Goal: Transaction & Acquisition: Purchase product/service

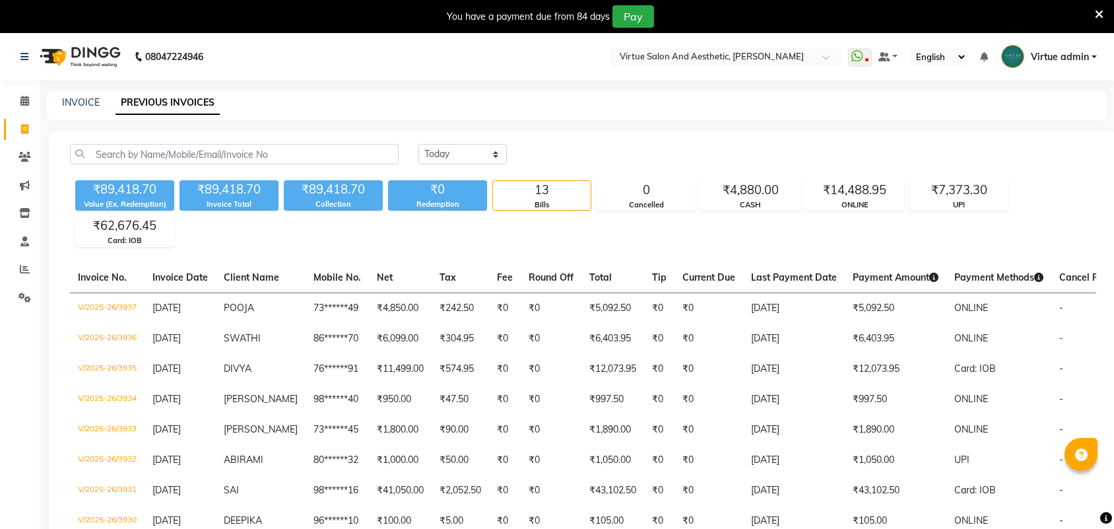
select select "[DATE]"
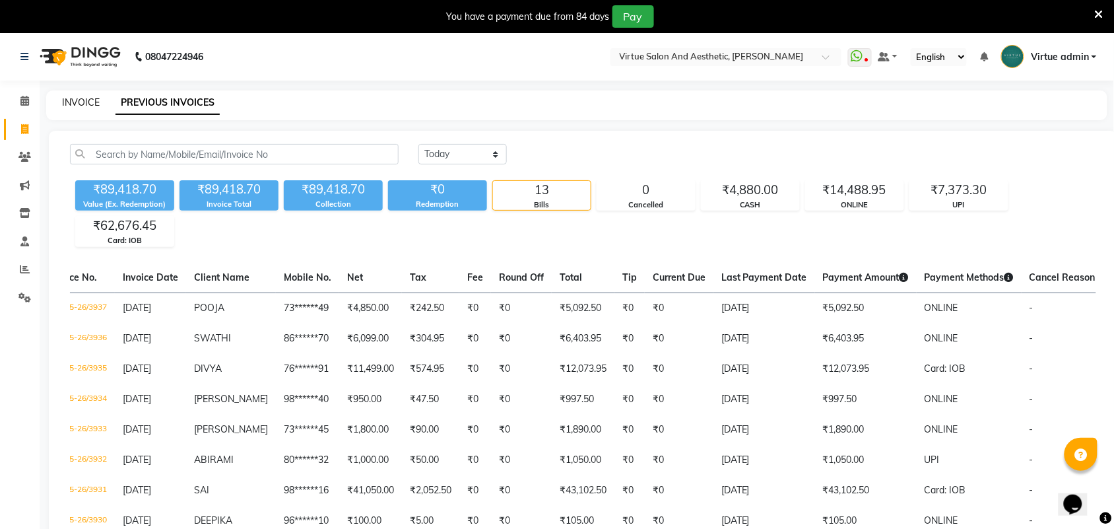
click at [92, 100] on link "INVOICE" at bounding box center [81, 102] width 38 height 12
select select "service"
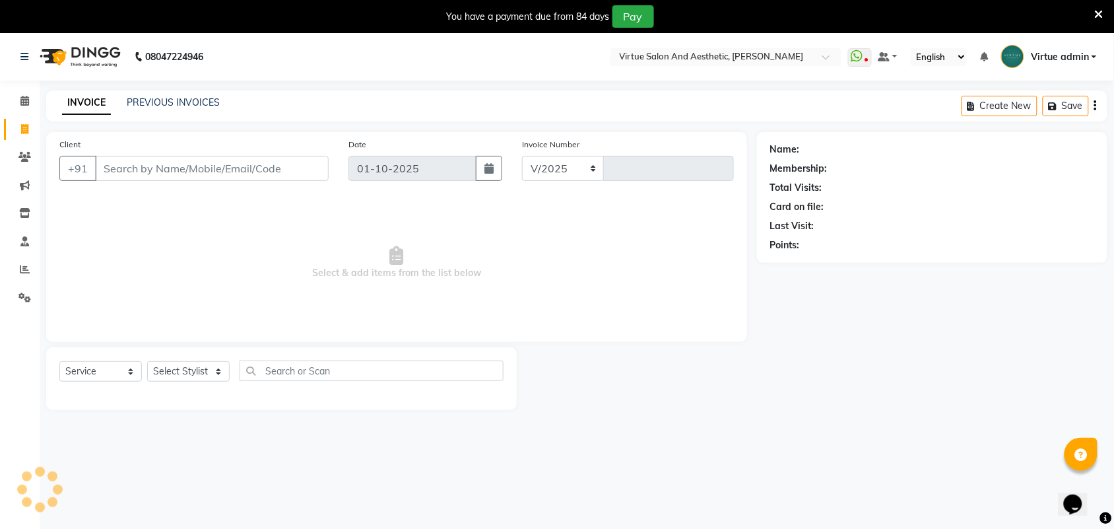
scroll to position [33, 0]
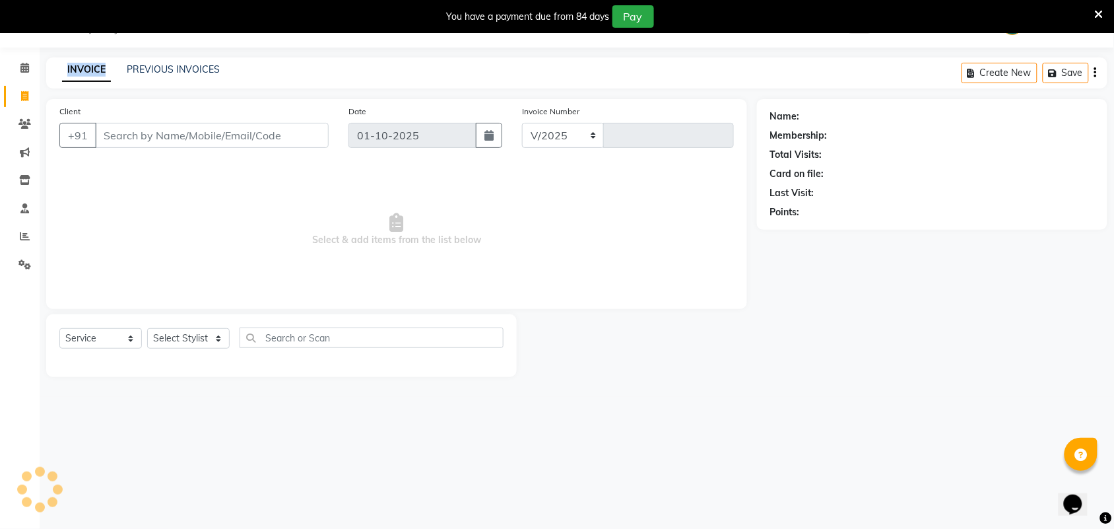
select select "4466"
type input "3939"
click at [211, 335] on select "Select Stylist" at bounding box center [188, 338] width 82 height 20
click at [214, 340] on select "Select Stylist Admin [PERSON_NAME] Apsu Auditor Ambattur [PERSON_NAME] Dingg - …" at bounding box center [192, 338] width 90 height 20
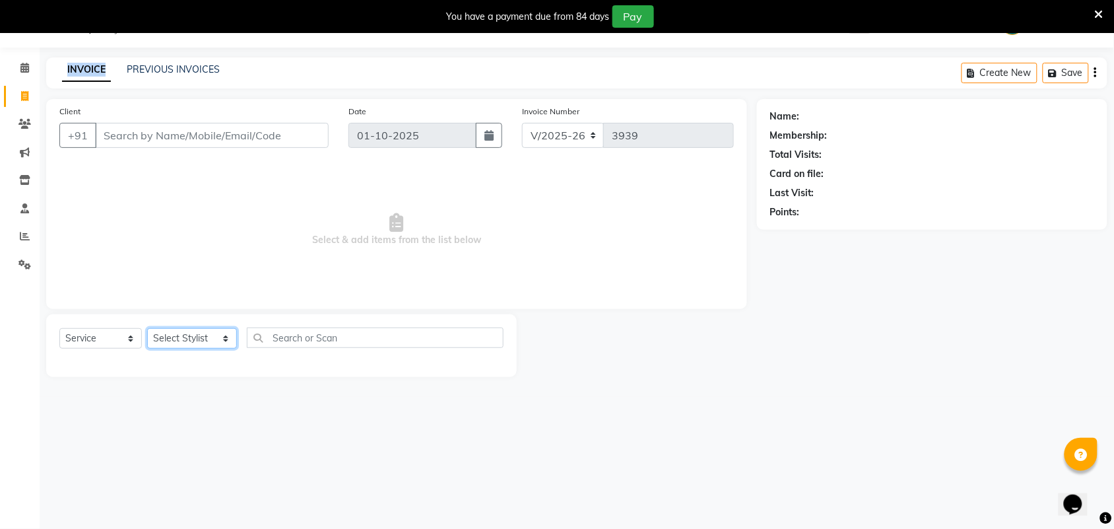
select select "25071"
click at [147, 328] on select "Select Stylist Admin [PERSON_NAME] Apsu Auditor Ambattur [PERSON_NAME] Dingg - …" at bounding box center [192, 338] width 90 height 20
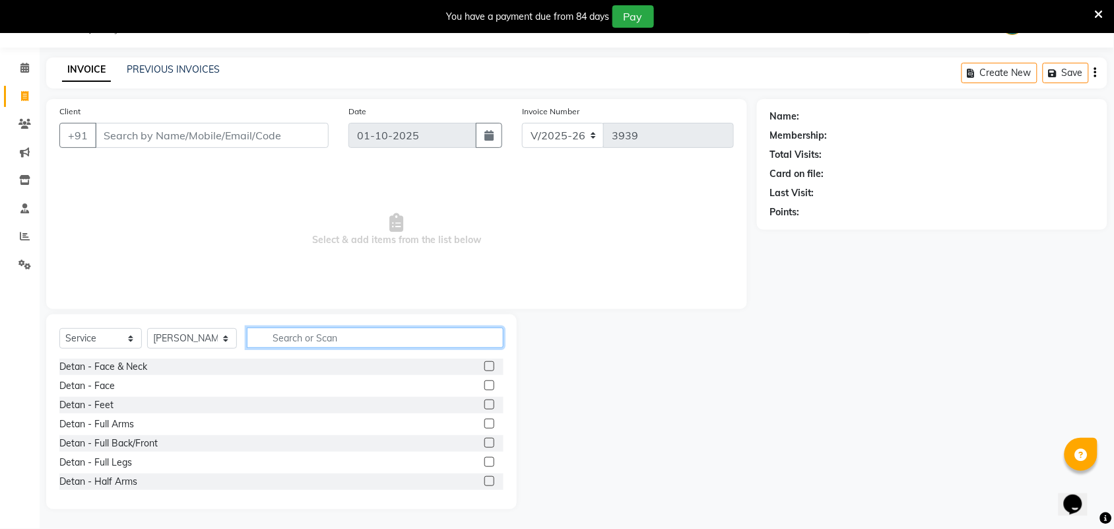
click at [274, 344] on input "text" at bounding box center [375, 337] width 257 height 20
type input "T"
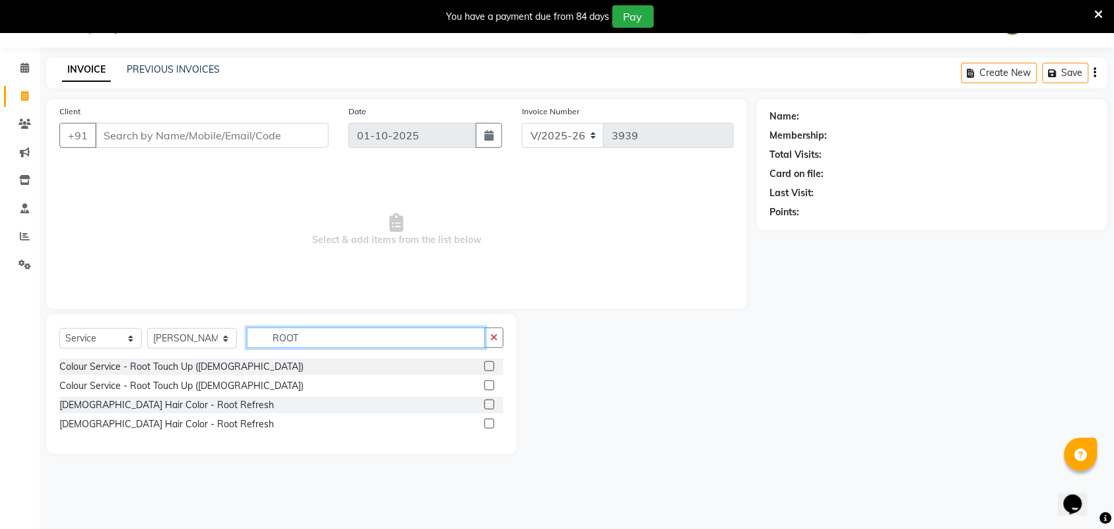
type input "ROOT"
click at [488, 368] on label at bounding box center [489, 366] width 10 height 10
click at [488, 368] on input "checkbox" at bounding box center [488, 366] width 9 height 9
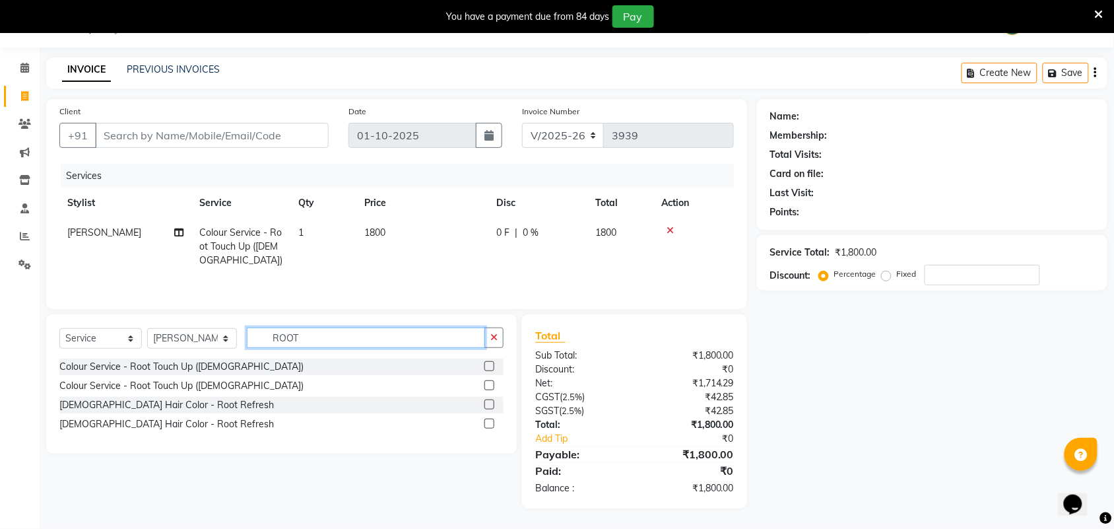
checkbox input "false"
drag, startPoint x: 337, startPoint y: 334, endPoint x: 240, endPoint y: 319, distance: 98.2
click at [240, 319] on div "Select Service Product Membership Package Voucher Prepaid Gift Card Select Styl…" at bounding box center [281, 383] width 471 height 139
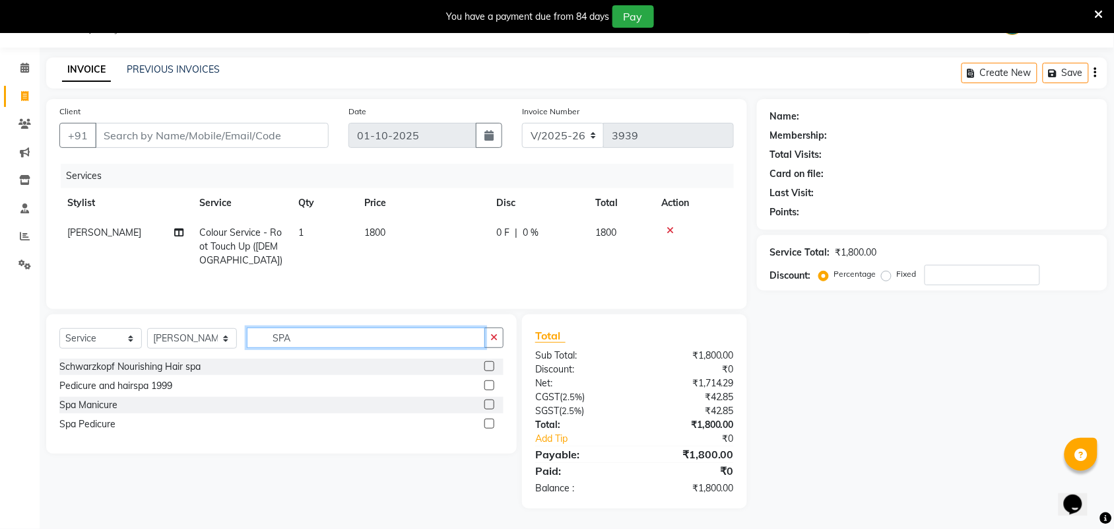
type input "SPA"
click at [486, 427] on label at bounding box center [489, 423] width 10 height 10
click at [486, 427] on input "checkbox" at bounding box center [488, 424] width 9 height 9
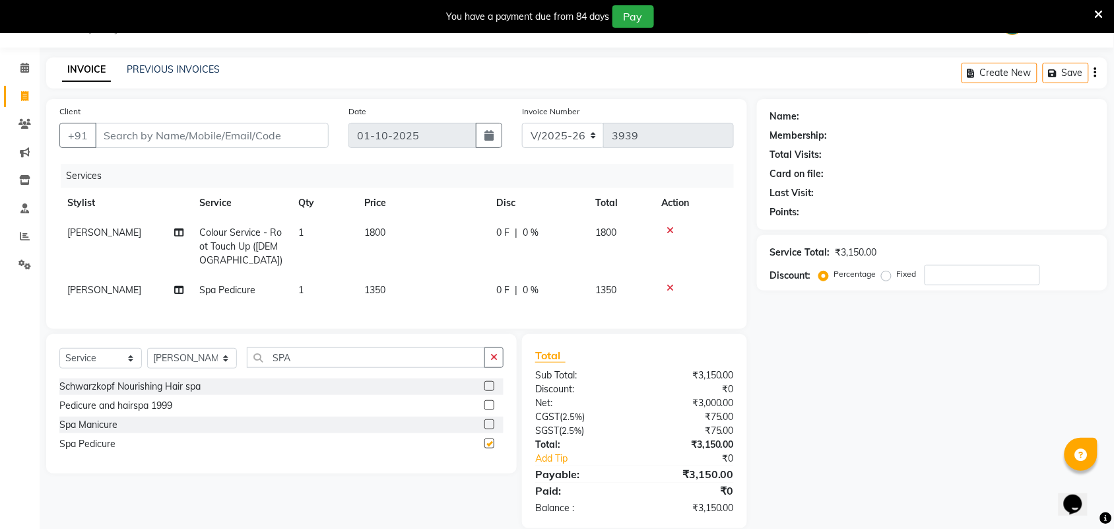
checkbox input "false"
click at [236, 350] on div "Select Service Product Membership Package Voucher Prepaid Gift Card Select Styl…" at bounding box center [281, 403] width 471 height 139
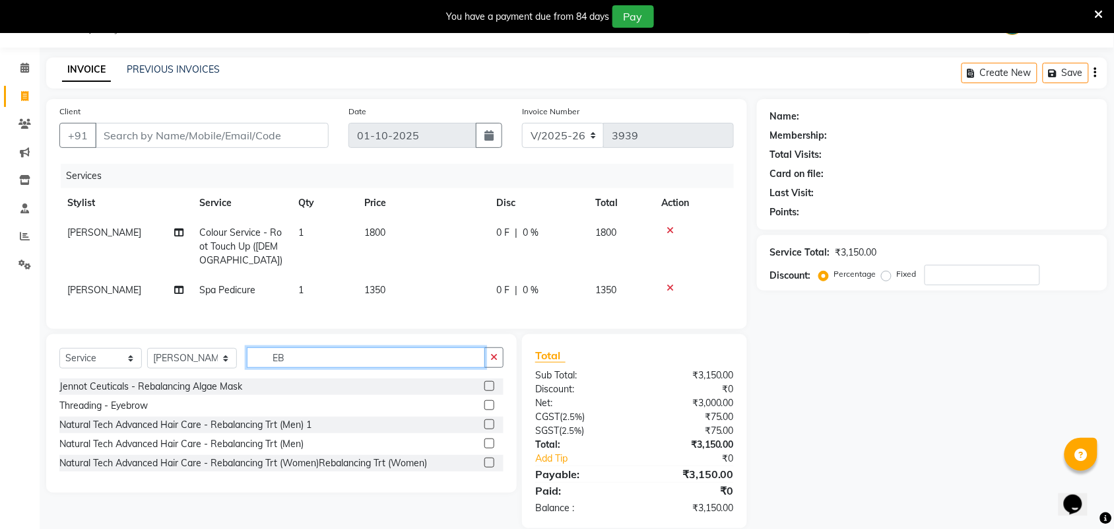
type input "EB"
click at [488, 410] on label at bounding box center [489, 405] width 10 height 10
click at [488, 410] on input "checkbox" at bounding box center [488, 405] width 9 height 9
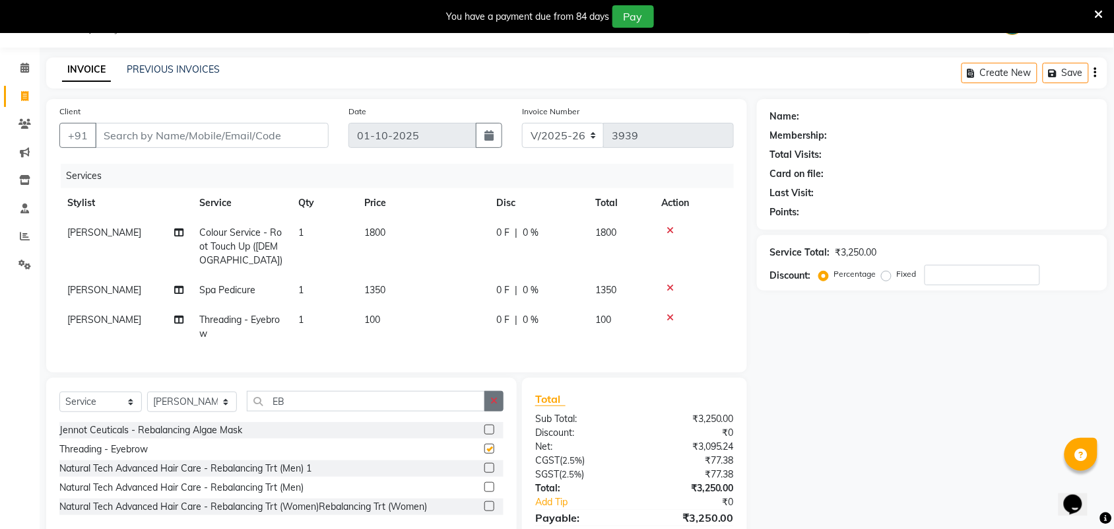
checkbox input "false"
click at [101, 306] on td "[PERSON_NAME]" at bounding box center [125, 327] width 132 height 44
select select "25071"
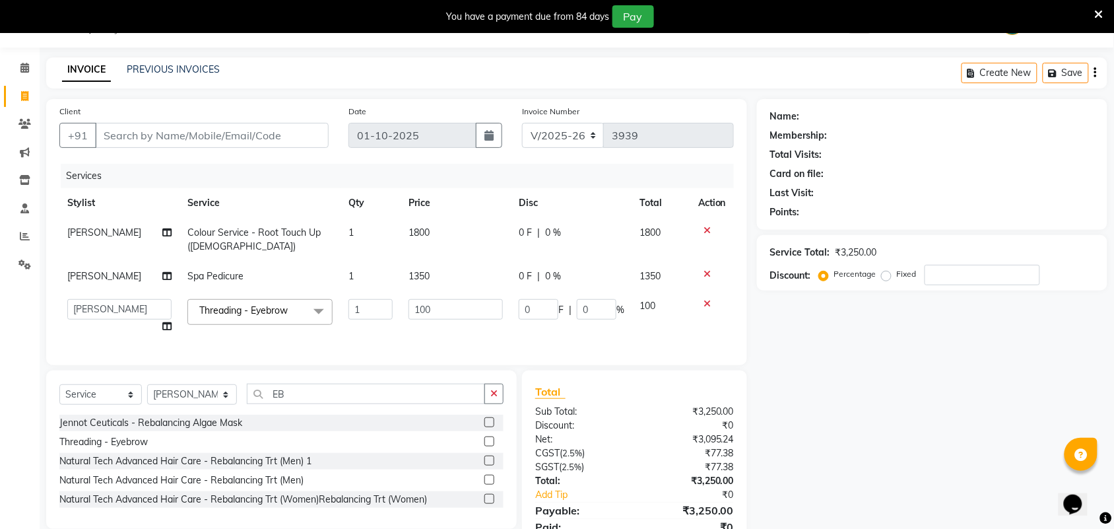
click at [102, 280] on span "[PERSON_NAME]" at bounding box center [104, 276] width 74 height 12
select select "25071"
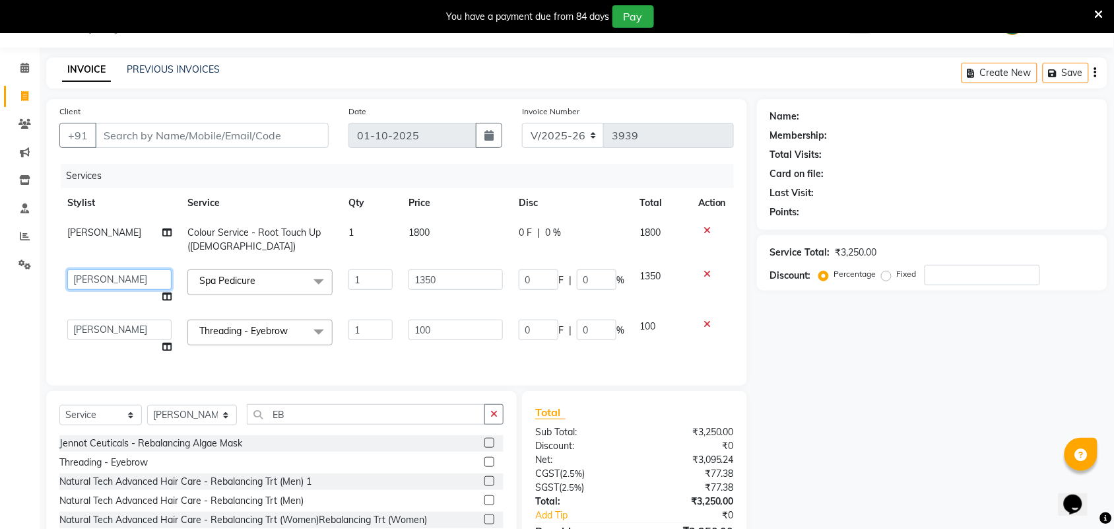
click at [102, 280] on select "Admin [PERSON_NAME] Apsu Auditor [PERSON_NAME] Dingg - Support Team [PERSON_NAM…" at bounding box center [119, 279] width 104 height 20
click at [506, 209] on th "Price" at bounding box center [456, 203] width 110 height 30
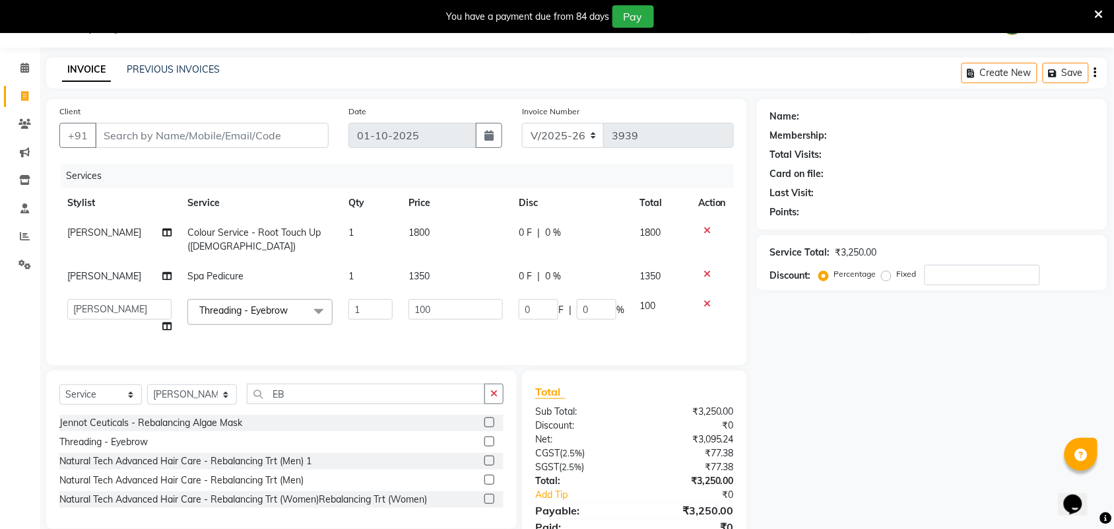
click at [707, 226] on icon at bounding box center [707, 230] width 7 height 9
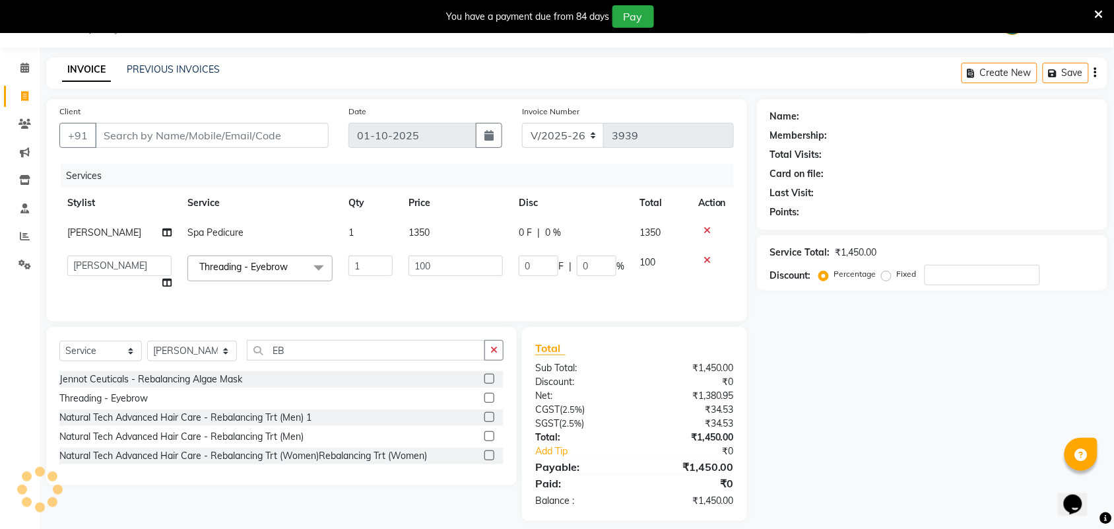
click at [709, 230] on icon at bounding box center [707, 230] width 7 height 9
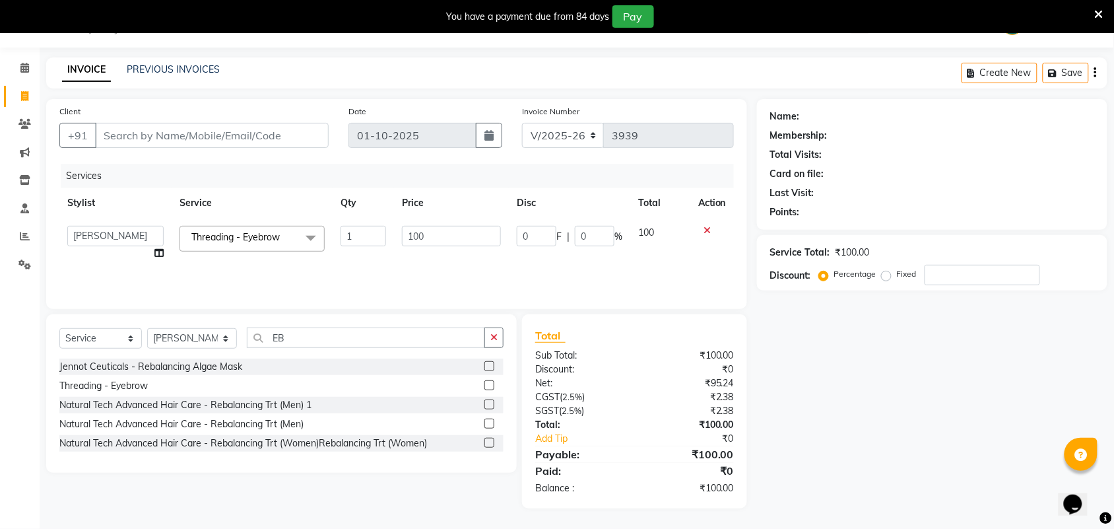
click at [708, 232] on icon at bounding box center [707, 230] width 7 height 9
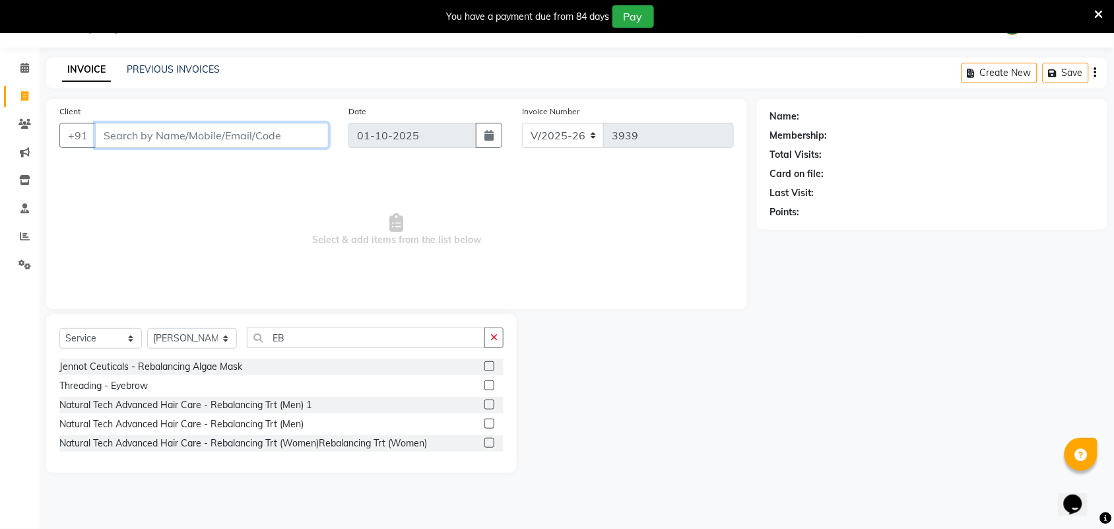
click at [284, 133] on input "Client" at bounding box center [212, 135] width 234 height 25
type input "634106546"
drag, startPoint x: 180, startPoint y: 130, endPoint x: 98, endPoint y: 117, distance: 83.4
click at [97, 117] on div "Client [PHONE_NUMBER] Add Client" at bounding box center [193, 131] width 289 height 54
click at [158, 139] on input "Client" at bounding box center [212, 135] width 234 height 25
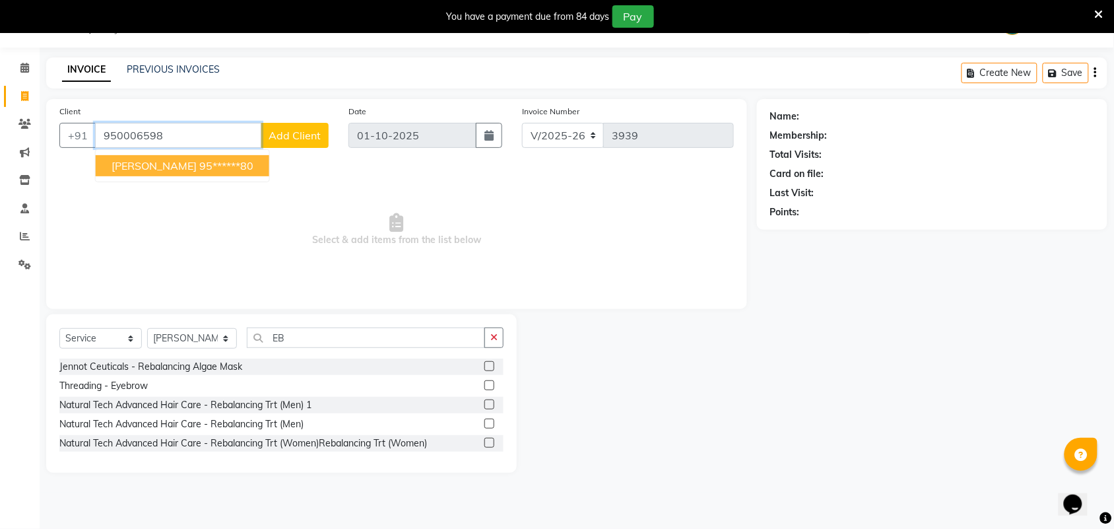
click at [186, 165] on span "[PERSON_NAME]" at bounding box center [154, 165] width 85 height 13
type input "95******80"
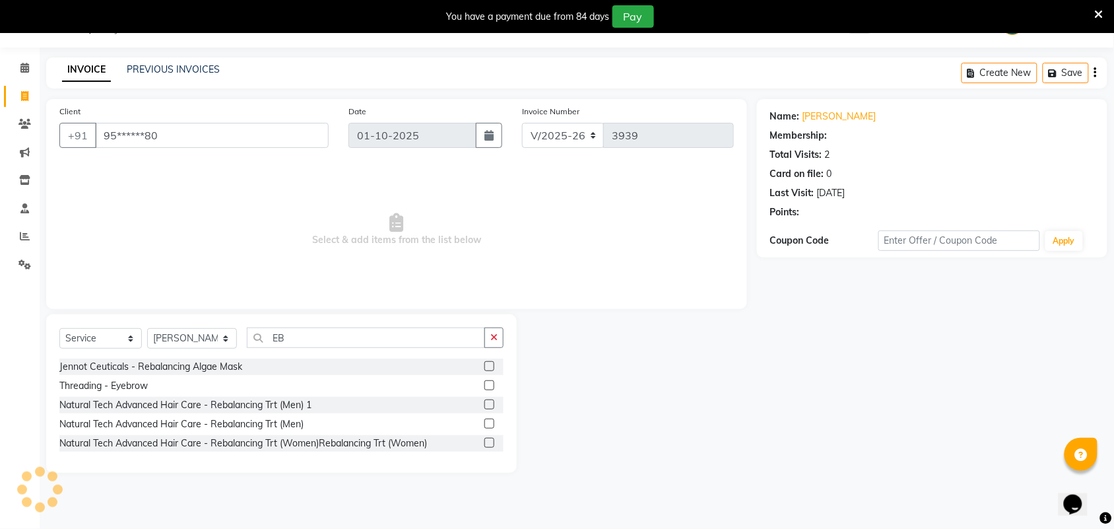
select select "1: Object"
click at [253, 193] on span "Select & add items from the list below" at bounding box center [396, 230] width 675 height 132
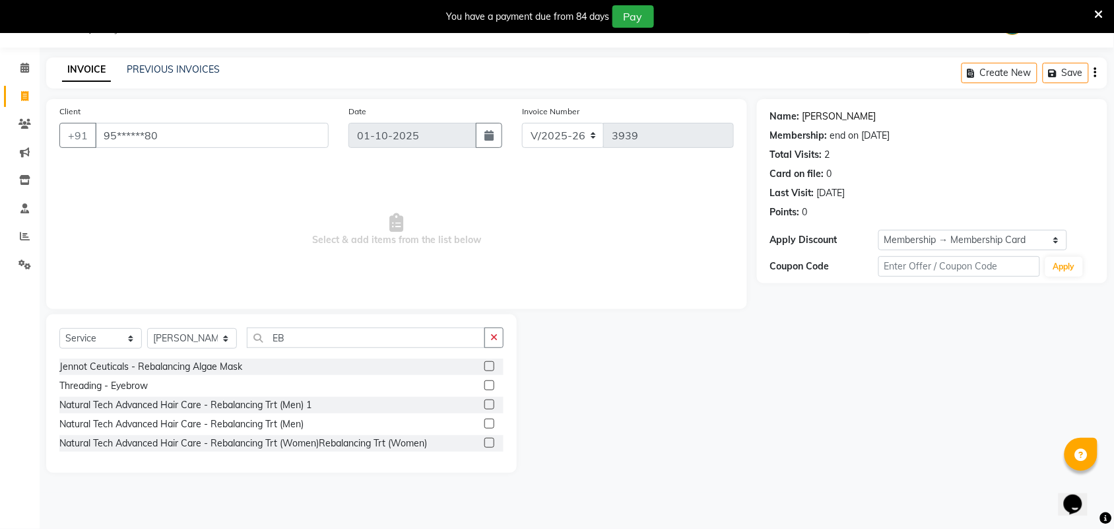
click at [810, 116] on link "[PERSON_NAME]" at bounding box center [840, 117] width 74 height 14
click at [301, 341] on input "EB" at bounding box center [366, 337] width 238 height 20
type input "E"
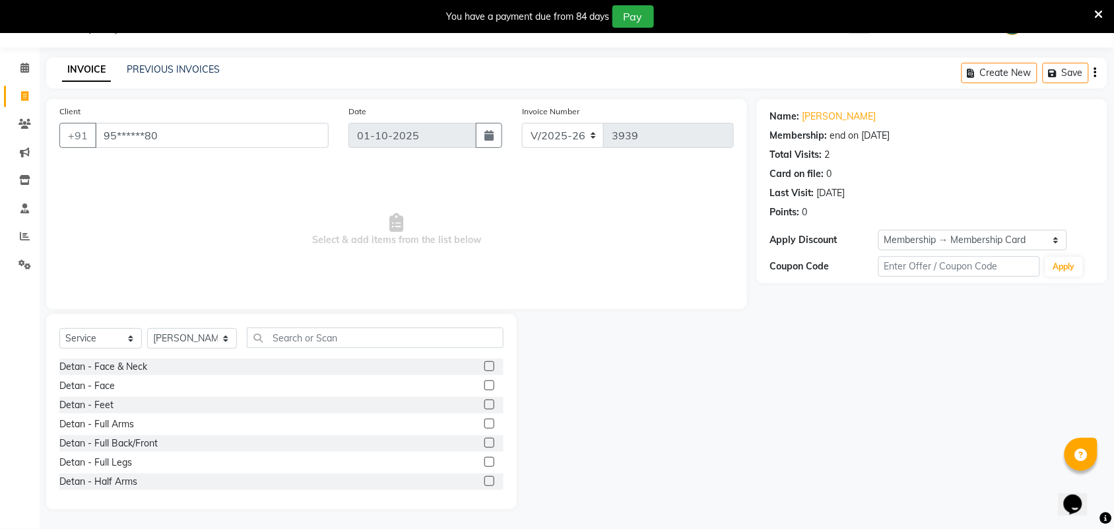
click at [219, 350] on div "Select Service Product Membership Package Voucher Prepaid Gift Card Select Styl…" at bounding box center [281, 342] width 444 height 31
click at [219, 344] on select "Select Stylist Admin [PERSON_NAME] Apsu Auditor Ambattur [PERSON_NAME] Dingg - …" at bounding box center [192, 338] width 90 height 20
select select "25074"
click at [147, 328] on select "Select Stylist Admin [PERSON_NAME] Apsu Auditor Ambattur [PERSON_NAME] Dingg - …" at bounding box center [192, 338] width 90 height 20
click at [312, 339] on input "text" at bounding box center [375, 337] width 257 height 20
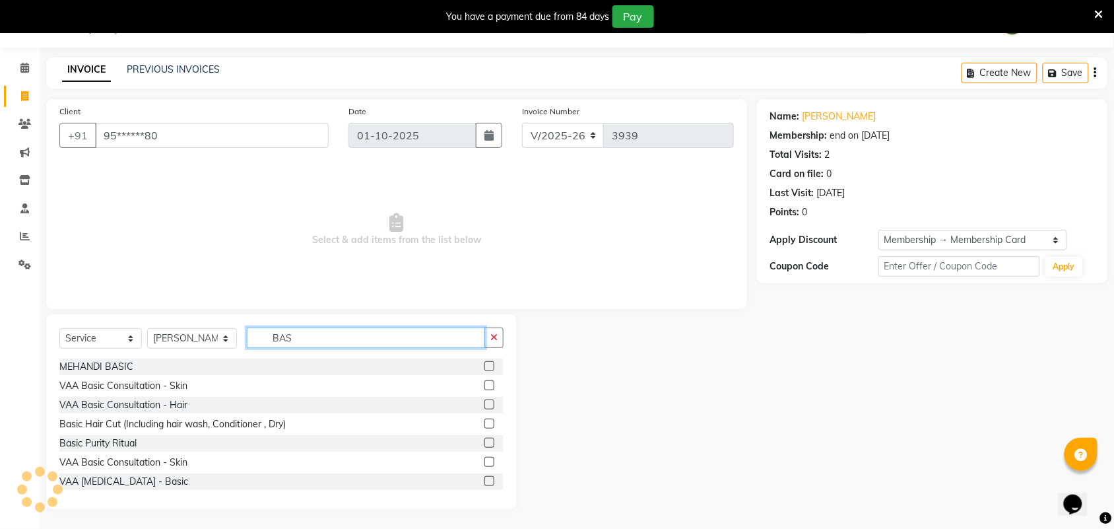
type input "BAS"
click at [484, 418] on label at bounding box center [489, 423] width 10 height 10
click at [484, 420] on input "checkbox" at bounding box center [488, 424] width 9 height 9
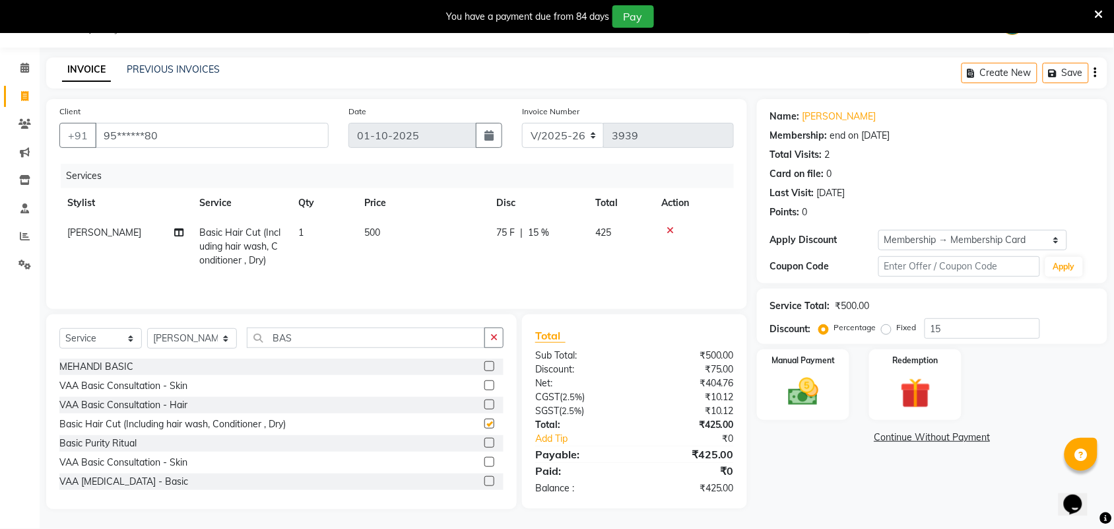
checkbox input "false"
click at [946, 319] on input "15" at bounding box center [982, 328] width 115 height 20
type input "1"
click at [728, 348] on div "₹500.00" at bounding box center [689, 355] width 110 height 14
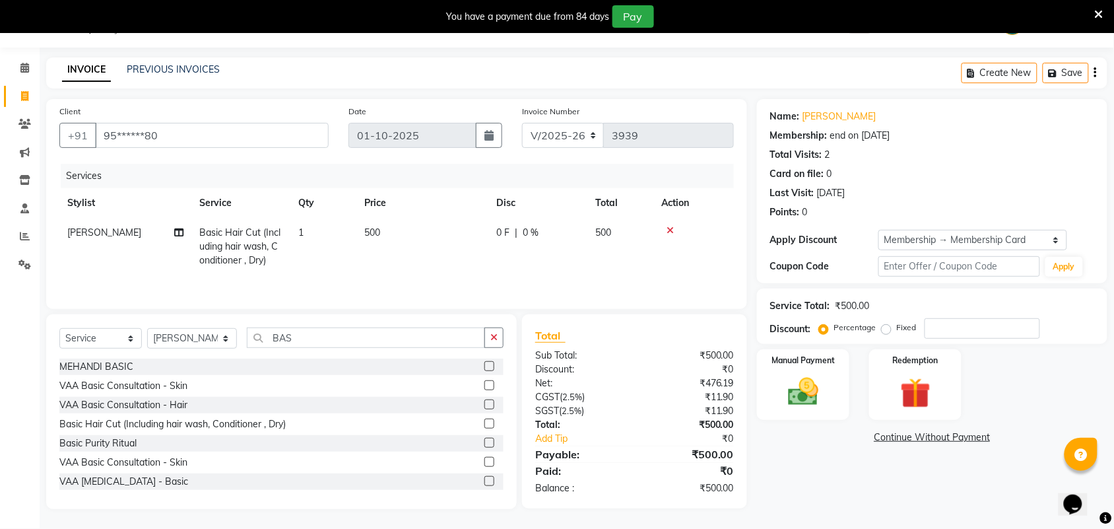
scroll to position [0, 10]
click at [440, 246] on td "500" at bounding box center [412, 246] width 132 height 57
select select "25074"
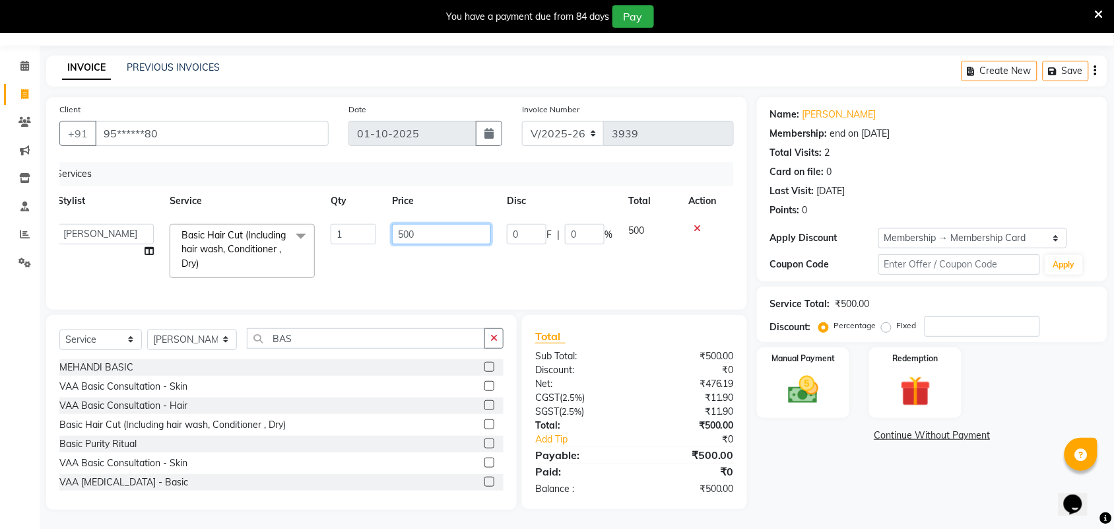
drag, startPoint x: 422, startPoint y: 228, endPoint x: 403, endPoint y: 232, distance: 19.4
click at [403, 232] on input "500" at bounding box center [441, 234] width 99 height 20
type input "525"
click at [523, 263] on td "0 F | 0 %" at bounding box center [559, 251] width 121 height 70
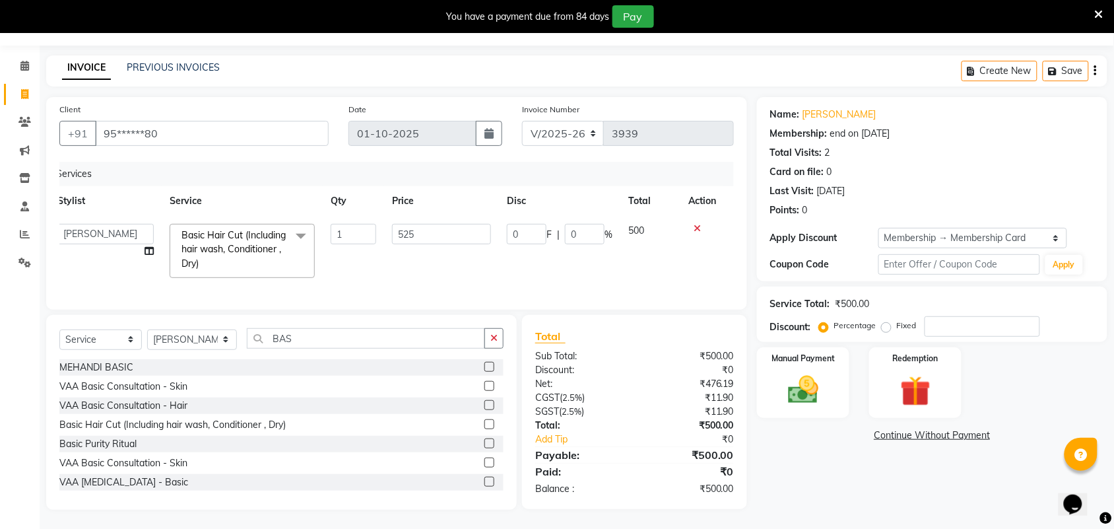
select select "25074"
click at [422, 258] on td "525" at bounding box center [441, 251] width 115 height 70
drag, startPoint x: 426, startPoint y: 232, endPoint x: 366, endPoint y: 236, distance: 59.5
click at [366, 236] on tr "Admin [PERSON_NAME] Apsu Auditor Ambattur [PERSON_NAME] Dingg - Support Team [P…" at bounding box center [386, 251] width 675 height 70
type input "2"
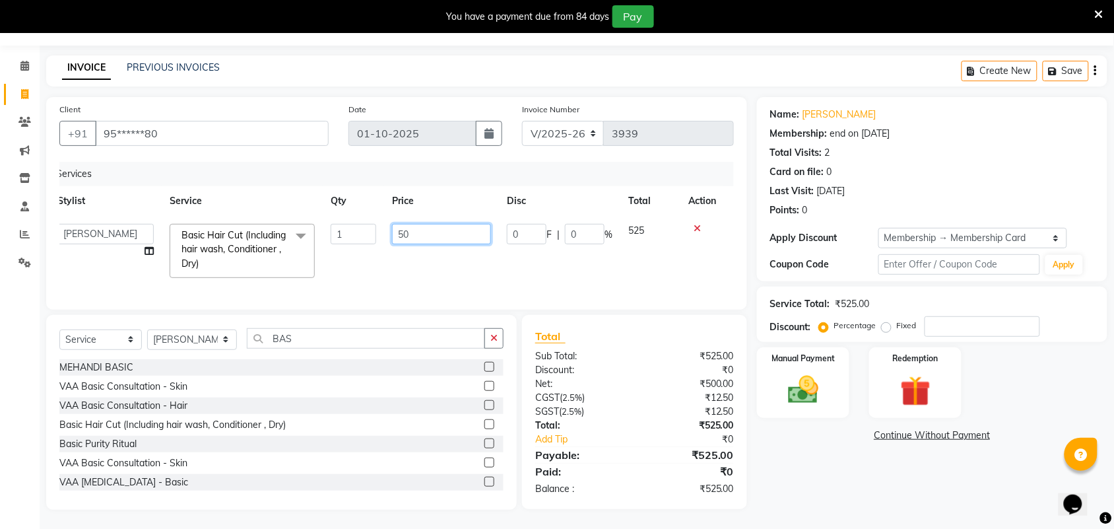
type input "500"
click at [643, 341] on div "Total" at bounding box center [634, 336] width 199 height 16
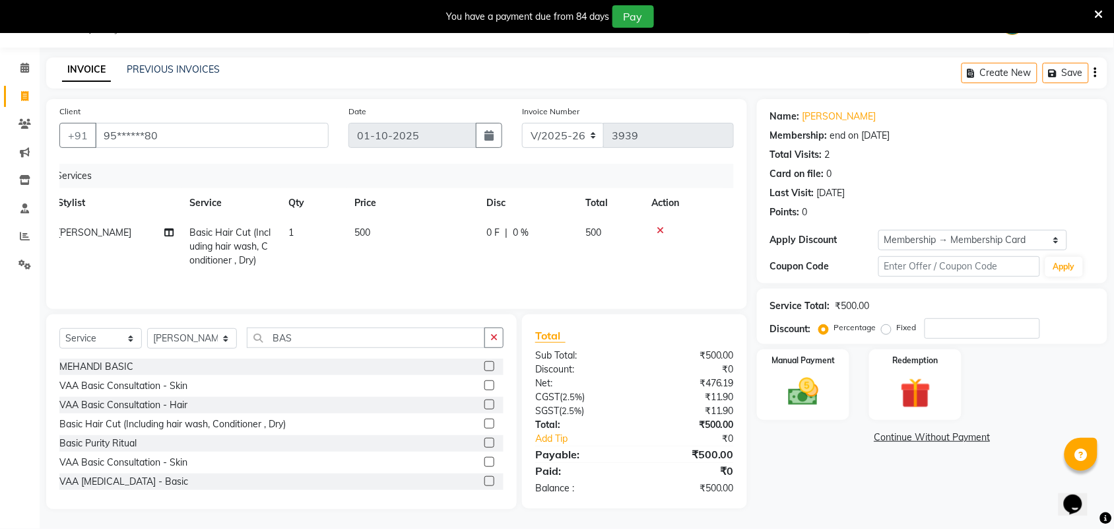
scroll to position [0, 0]
click at [670, 230] on icon at bounding box center [670, 230] width 7 height 9
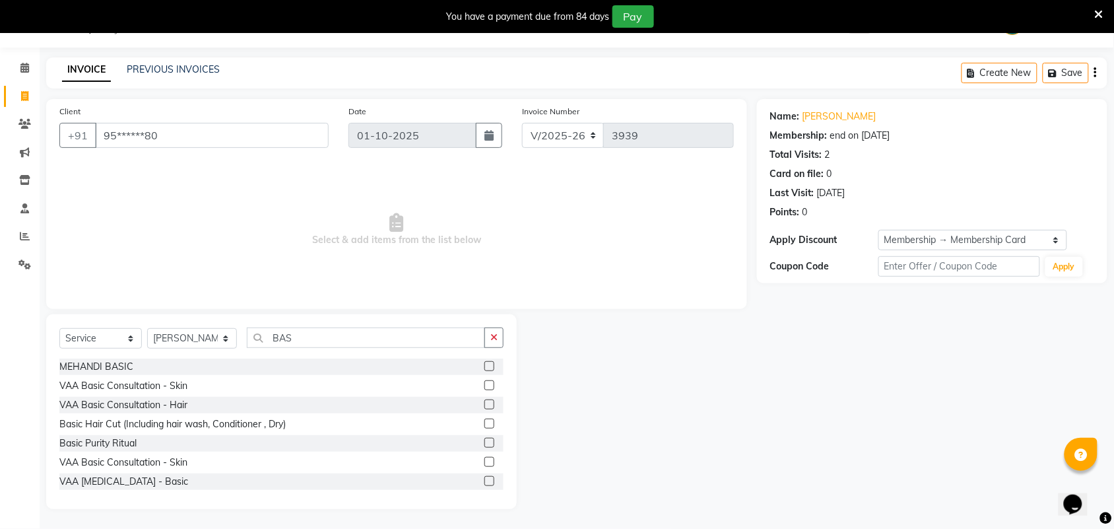
scroll to position [33, 0]
click at [335, 344] on input "BAS" at bounding box center [366, 337] width 238 height 20
click at [484, 421] on label at bounding box center [489, 423] width 10 height 10
click at [484, 421] on input "checkbox" at bounding box center [488, 424] width 9 height 9
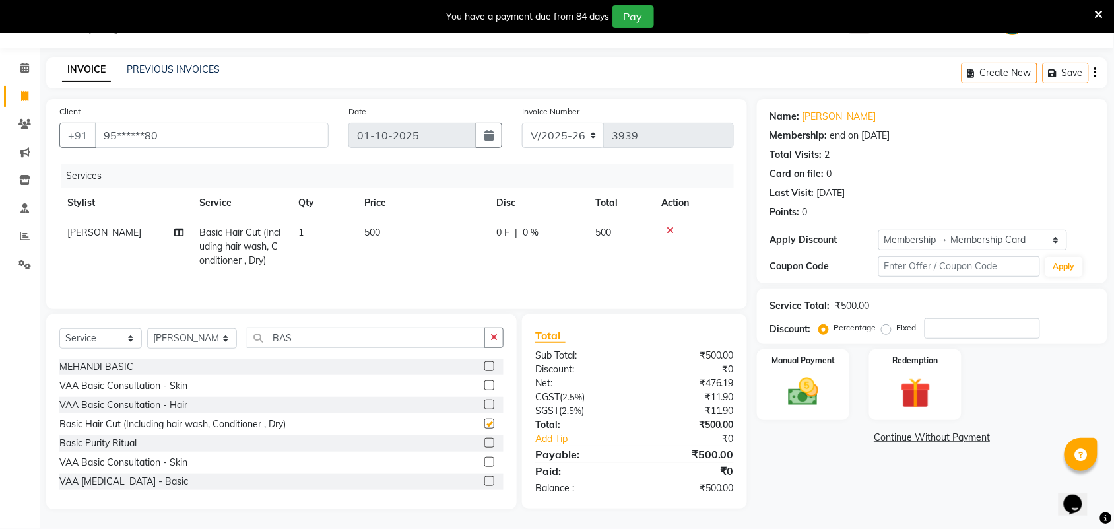
checkbox input "false"
click at [306, 304] on div "Client +91 95******80 Date [DATE] Invoice Number V/2025 V/[PHONE_NUMBER] Servic…" at bounding box center [396, 204] width 701 height 210
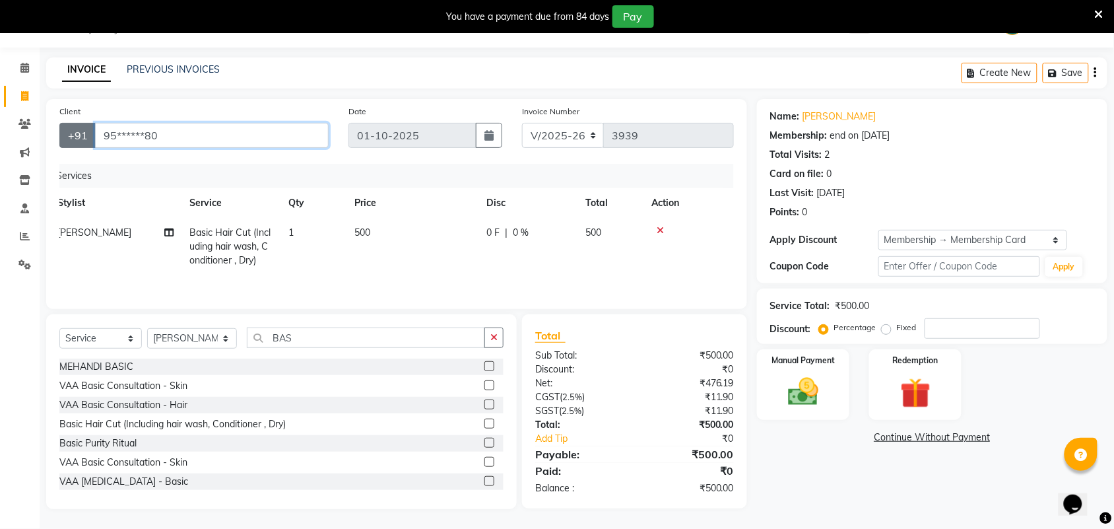
drag, startPoint x: 181, startPoint y: 134, endPoint x: 92, endPoint y: 135, distance: 89.1
click at [92, 135] on div "+91 95******80" at bounding box center [193, 135] width 269 height 25
click at [663, 231] on icon at bounding box center [660, 230] width 7 height 9
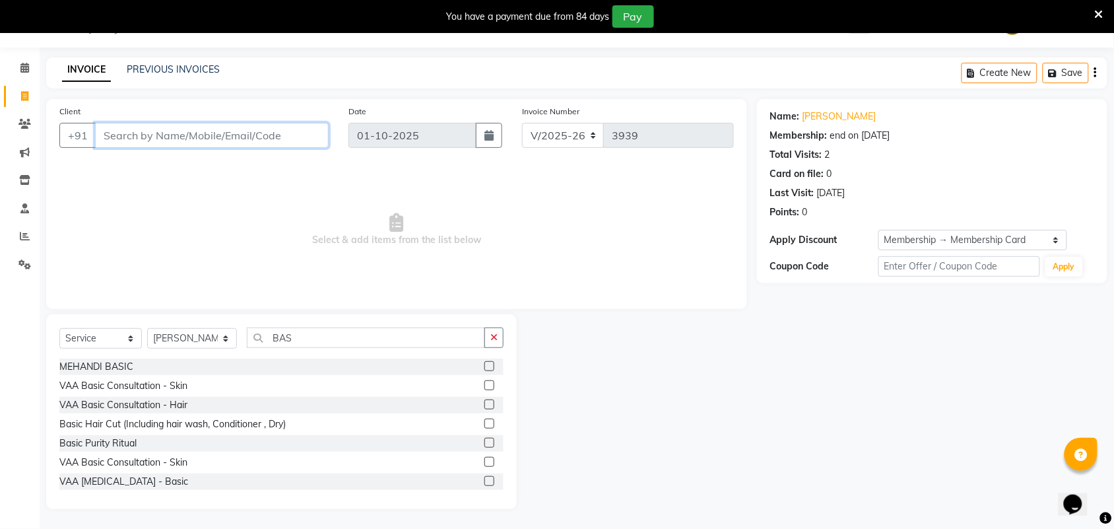
click at [235, 133] on input "Client" at bounding box center [212, 135] width 234 height 25
click at [252, 129] on input "Client" at bounding box center [212, 135] width 234 height 25
click at [210, 63] on link "PREVIOUS INVOICES" at bounding box center [173, 69] width 93 height 12
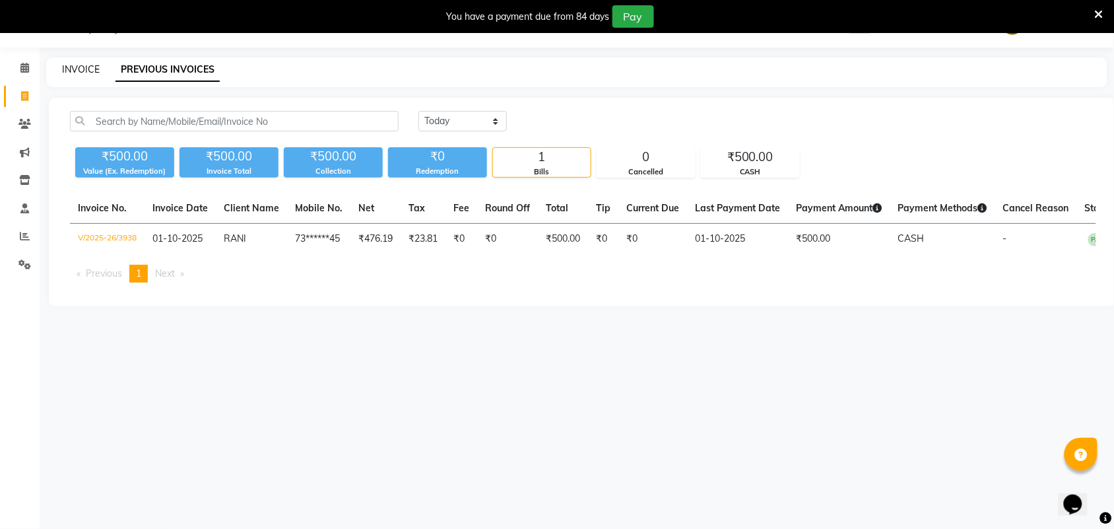
click at [77, 64] on link "INVOICE" at bounding box center [81, 69] width 38 height 12
select select "service"
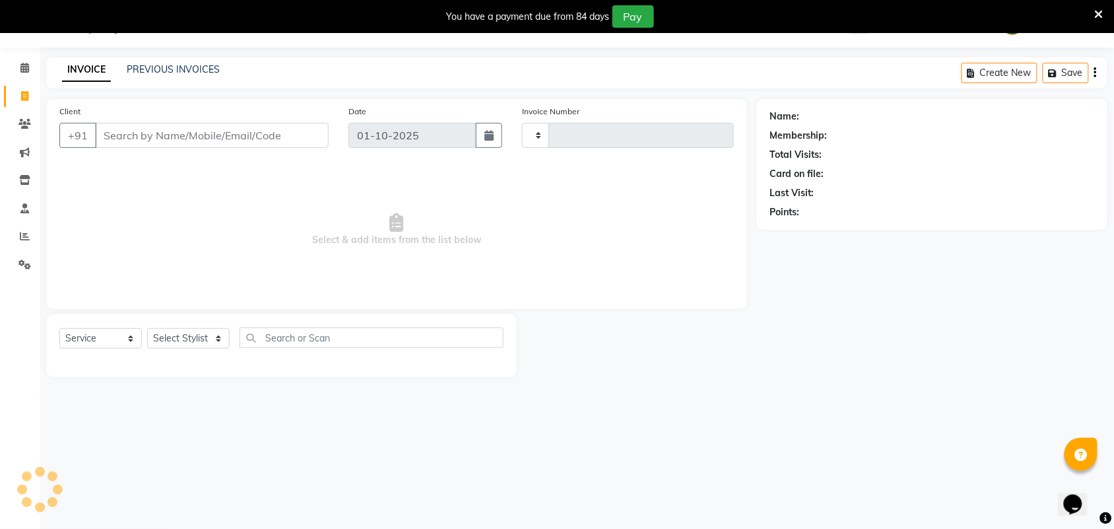
type input "3939"
select select "4466"
click at [133, 144] on input "Client" at bounding box center [212, 135] width 234 height 25
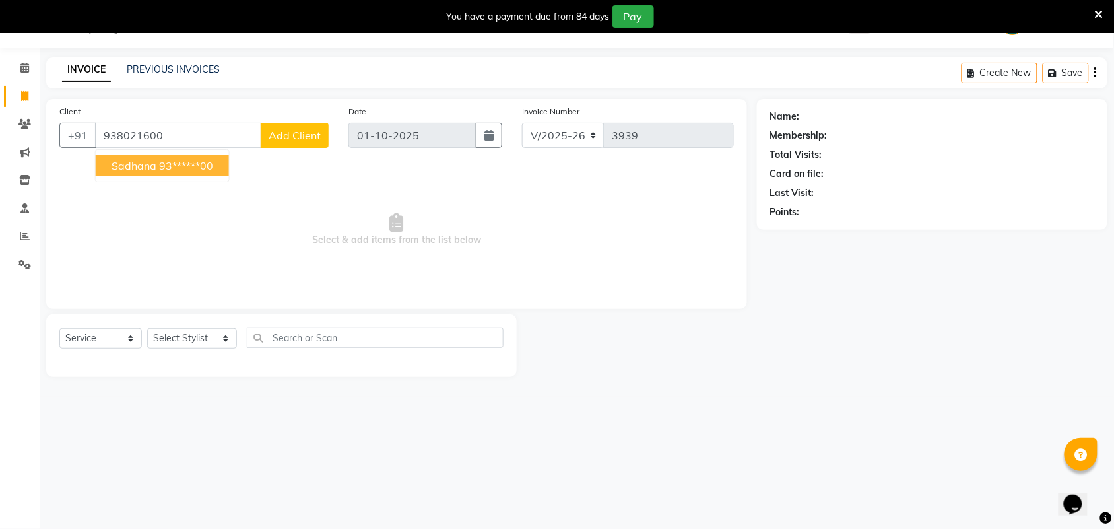
click at [147, 167] on span "sadhana" at bounding box center [134, 165] width 45 height 13
type input "93******00"
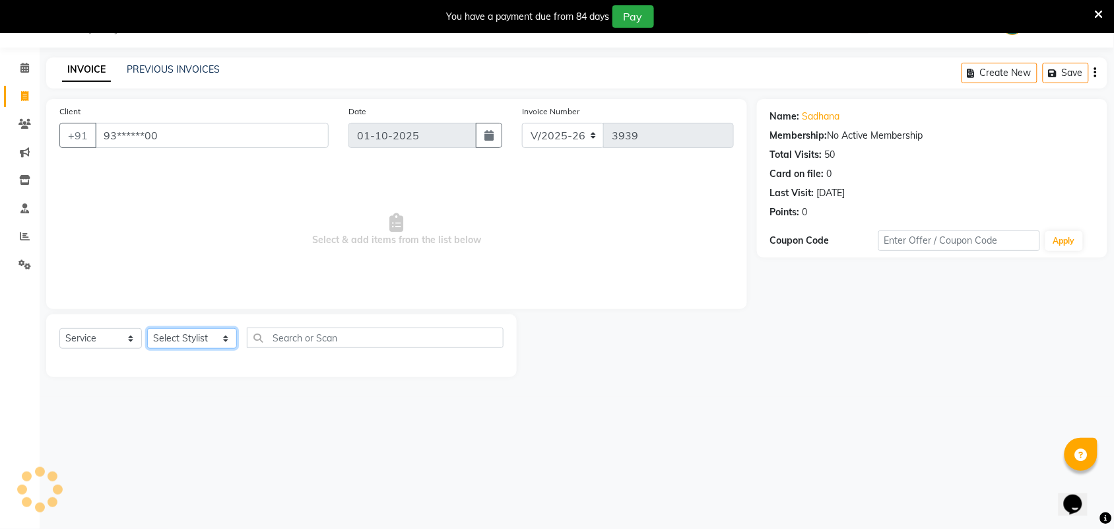
click at [195, 345] on select "Select Stylist Admin [PERSON_NAME] Apsu Auditor Ambattur [PERSON_NAME] Dingg - …" at bounding box center [192, 338] width 90 height 20
select select "25071"
click at [147, 328] on select "Select Stylist Admin [PERSON_NAME] Apsu Auditor Ambattur [PERSON_NAME] Dingg - …" at bounding box center [192, 338] width 90 height 20
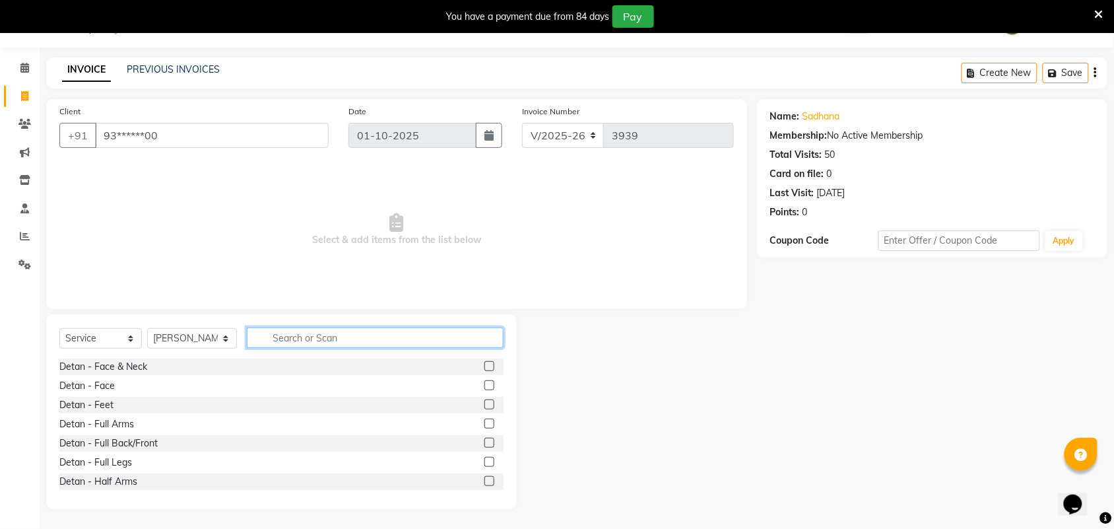
click at [281, 338] on input "text" at bounding box center [375, 337] width 257 height 20
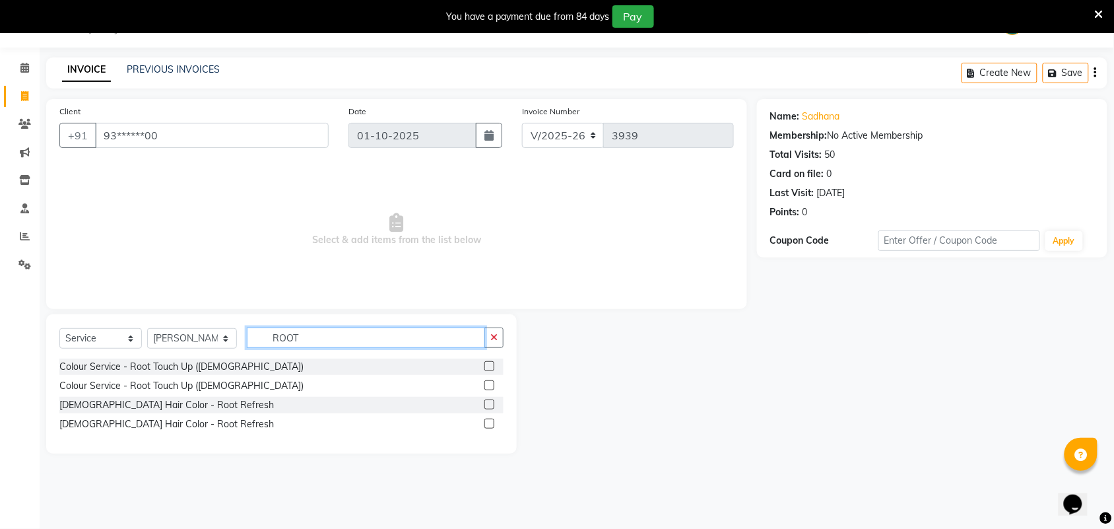
type input "ROOT"
click at [492, 365] on label at bounding box center [489, 366] width 10 height 10
click at [492, 365] on input "checkbox" at bounding box center [488, 366] width 9 height 9
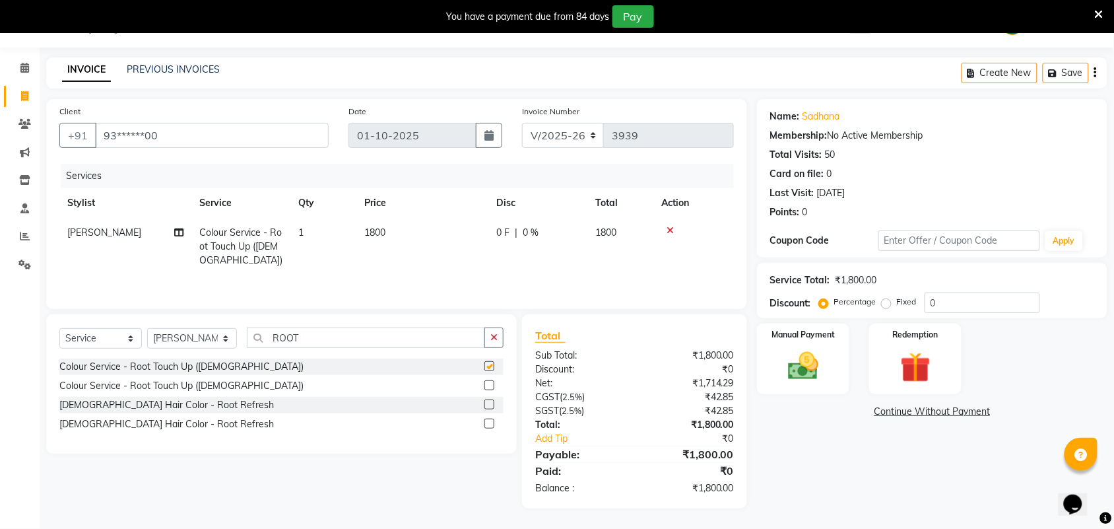
checkbox input "false"
click at [269, 345] on input "ROOT" at bounding box center [366, 337] width 238 height 20
drag, startPoint x: 302, startPoint y: 341, endPoint x: 259, endPoint y: 330, distance: 44.3
click at [259, 330] on input "ROOT" at bounding box center [366, 337] width 238 height 20
click at [409, 240] on td "1800" at bounding box center [422, 246] width 132 height 57
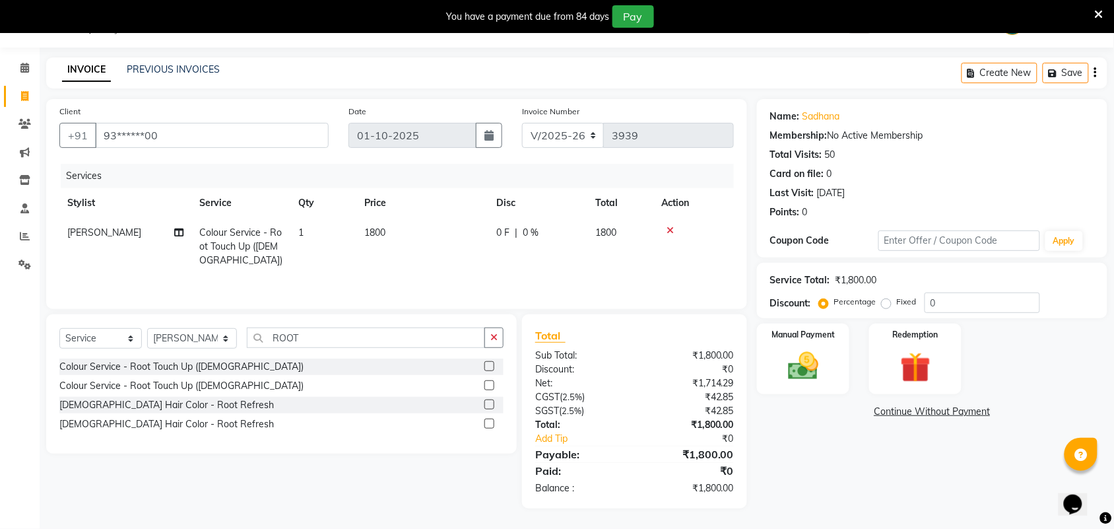
select select "25071"
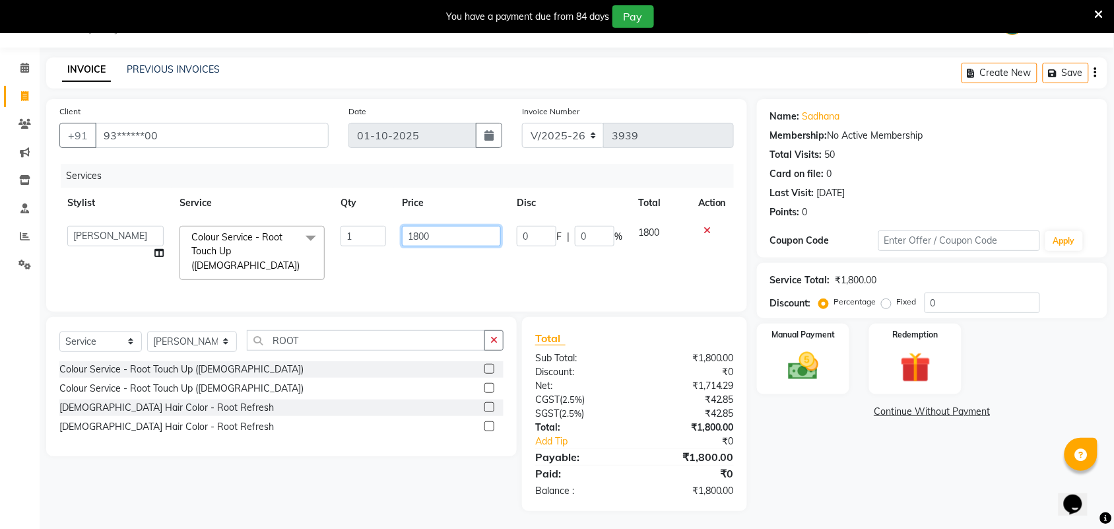
drag, startPoint x: 434, startPoint y: 234, endPoint x: 378, endPoint y: 236, distance: 55.5
click at [378, 236] on tr "Admin [PERSON_NAME] Apsu Auditor Ambattur [PERSON_NAME] Dingg - Support Team [P…" at bounding box center [396, 253] width 675 height 70
type input "2000"
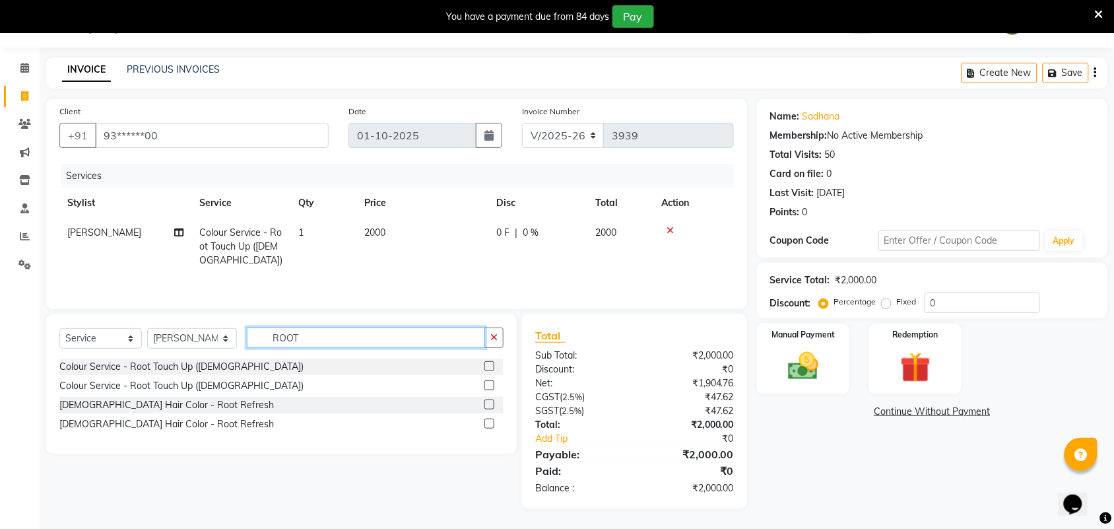
click at [317, 331] on input "ROOT" at bounding box center [366, 337] width 238 height 20
type input "R"
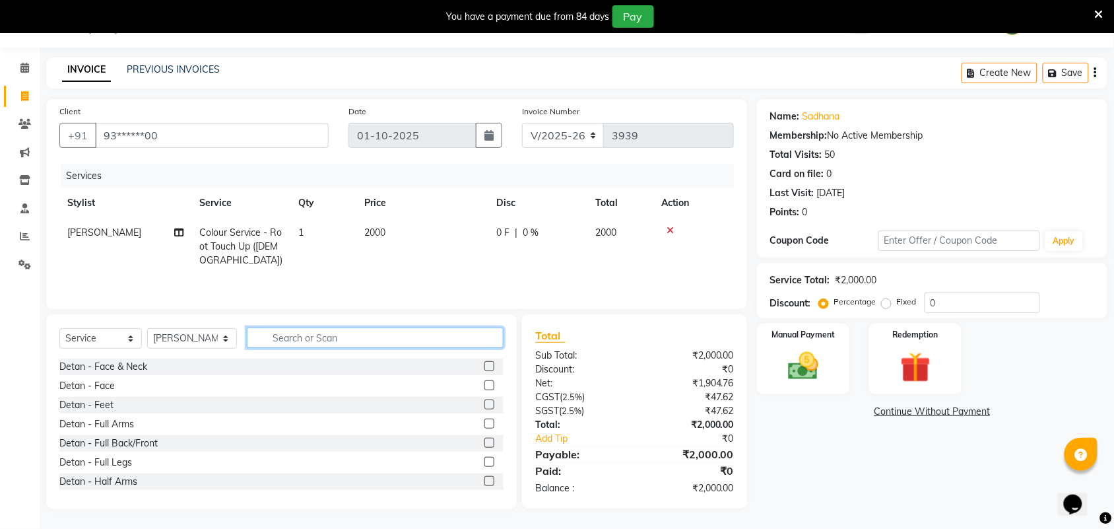
click at [275, 341] on input "text" at bounding box center [375, 337] width 257 height 20
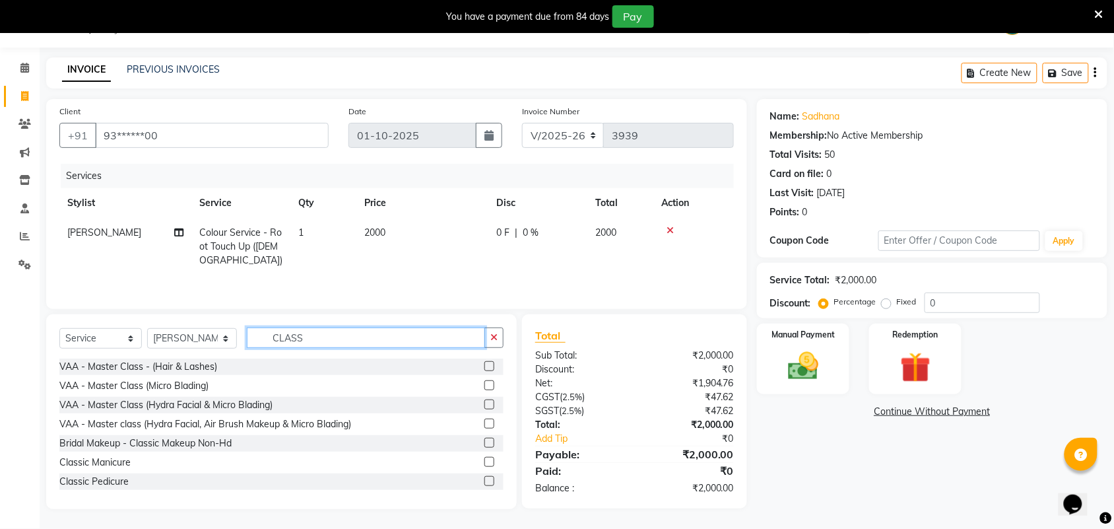
type input "CLASS"
click at [484, 484] on label at bounding box center [489, 481] width 10 height 10
click at [484, 484] on input "checkbox" at bounding box center [488, 481] width 9 height 9
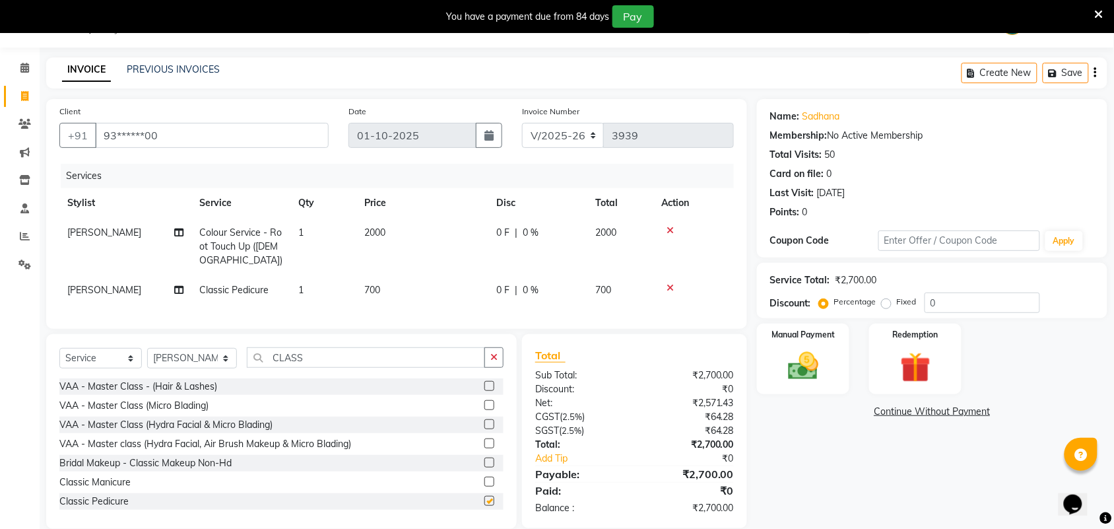
checkbox input "false"
click at [373, 308] on div "Services Stylist Service Qty Price Disc Total Action [PERSON_NAME] Colour Servi…" at bounding box center [396, 240] width 675 height 152
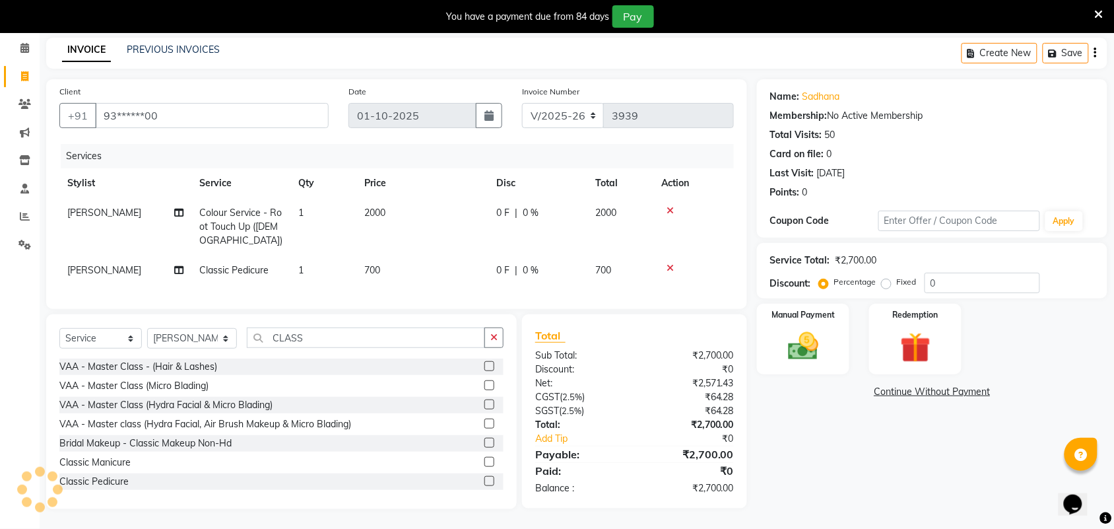
scroll to position [65, 0]
click at [121, 257] on td "[PERSON_NAME]" at bounding box center [125, 270] width 132 height 30
select select "25071"
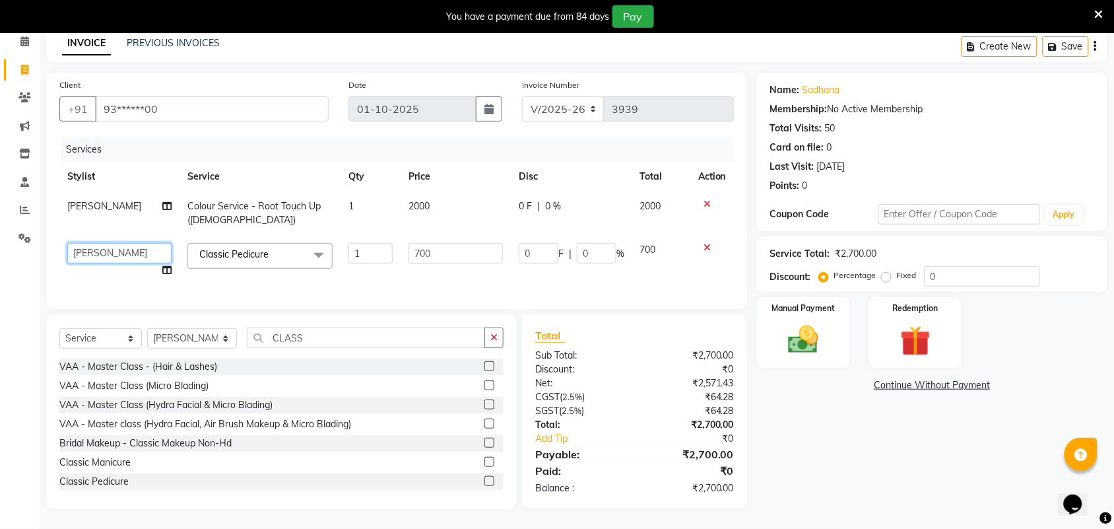
click at [123, 255] on select "Admin [PERSON_NAME] Apsu Auditor [PERSON_NAME] Dingg - Support Team [PERSON_NAM…" at bounding box center [119, 253] width 104 height 20
select select "25078"
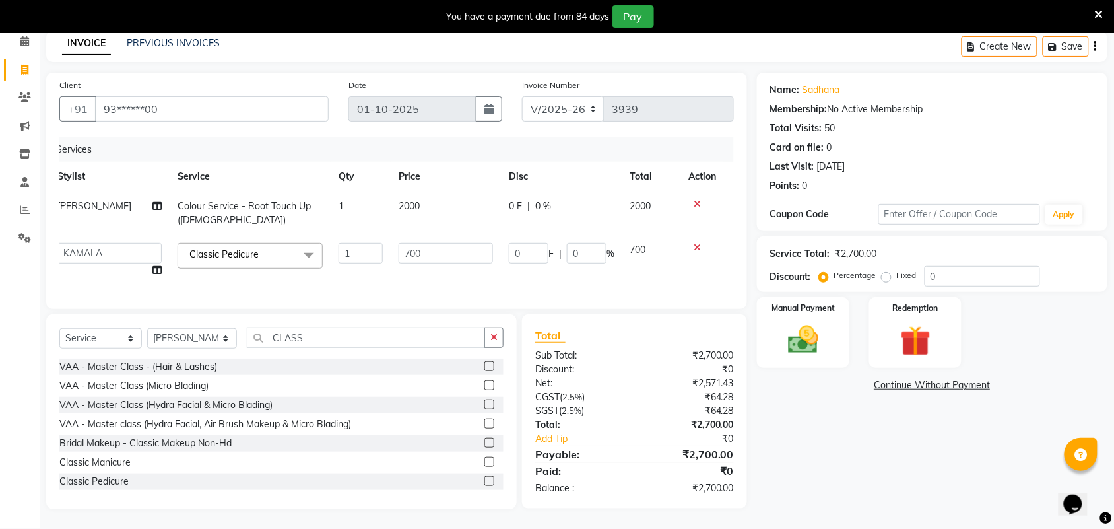
click at [429, 191] on td "2000" at bounding box center [446, 213] width 110 height 44
select select "25071"
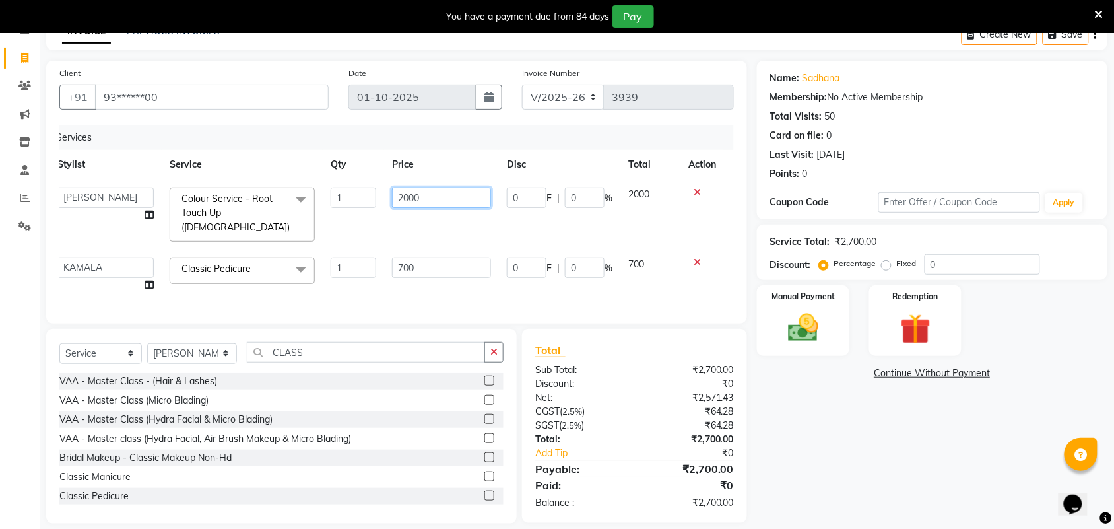
drag, startPoint x: 412, startPoint y: 195, endPoint x: 406, endPoint y: 193, distance: 6.9
click at [406, 193] on input "2000" at bounding box center [441, 197] width 99 height 20
type input "2100"
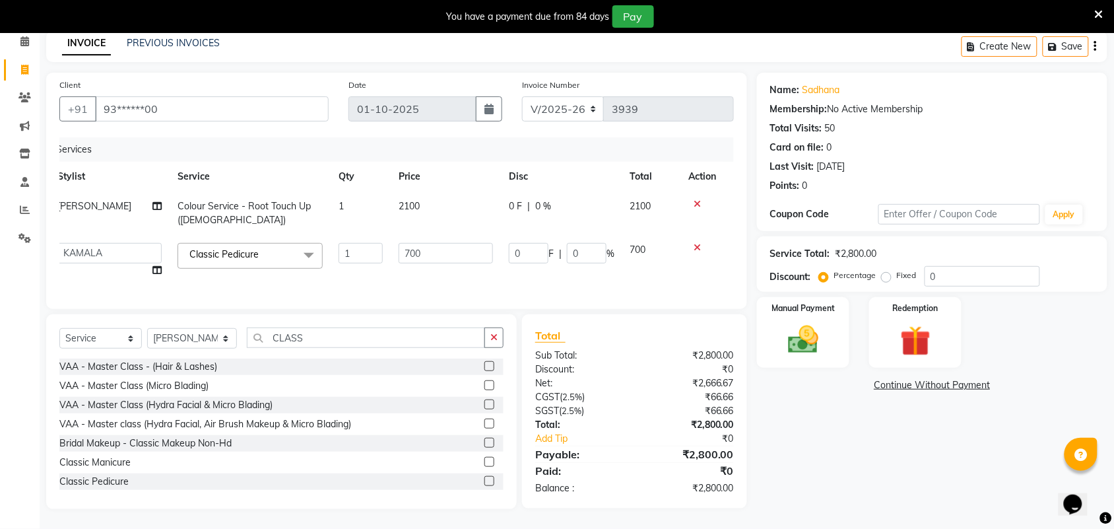
click at [626, 323] on div "Client +91 93******00 Date [DATE] Invoice Number V/2025 V/[PHONE_NUMBER] Servic…" at bounding box center [396, 291] width 721 height 436
click at [431, 243] on input "700" at bounding box center [446, 253] width 94 height 20
type input "730"
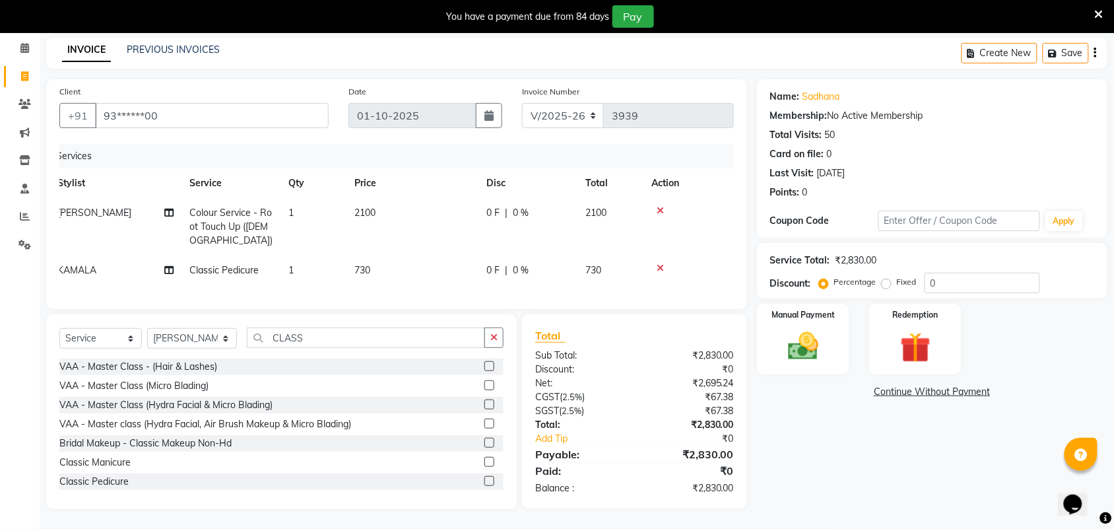
click at [683, 312] on div "Client +91 93******00 Date [DATE] Invoice Number V/2025 V/[PHONE_NUMBER] Servic…" at bounding box center [396, 294] width 721 height 430
drag, startPoint x: 455, startPoint y: 272, endPoint x: 449, endPoint y: 271, distance: 6.6
click at [455, 271] on td "730" at bounding box center [412, 270] width 132 height 30
select select "25078"
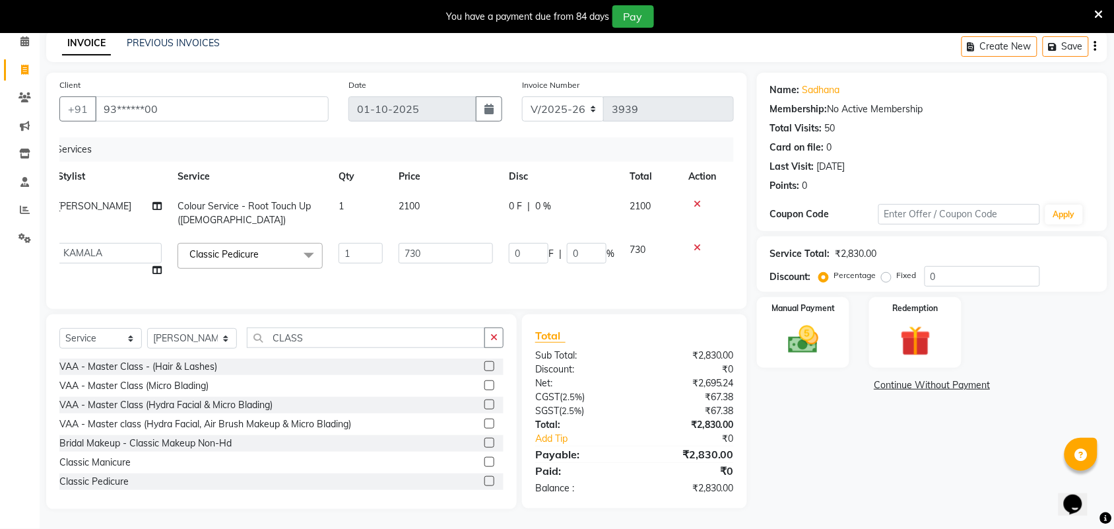
scroll to position [71, 0]
drag, startPoint x: 424, startPoint y: 242, endPoint x: 410, endPoint y: 235, distance: 15.9
click at [410, 243] on input "730" at bounding box center [446, 253] width 94 height 20
type input "735"
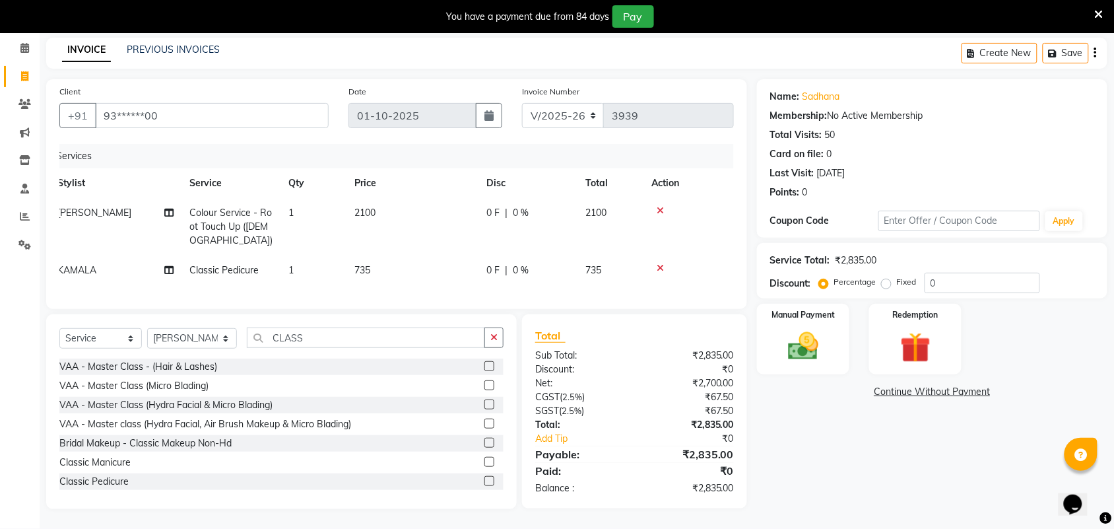
scroll to position [65, 0]
click at [619, 339] on div "Total" at bounding box center [634, 335] width 199 height 16
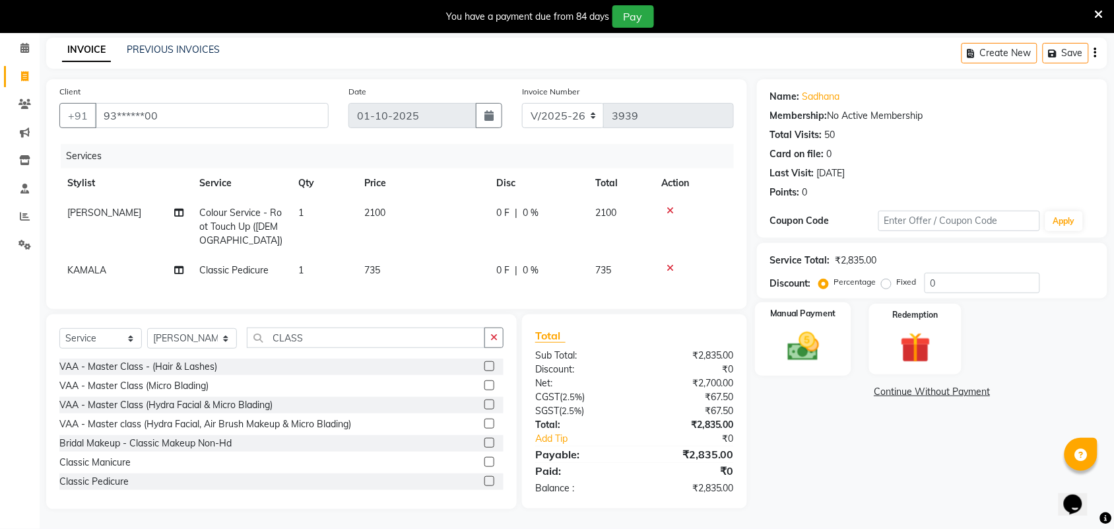
click at [800, 328] on img at bounding box center [802, 346] width 51 height 36
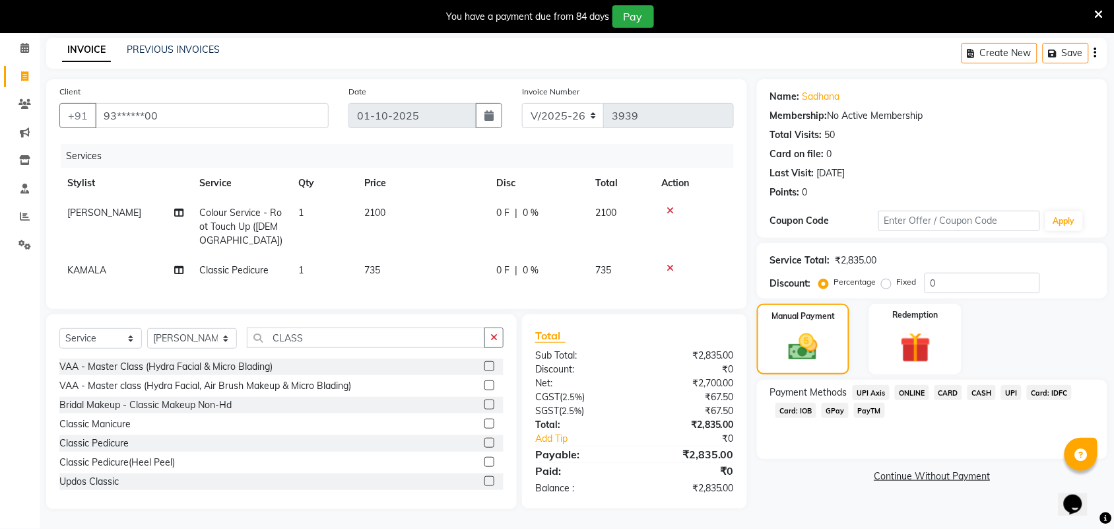
scroll to position [59, 0]
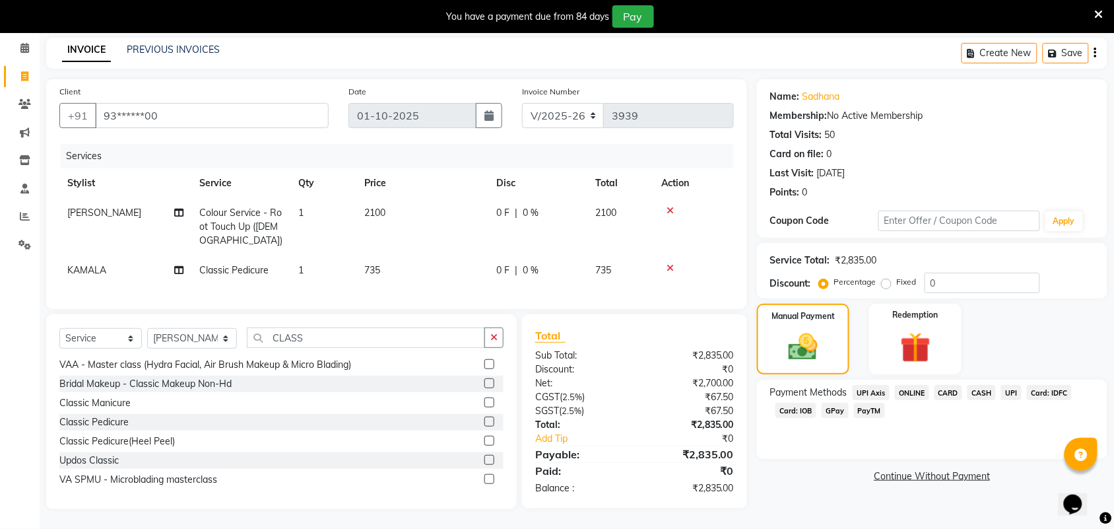
click at [988, 386] on span "CASH" at bounding box center [982, 392] width 28 height 15
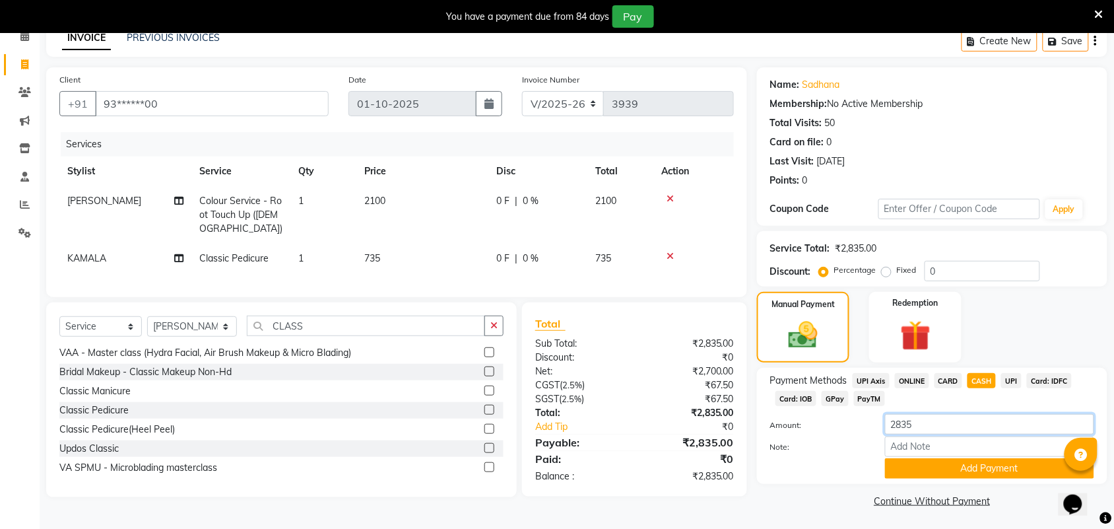
drag, startPoint x: 940, startPoint y: 427, endPoint x: 871, endPoint y: 420, distance: 69.7
click at [871, 420] on div "Amount: 2835" at bounding box center [932, 425] width 344 height 22
type input "3000"
click at [892, 462] on button "Add Payment" at bounding box center [989, 468] width 209 height 20
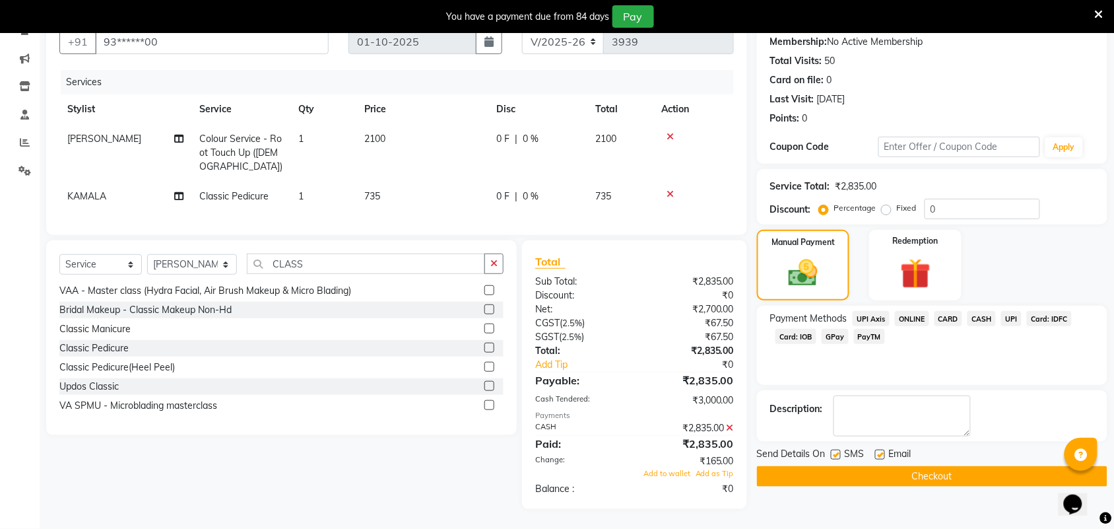
scroll to position [139, 0]
click at [763, 466] on button "Checkout" at bounding box center [932, 476] width 350 height 20
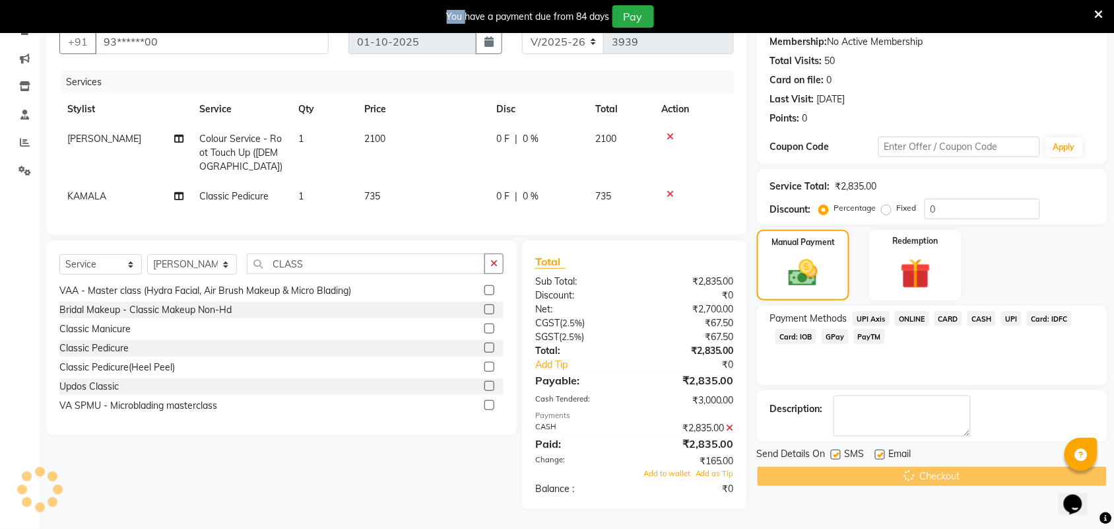
click at [763, 466] on div "Checkout" at bounding box center [932, 476] width 350 height 20
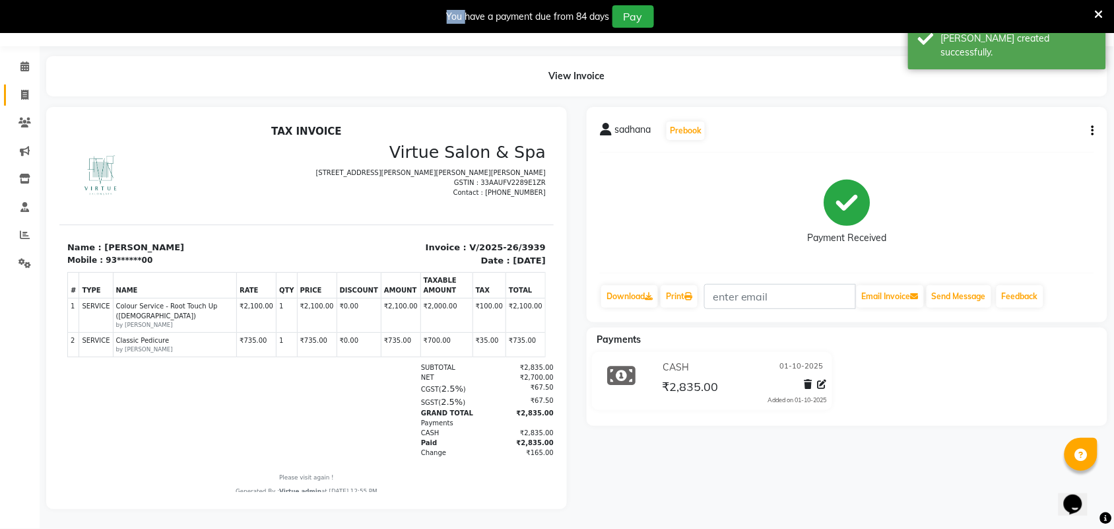
click at [4, 84] on link "Invoice" at bounding box center [20, 95] width 32 height 22
select select "4466"
select select "service"
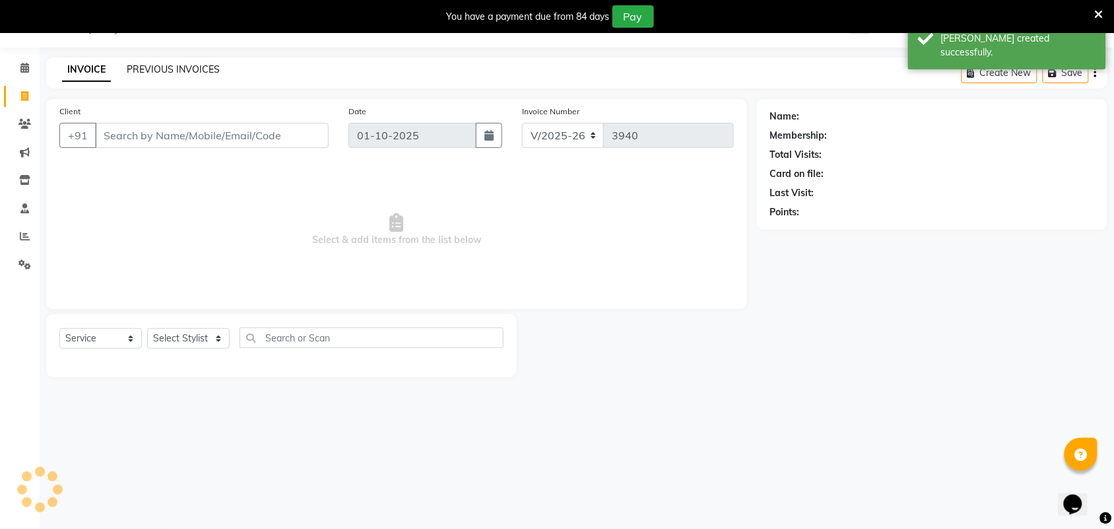
click at [158, 70] on link "PREVIOUS INVOICES" at bounding box center [173, 69] width 93 height 12
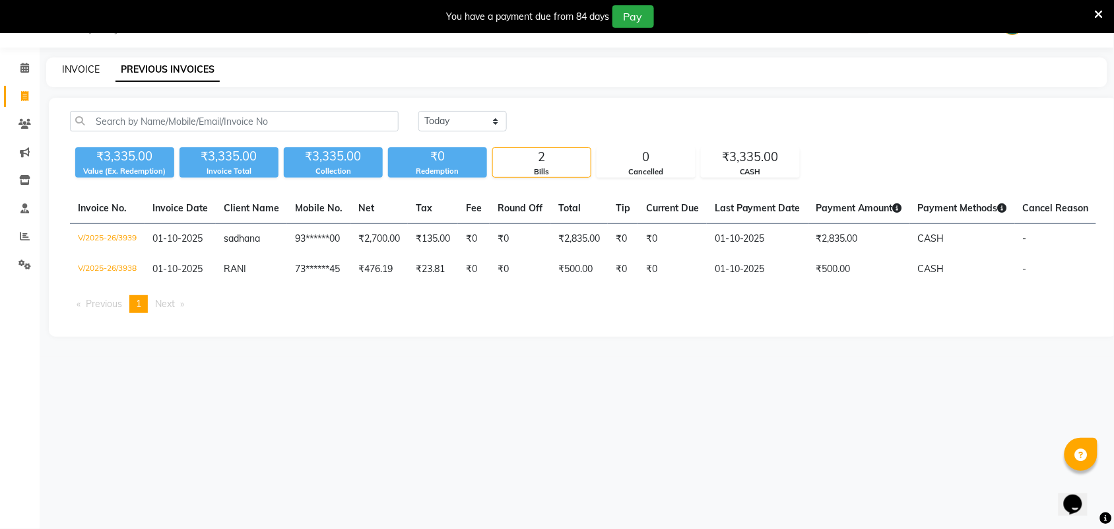
click at [90, 66] on link "INVOICE" at bounding box center [81, 69] width 38 height 12
select select "service"
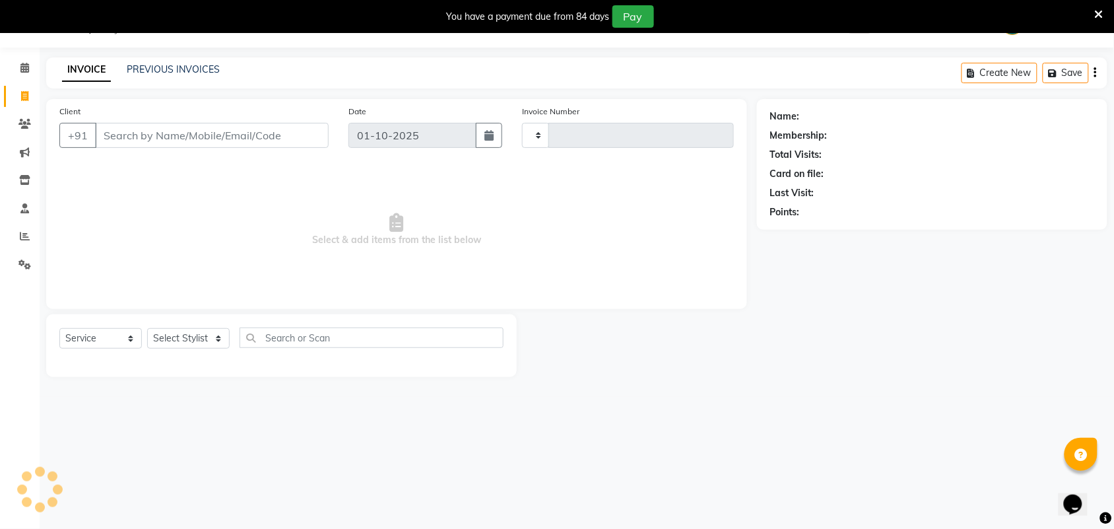
type input "3940"
select select "4466"
click at [242, 133] on input "Client" at bounding box center [212, 135] width 234 height 25
click at [169, 63] on link "PREVIOUS INVOICES" at bounding box center [173, 69] width 93 height 12
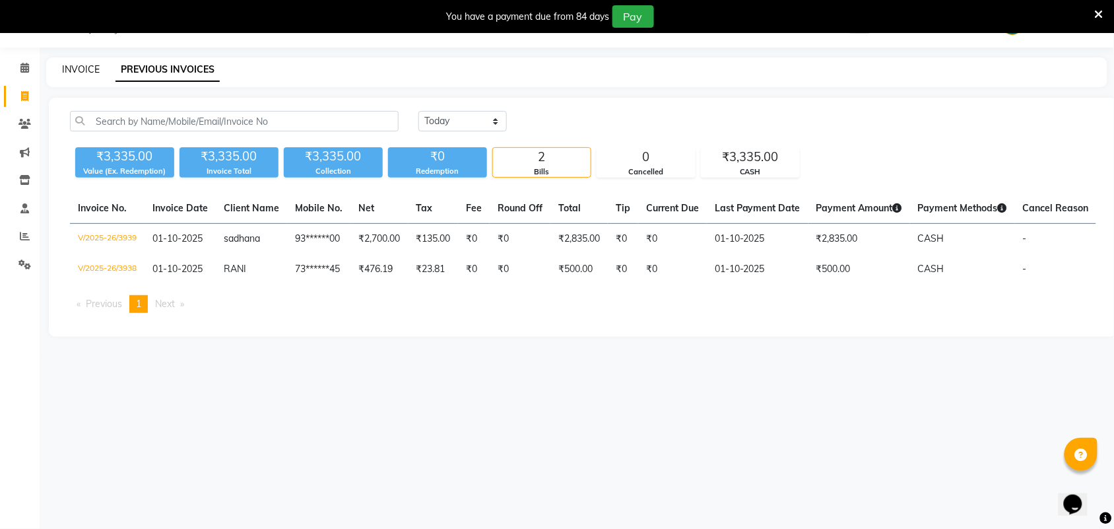
click at [94, 66] on link "INVOICE" at bounding box center [81, 69] width 38 height 12
select select "service"
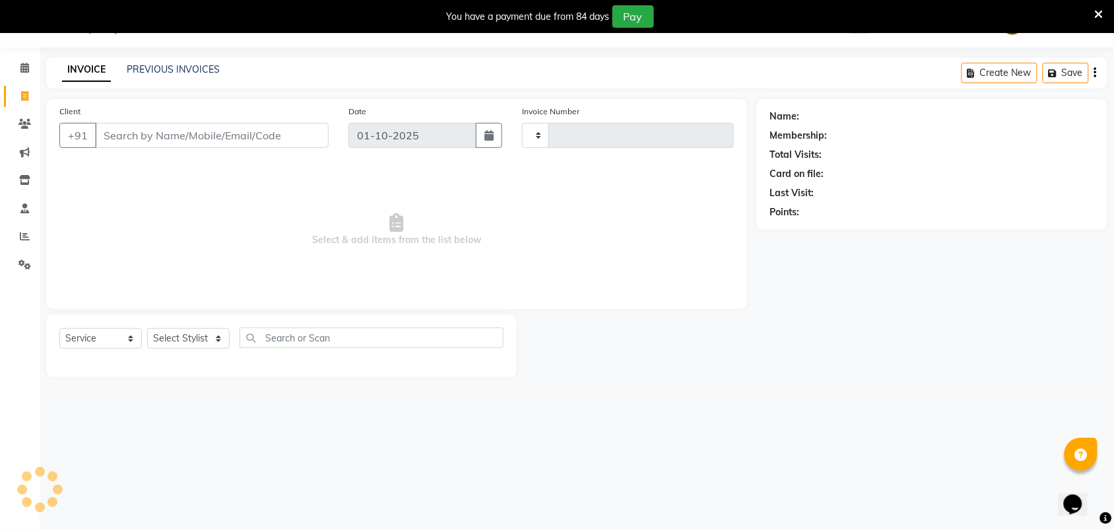
type input "3940"
select select "4466"
click at [214, 132] on input "Client" at bounding box center [212, 135] width 234 height 25
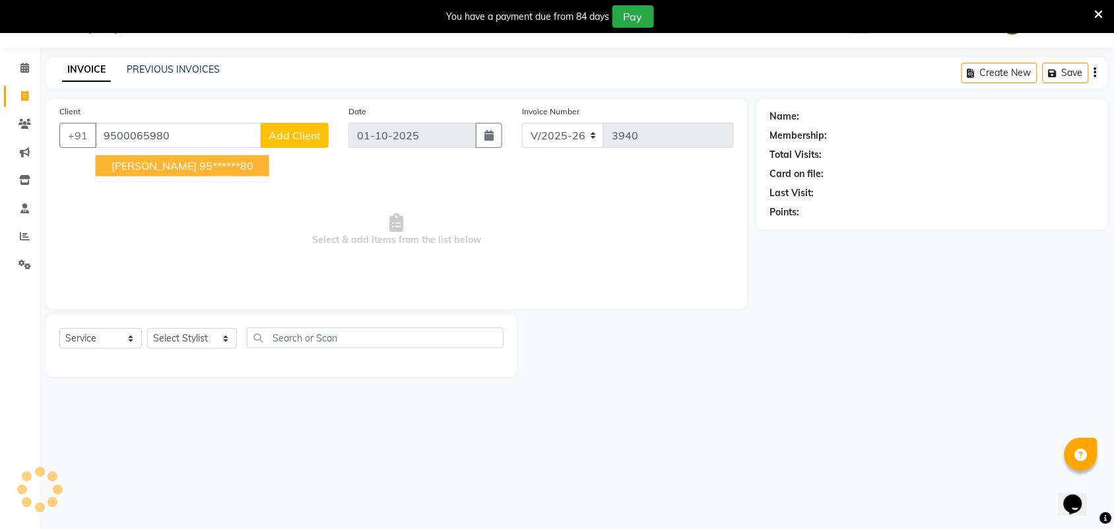
click at [236, 170] on ngb-highlight "95******80" at bounding box center [226, 165] width 54 height 13
type input "95******80"
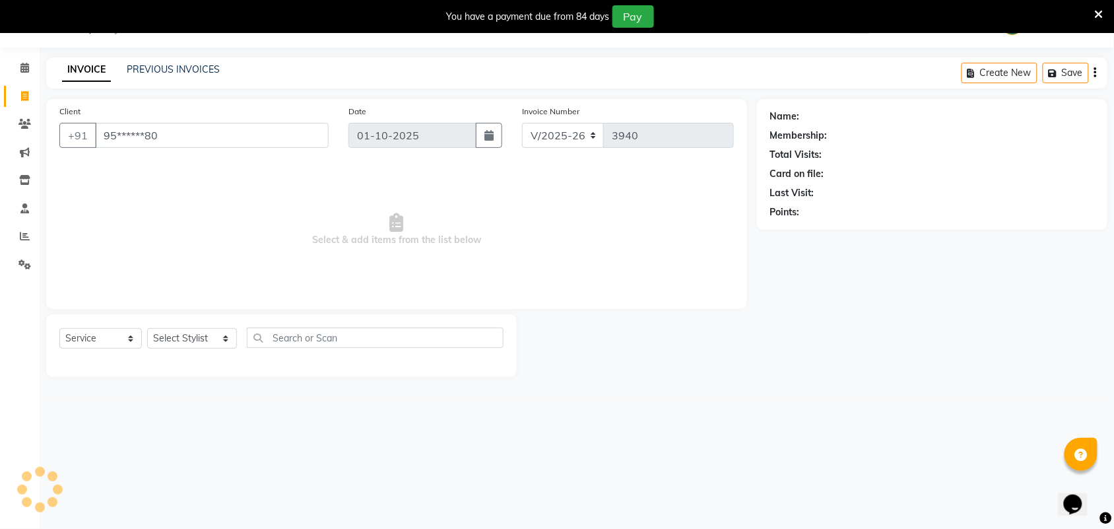
select select "2: Object"
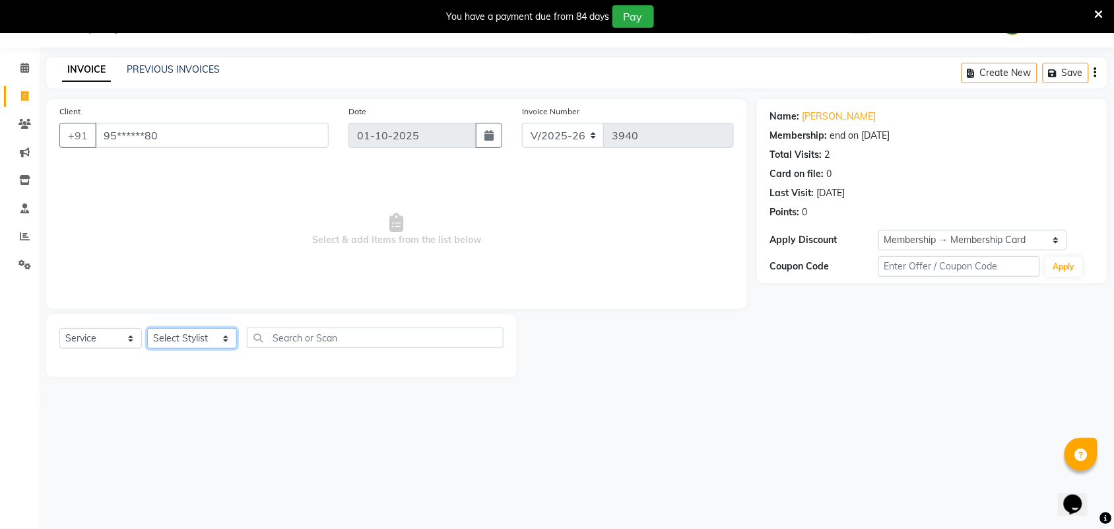
click at [216, 338] on select "Select Stylist Admin [PERSON_NAME] Apsu Auditor Ambattur [PERSON_NAME] Dingg - …" at bounding box center [192, 338] width 90 height 20
select select "25074"
click at [147, 328] on select "Select Stylist Admin [PERSON_NAME] Apsu Auditor Ambattur [PERSON_NAME] Dingg - …" at bounding box center [192, 338] width 90 height 20
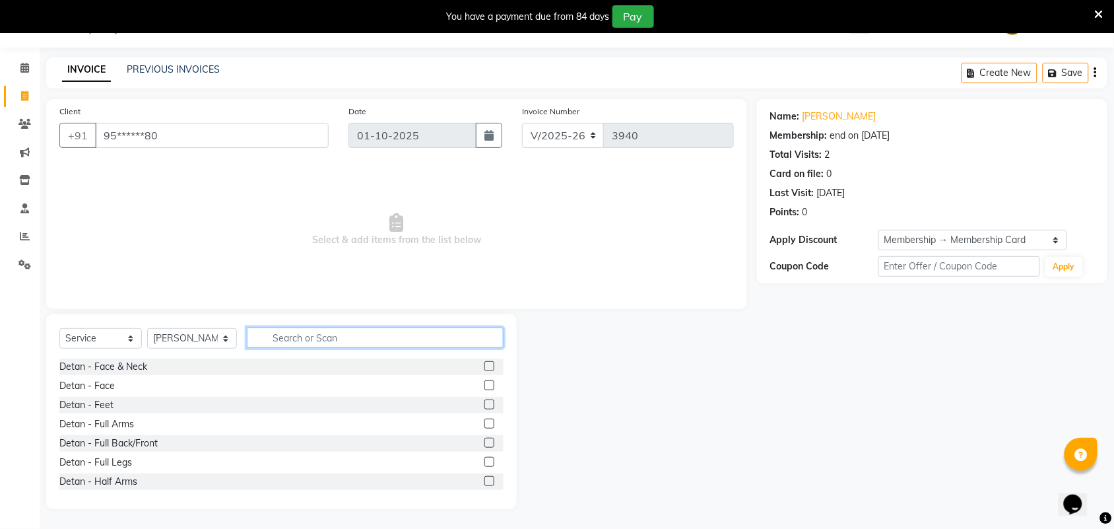
click at [263, 332] on input "text" at bounding box center [375, 337] width 257 height 20
drag, startPoint x: 263, startPoint y: 332, endPoint x: 335, endPoint y: 337, distance: 72.7
click at [335, 337] on input "text" at bounding box center [375, 337] width 257 height 20
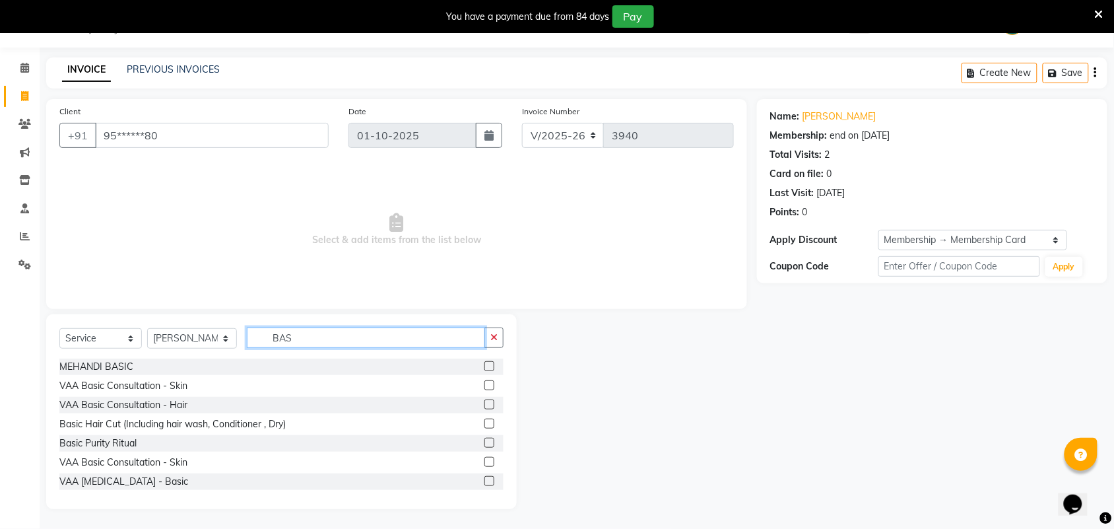
type input "BAS"
click at [484, 419] on label at bounding box center [489, 423] width 10 height 10
click at [484, 420] on input "checkbox" at bounding box center [488, 424] width 9 height 9
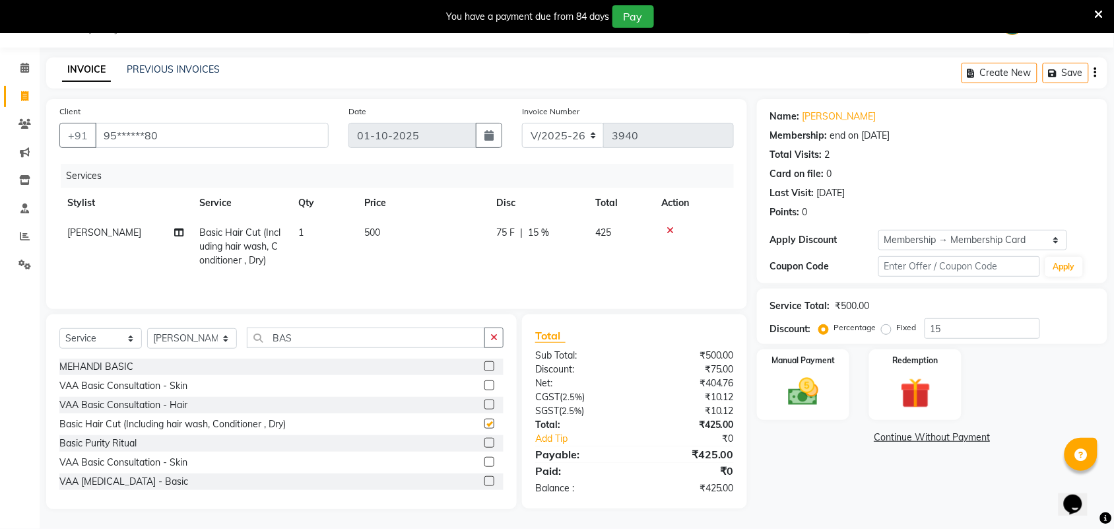
checkbox input "false"
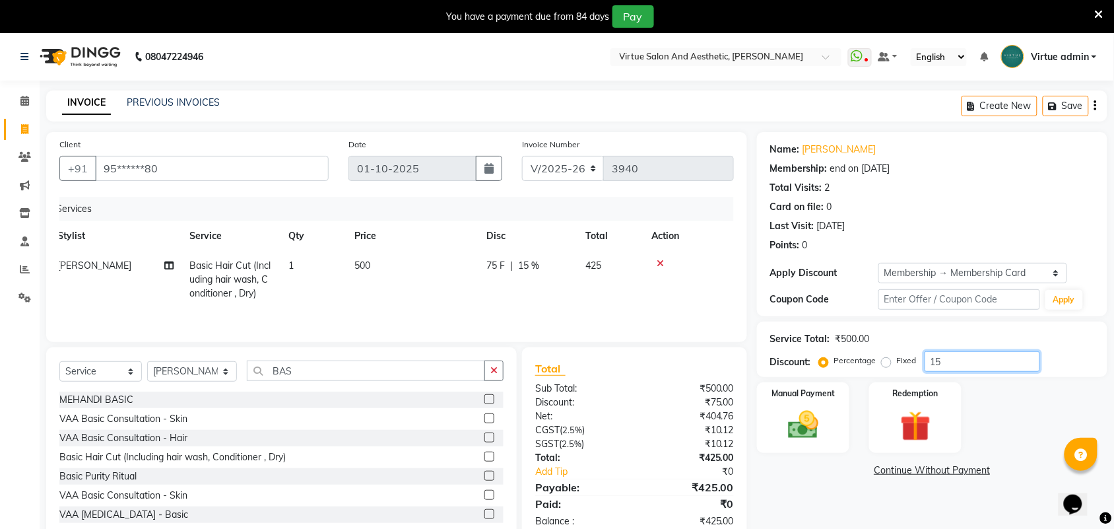
drag, startPoint x: 942, startPoint y: 353, endPoint x: 915, endPoint y: 364, distance: 28.4
click at [915, 364] on div "Percentage Fixed 15" at bounding box center [931, 361] width 218 height 20
click at [667, 376] on div "Total" at bounding box center [634, 368] width 199 height 16
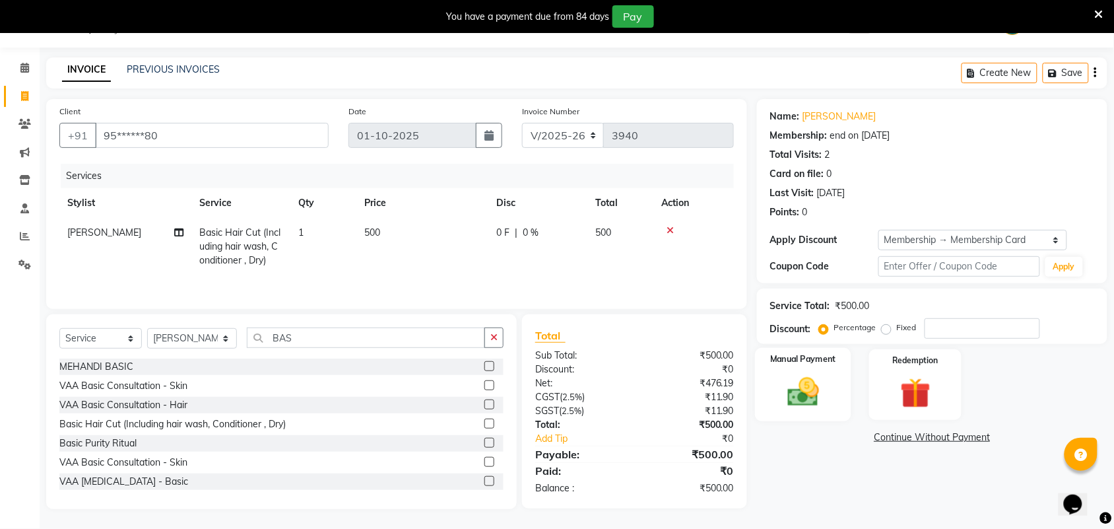
click at [783, 383] on img at bounding box center [802, 392] width 51 height 36
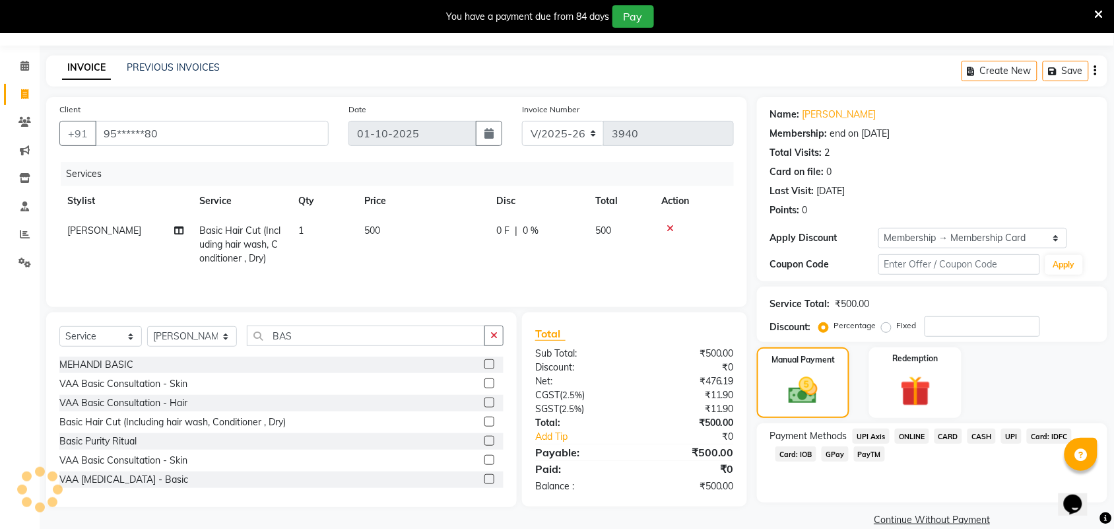
click at [987, 437] on span "CASH" at bounding box center [982, 435] width 28 height 15
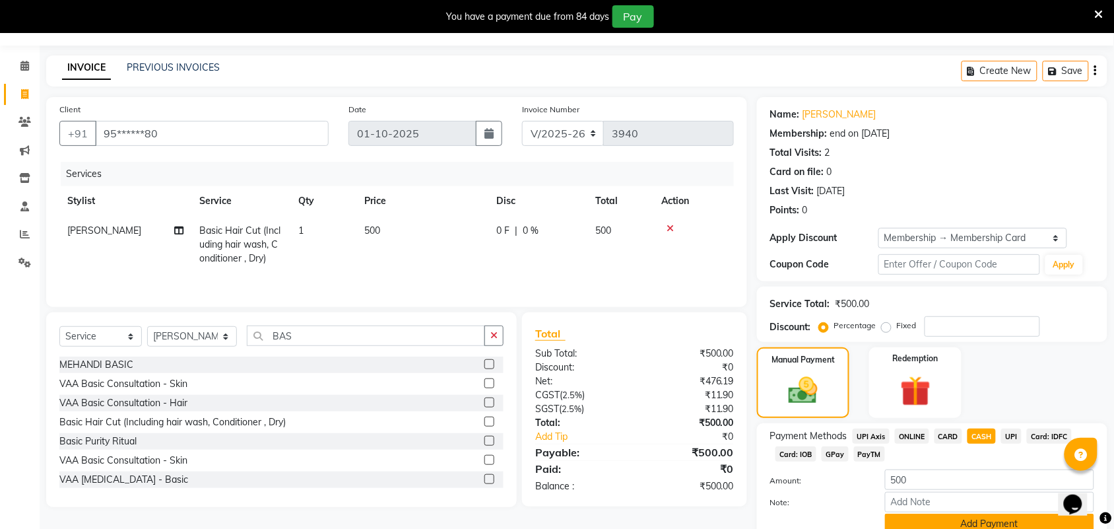
click at [939, 516] on button "Add Payment" at bounding box center [989, 523] width 209 height 20
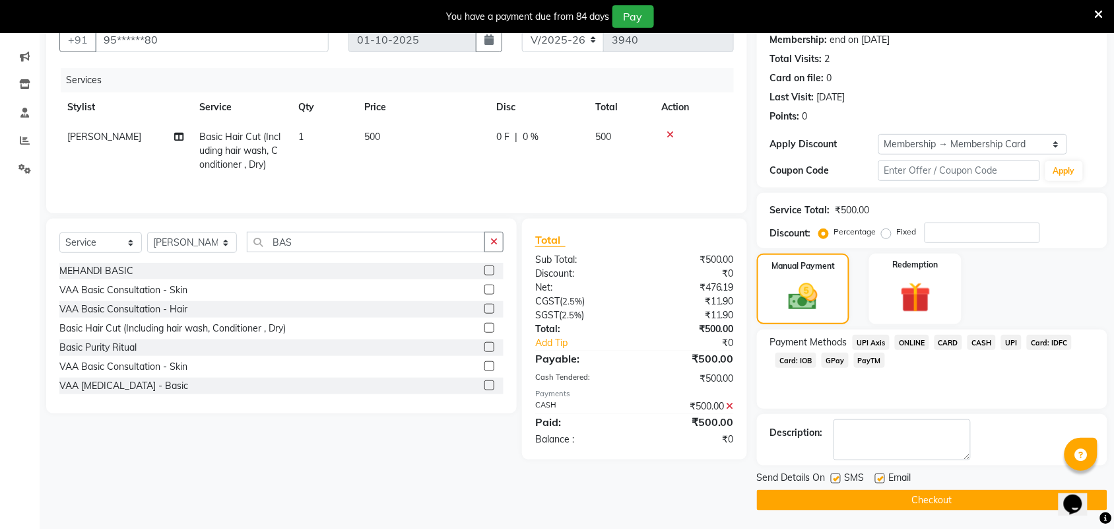
scroll to position [131, 0]
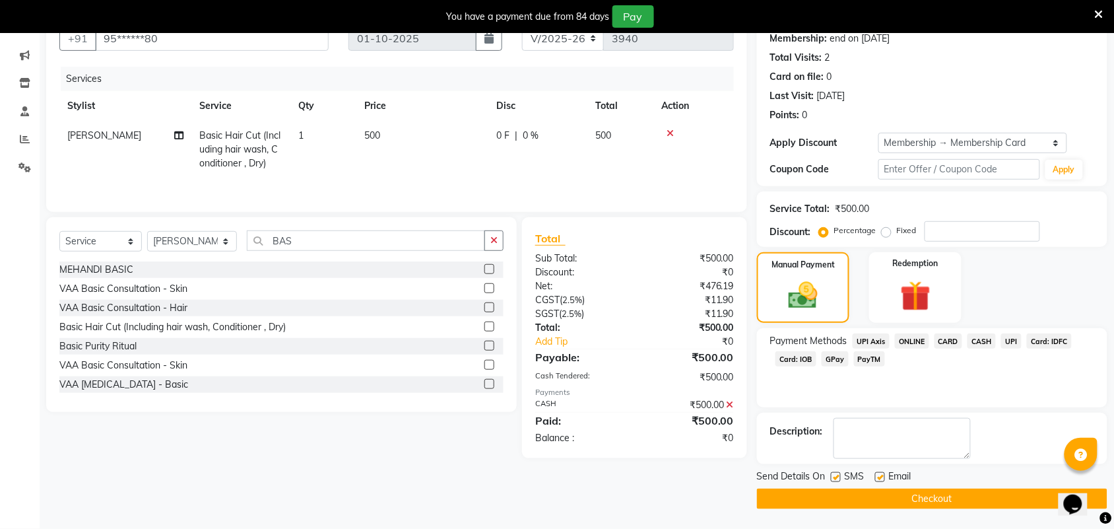
click at [908, 500] on button "Checkout" at bounding box center [932, 498] width 350 height 20
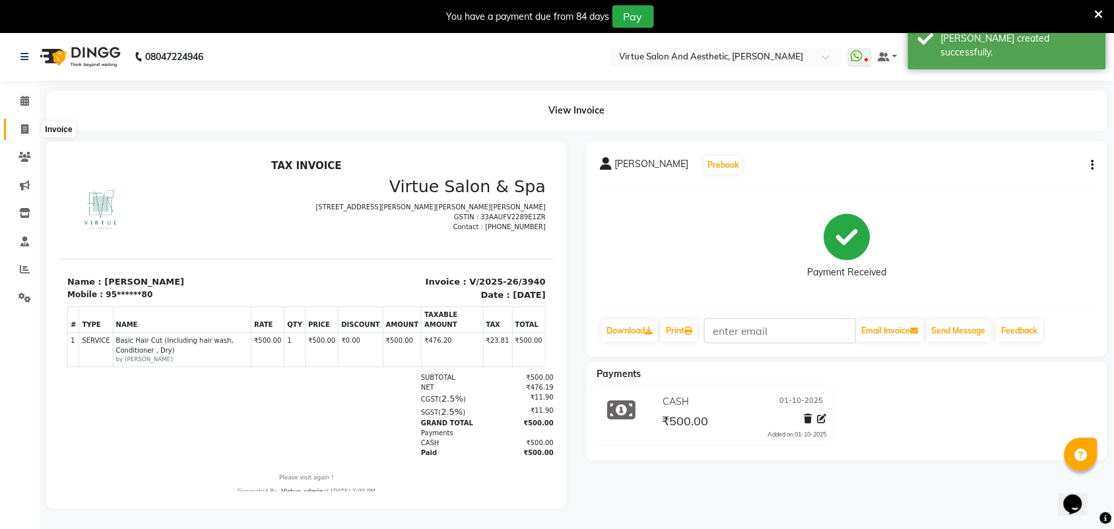
click at [18, 134] on span at bounding box center [24, 129] width 23 height 15
select select "service"
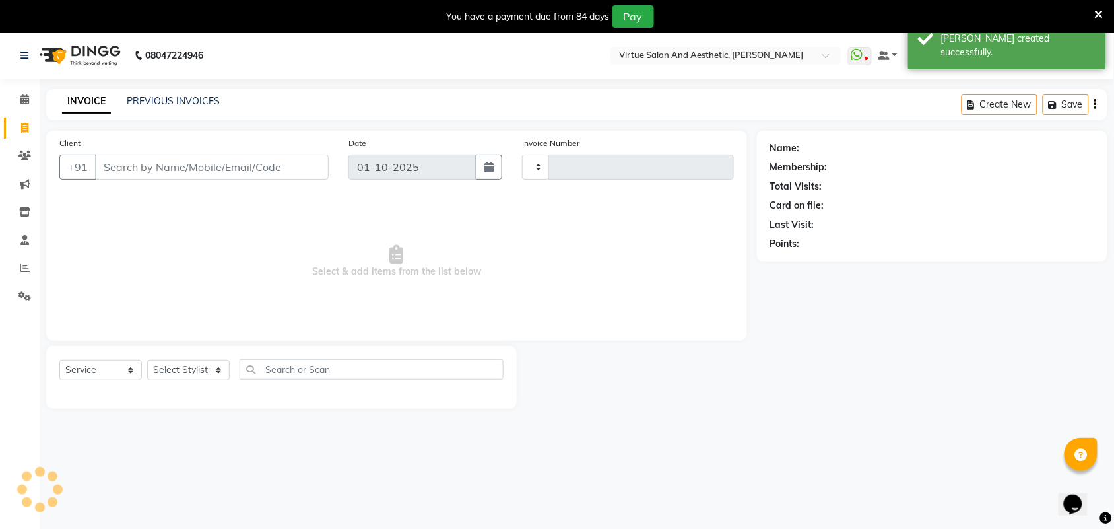
type input "3941"
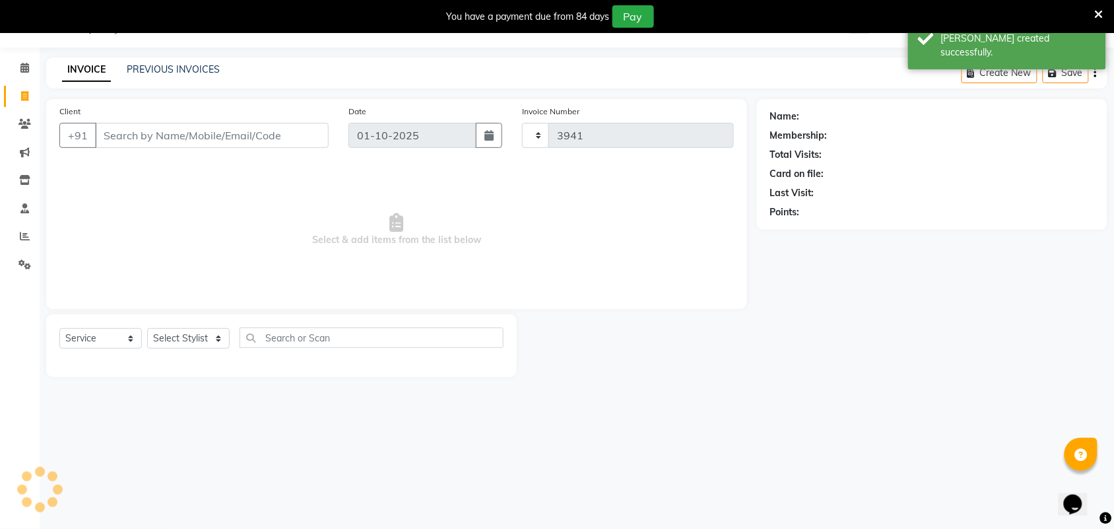
select select "4466"
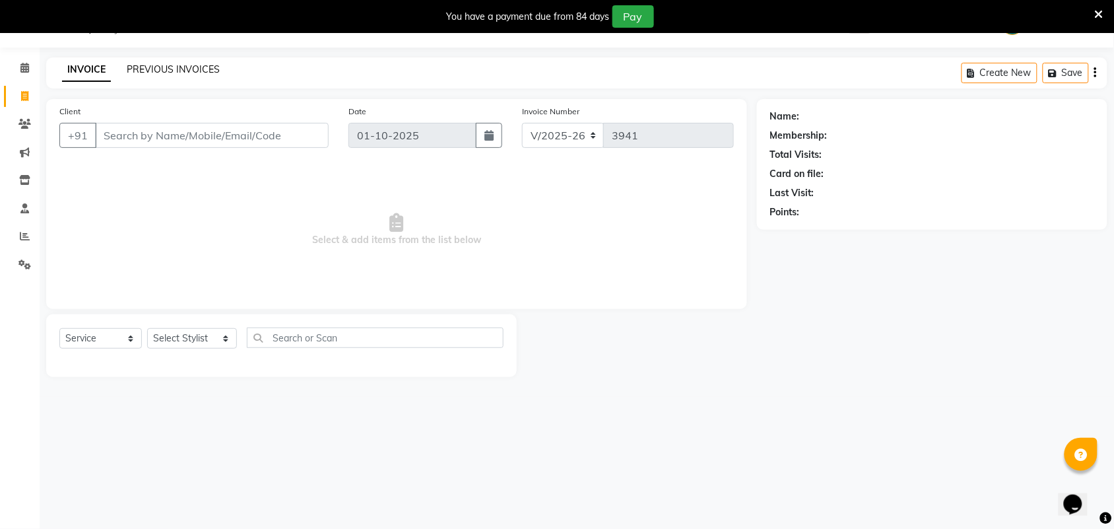
click at [199, 67] on link "PREVIOUS INVOICES" at bounding box center [173, 69] width 93 height 12
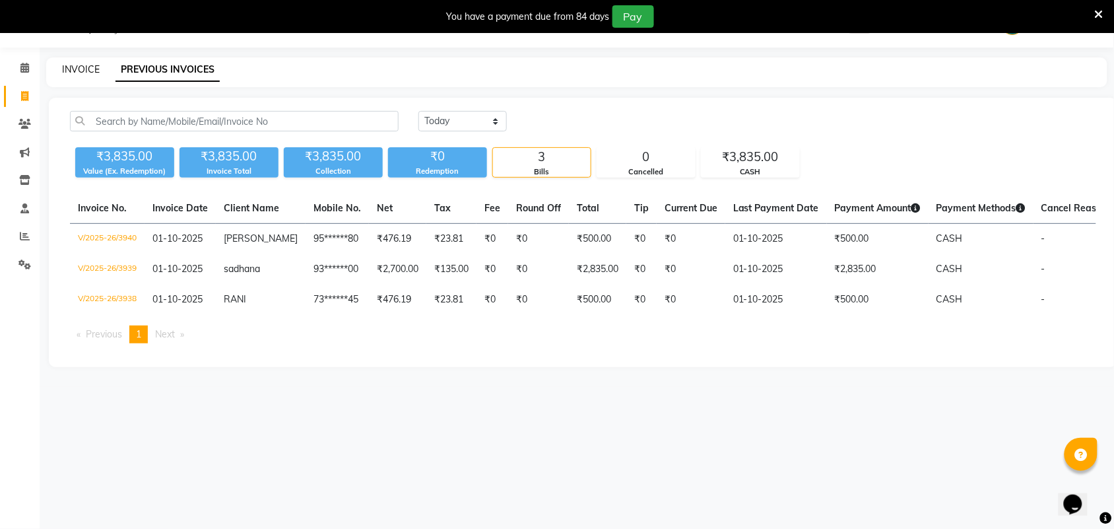
click at [86, 71] on link "INVOICE" at bounding box center [81, 69] width 38 height 12
select select "4466"
select select "service"
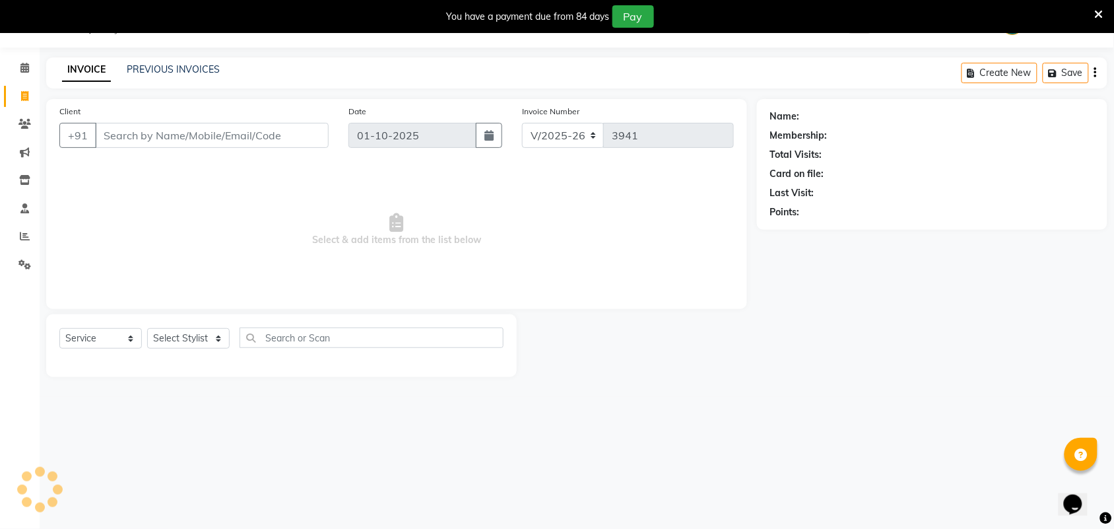
click at [162, 136] on input "Client" at bounding box center [212, 135] width 234 height 25
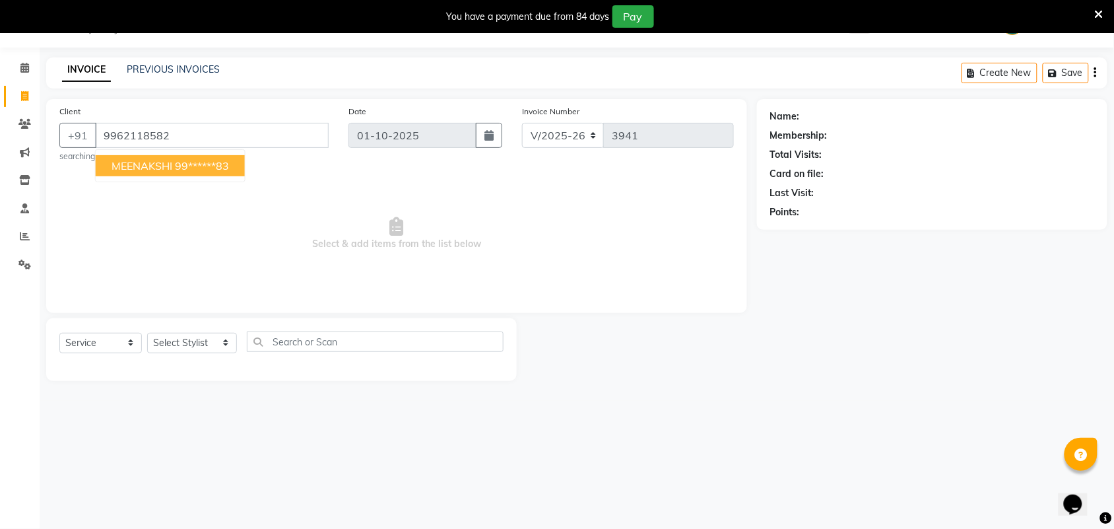
click at [195, 165] on ngb-highlight "99******83" at bounding box center [202, 165] width 54 height 13
type input "99******83"
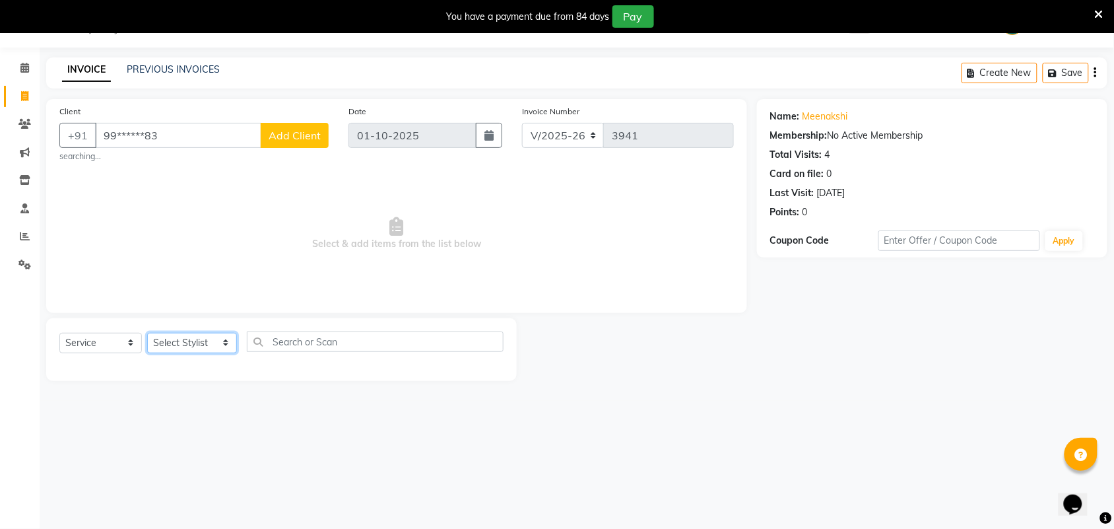
click at [229, 345] on select "Select Stylist Admin [PERSON_NAME] Apsu Auditor Ambattur [PERSON_NAME] Dingg - …" at bounding box center [192, 343] width 90 height 20
select select "59088"
click at [147, 333] on select "Select Stylist Admin [PERSON_NAME] Apsu Auditor Ambattur [PERSON_NAME] Dingg - …" at bounding box center [192, 343] width 90 height 20
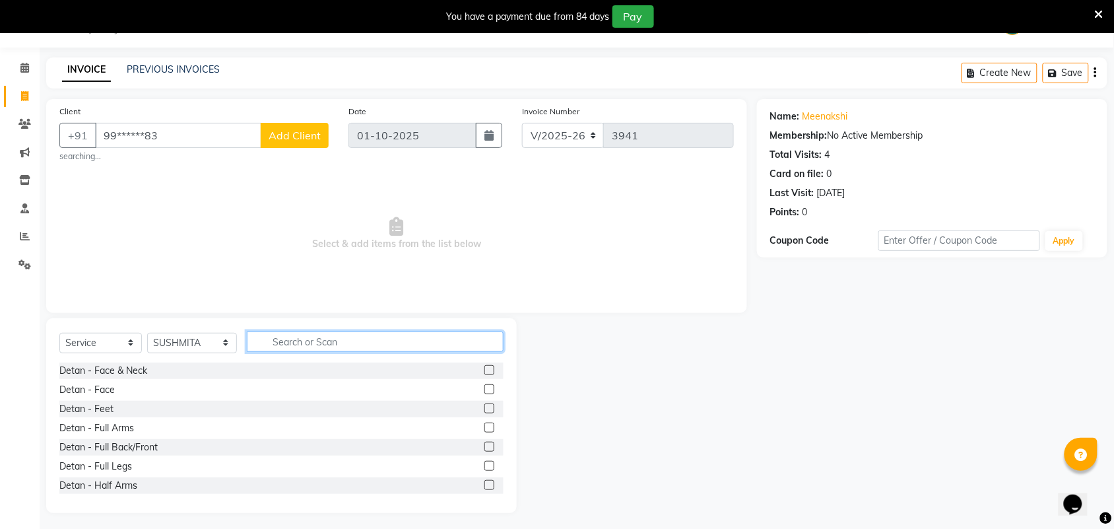
click at [285, 340] on input "text" at bounding box center [375, 341] width 257 height 20
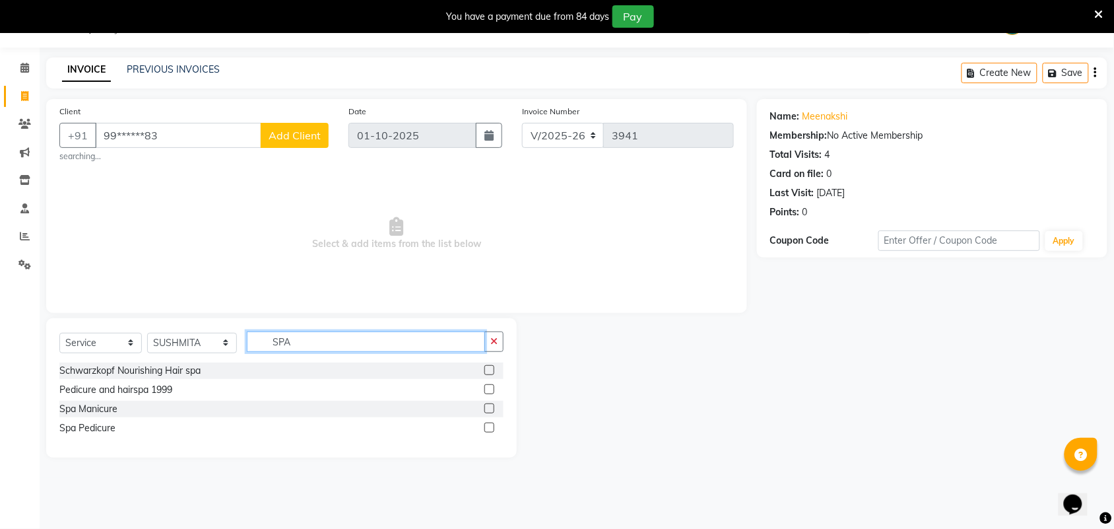
type input "SPA"
click at [493, 430] on label at bounding box center [489, 427] width 10 height 10
click at [493, 430] on input "checkbox" at bounding box center [488, 428] width 9 height 9
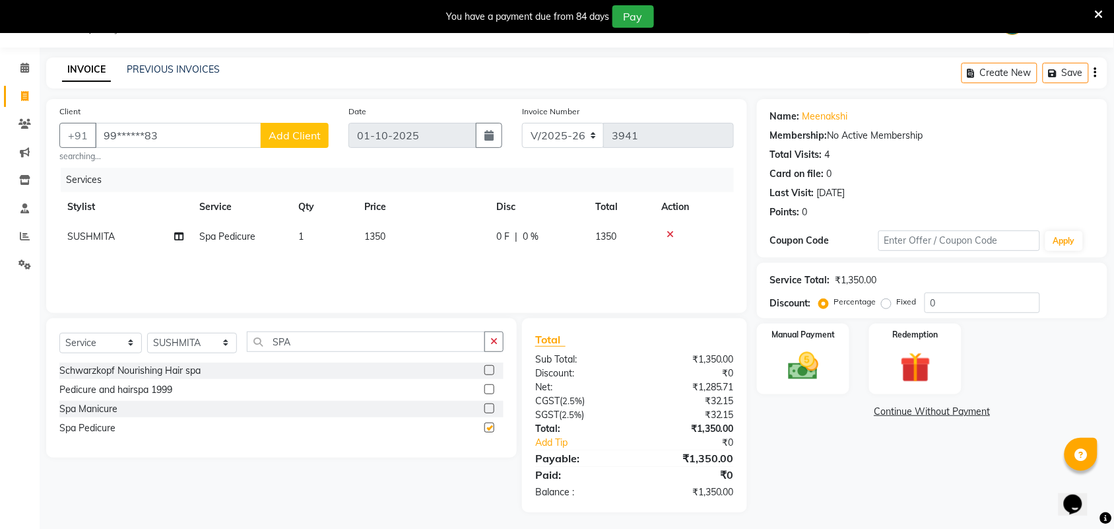
checkbox input "false"
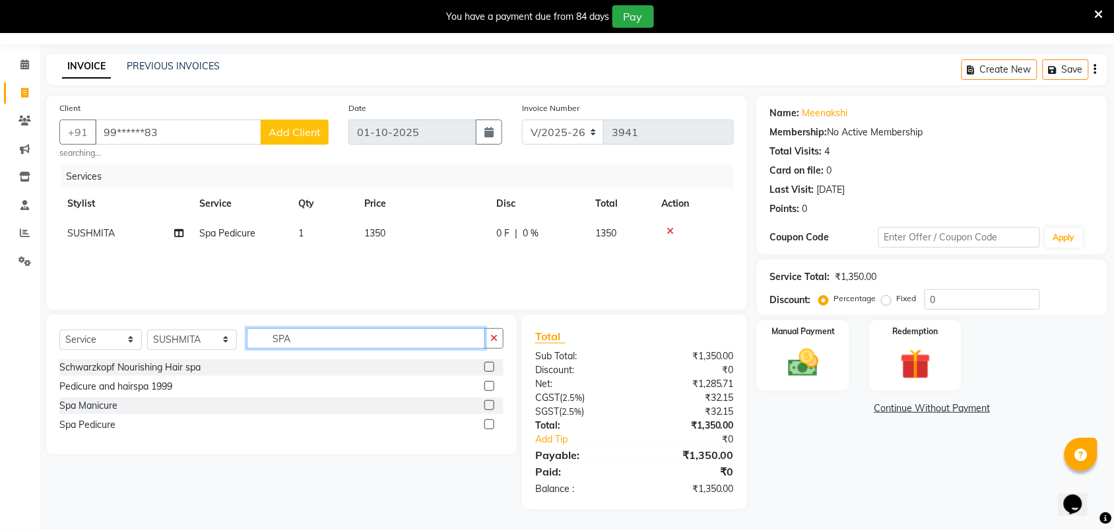
drag, startPoint x: 277, startPoint y: 333, endPoint x: 236, endPoint y: 328, distance: 41.9
click at [236, 328] on div "Select Service Product Membership Package Voucher Prepaid Gift Card Select Styl…" at bounding box center [281, 343] width 444 height 31
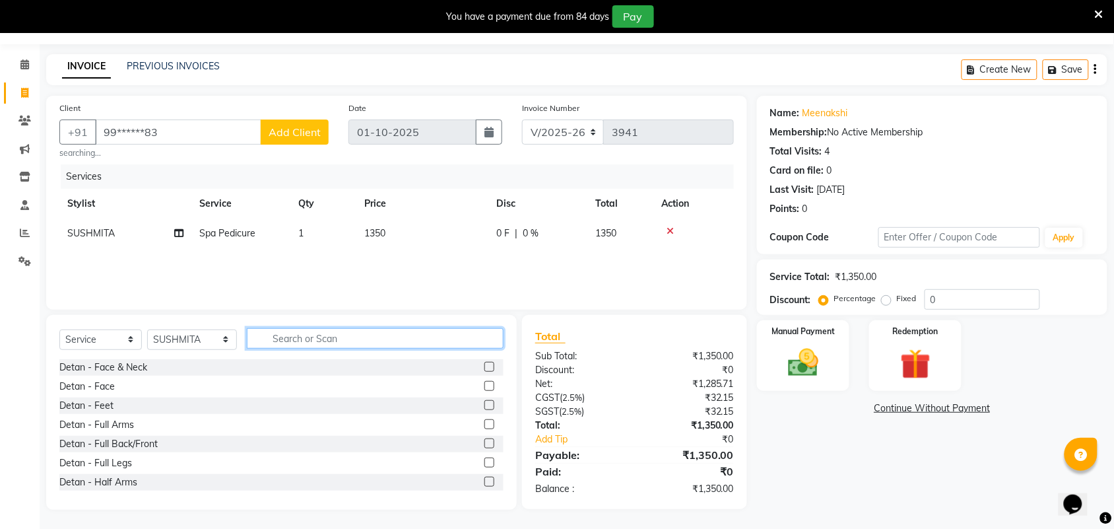
click at [323, 333] on input "text" at bounding box center [375, 338] width 257 height 20
click at [199, 338] on select "Select Stylist Admin [PERSON_NAME] Apsu Auditor Ambattur [PERSON_NAME] Dingg - …" at bounding box center [192, 339] width 90 height 20
select select "40345"
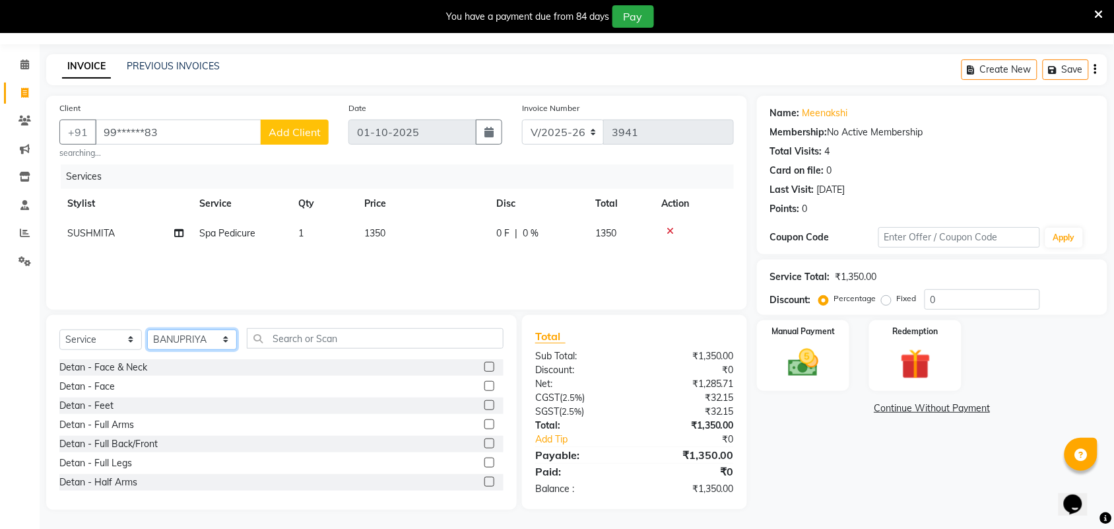
click at [147, 329] on select "Select Stylist Admin [PERSON_NAME] Apsu Auditor Ambattur [PERSON_NAME] Dingg - …" at bounding box center [192, 339] width 90 height 20
click at [304, 355] on div "Select Service Product Membership Package Voucher Prepaid Gift Card Select Styl…" at bounding box center [281, 343] width 444 height 31
click at [308, 339] on input "text" at bounding box center [375, 338] width 257 height 20
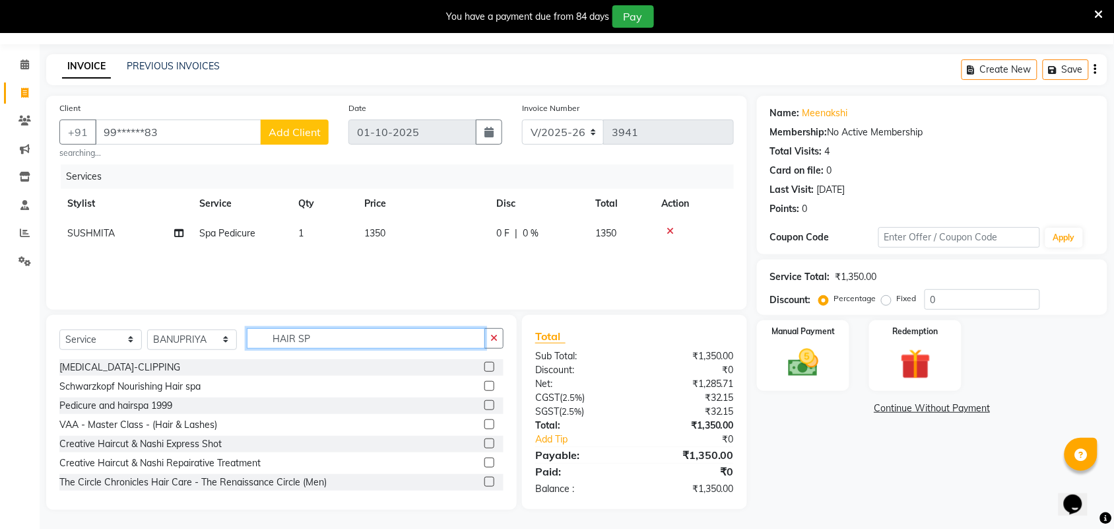
type input "HAIR SPA"
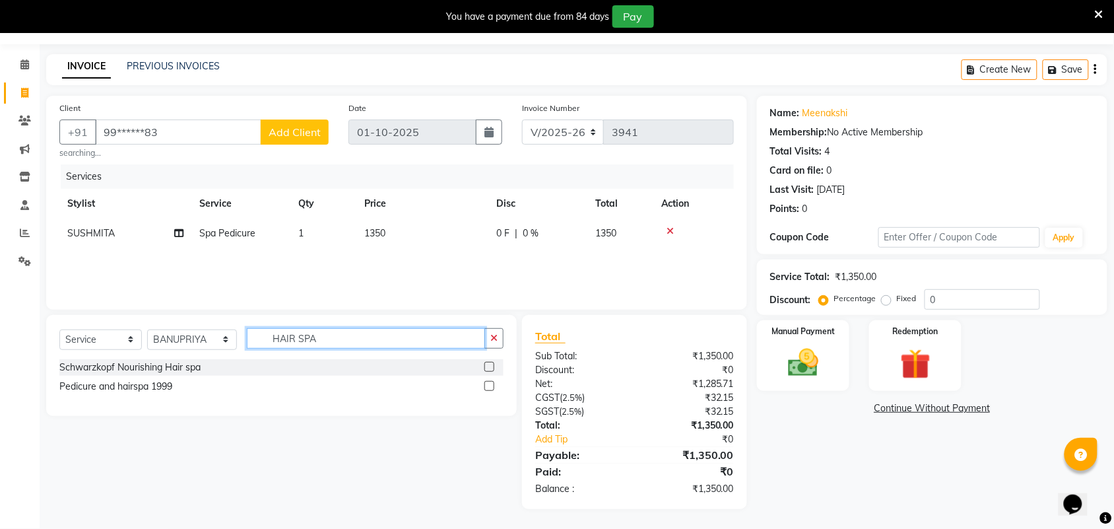
drag, startPoint x: 393, startPoint y: 337, endPoint x: 234, endPoint y: 335, distance: 158.4
click at [234, 335] on div "Select Service Product Membership Package Voucher Prepaid Gift Card Select Styl…" at bounding box center [281, 343] width 444 height 31
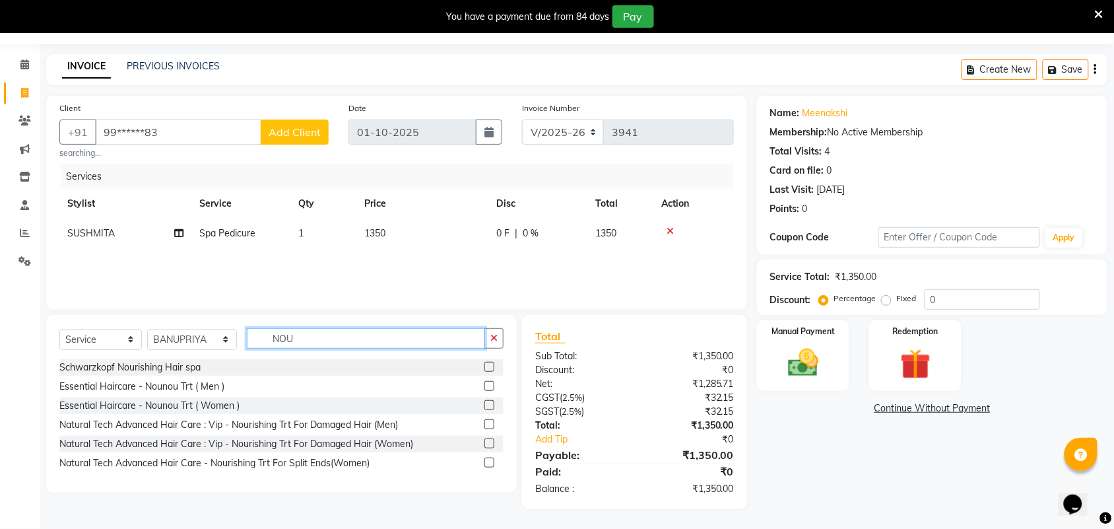
type input "NOU"
click at [492, 446] on label at bounding box center [489, 443] width 10 height 10
click at [492, 446] on input "checkbox" at bounding box center [488, 444] width 9 height 9
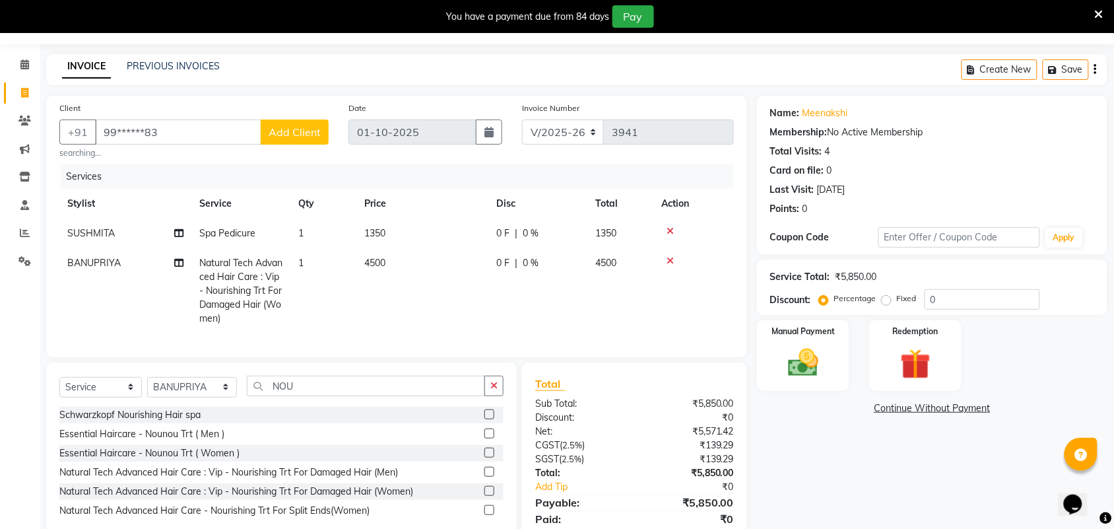
checkbox input "false"
click at [431, 276] on td "4500" at bounding box center [422, 290] width 132 height 85
select select "40345"
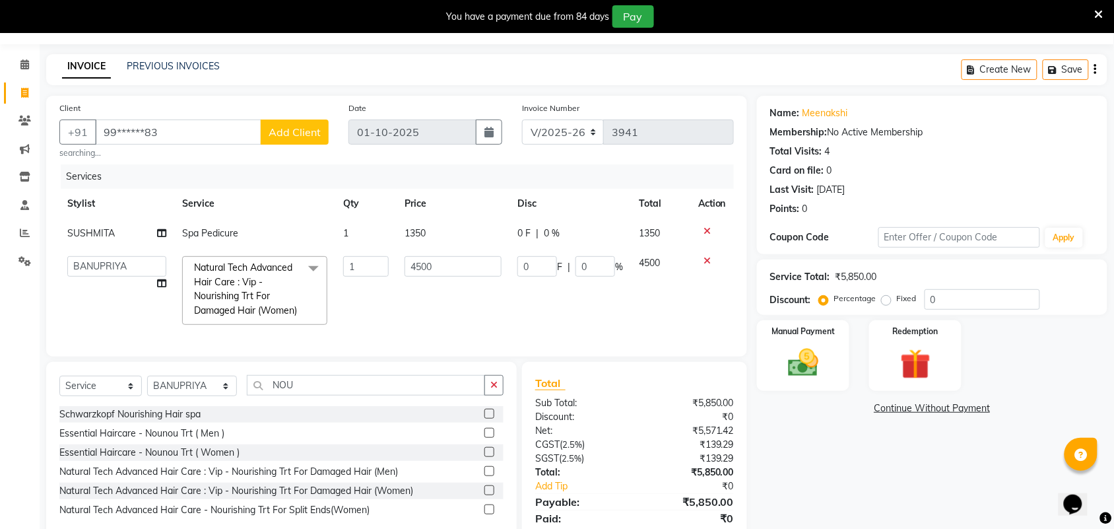
click at [462, 319] on td "4500" at bounding box center [453, 290] width 113 height 84
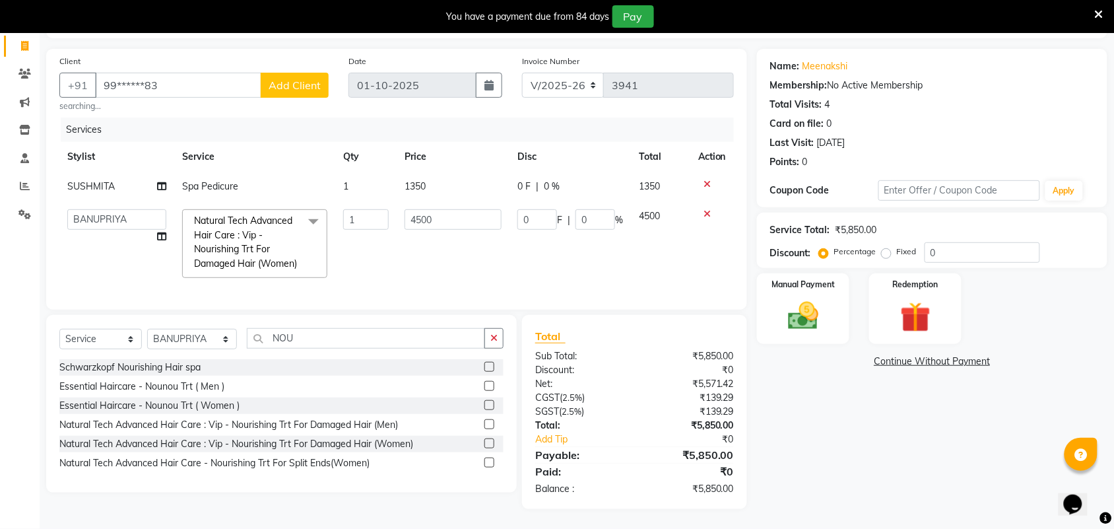
scroll to position [110, 0]
click at [622, 298] on div "Client +91 99******83 Add Client searching... Date [DATE] Invoice Number V/2025…" at bounding box center [396, 179] width 701 height 261
click at [470, 209] on input "4500" at bounding box center [453, 219] width 97 height 20
drag, startPoint x: 463, startPoint y: 197, endPoint x: 400, endPoint y: 185, distance: 64.5
click at [400, 201] on td "4500" at bounding box center [453, 243] width 113 height 84
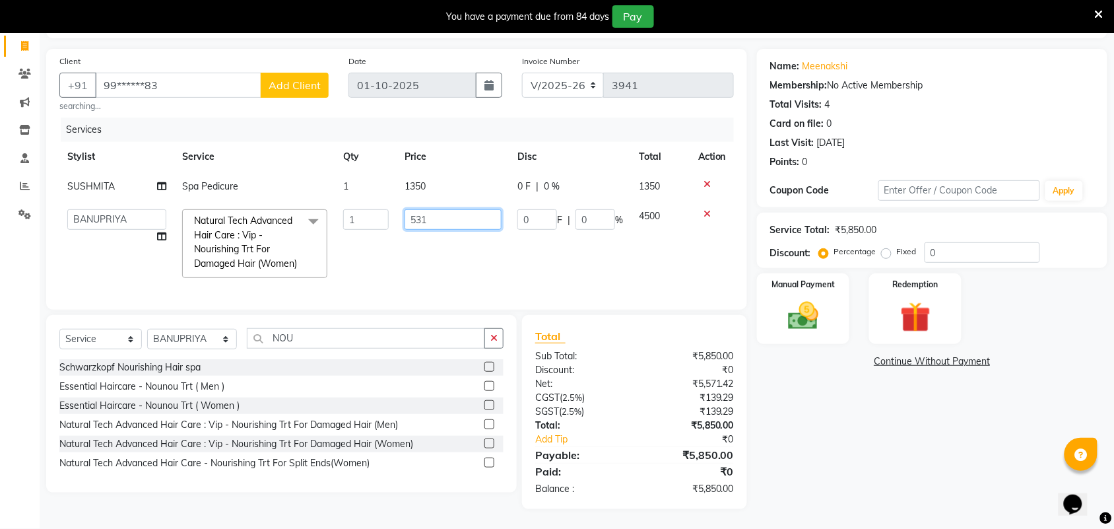
type input "5310"
click at [488, 251] on tr "Admin [PERSON_NAME] Apsu Auditor Ambattur [PERSON_NAME] Dingg - Support Team [P…" at bounding box center [396, 243] width 675 height 84
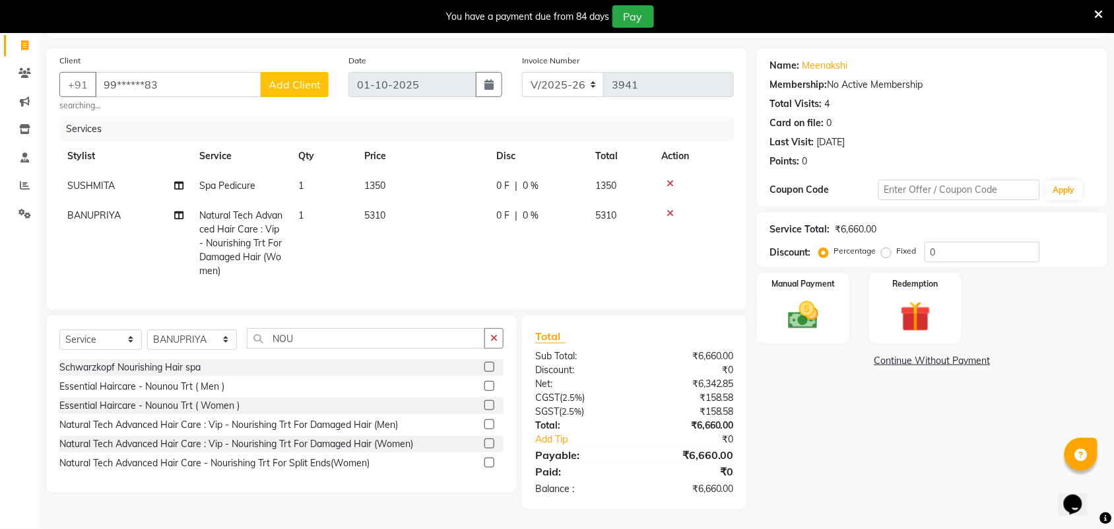
click at [539, 315] on div "Total Sub Total: ₹6,660.00 Discount: ₹0 Net: ₹6,342.85 CGST ( 2.5% ) ₹158.58 SG…" at bounding box center [634, 412] width 225 height 194
click at [430, 201] on td "5310" at bounding box center [422, 243] width 132 height 85
select select "40345"
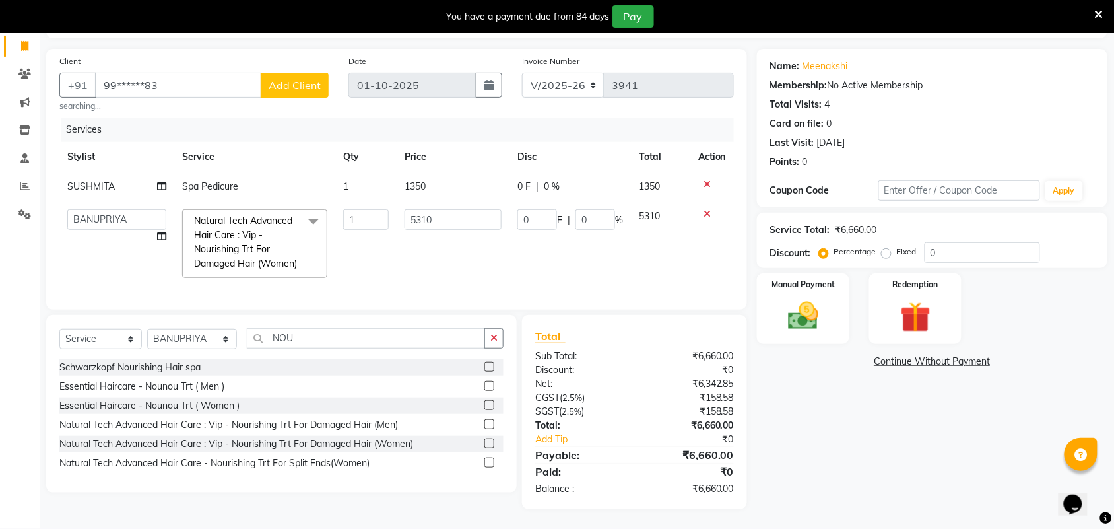
scroll to position [110, 0]
click at [440, 172] on td "1350" at bounding box center [453, 187] width 113 height 30
select select "59088"
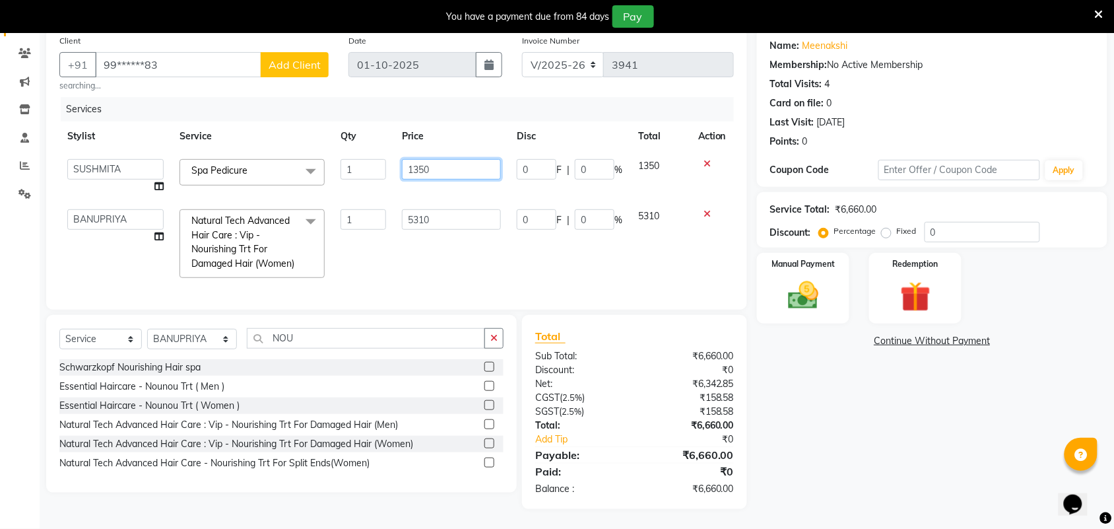
drag, startPoint x: 445, startPoint y: 168, endPoint x: 397, endPoint y: 170, distance: 48.9
click at [397, 170] on td "1350" at bounding box center [451, 176] width 115 height 50
type input "1417"
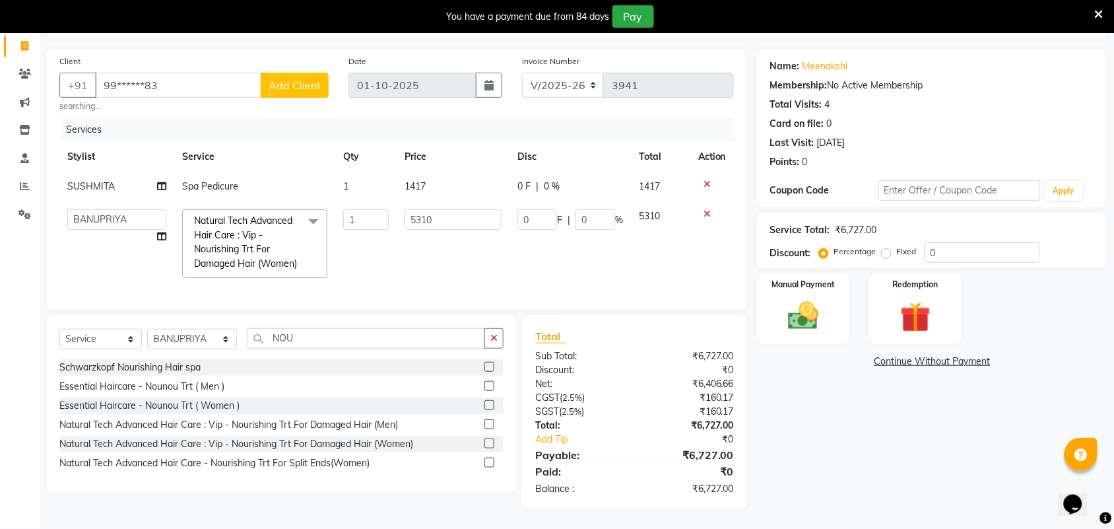
click at [612, 347] on div "Total Sub Total: ₹6,727.00 Discount: ₹0 Net: ₹6,406.66 CGST ( 2.5% ) ₹160.17 SG…" at bounding box center [634, 412] width 225 height 194
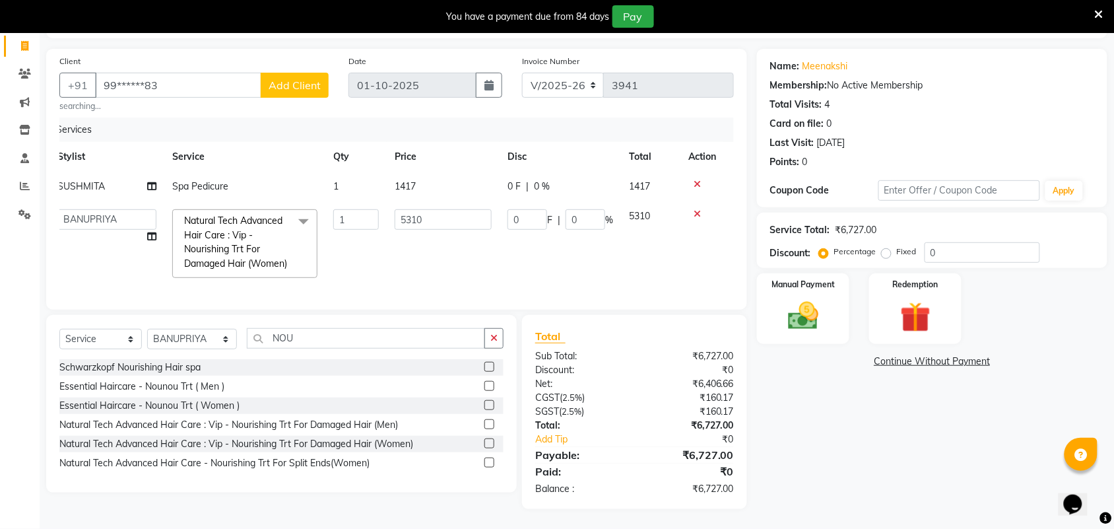
scroll to position [0, 0]
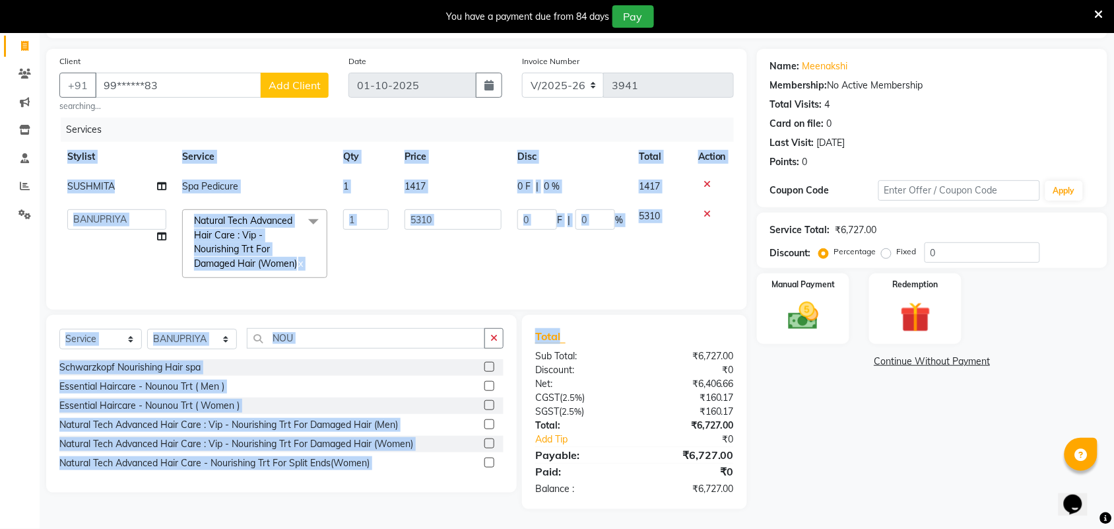
click at [658, 306] on div "Client +91 99******83 Add Client searching... Date [DATE] Invoice Number V/2025…" at bounding box center [396, 279] width 721 height 460
click at [655, 315] on div "Total Sub Total: ₹6,727.00 Discount: ₹0 Net: ₹6,406.66 CGST ( 2.5% ) ₹160.17 SG…" at bounding box center [634, 412] width 225 height 194
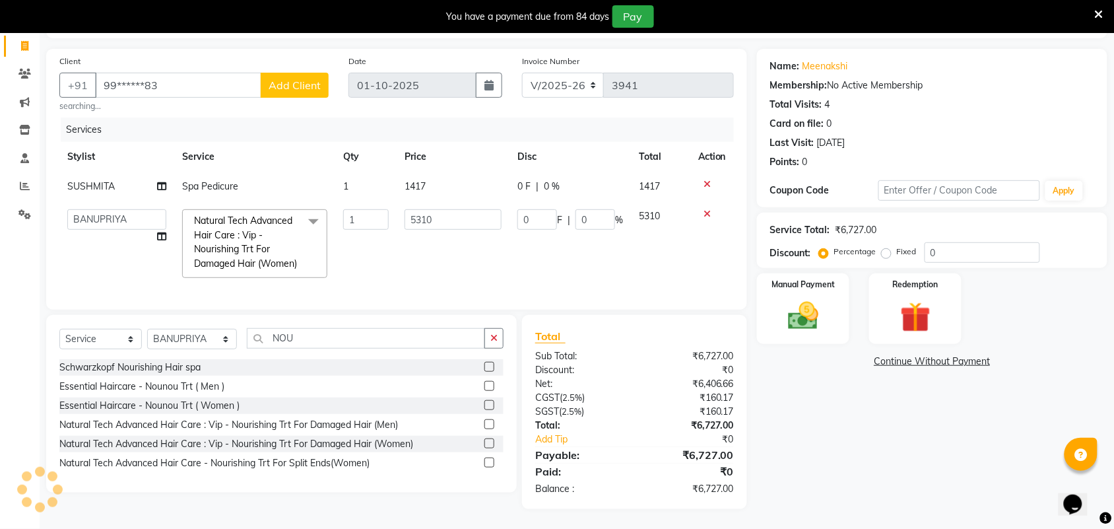
scroll to position [110, 0]
click at [790, 298] on img at bounding box center [802, 316] width 51 height 36
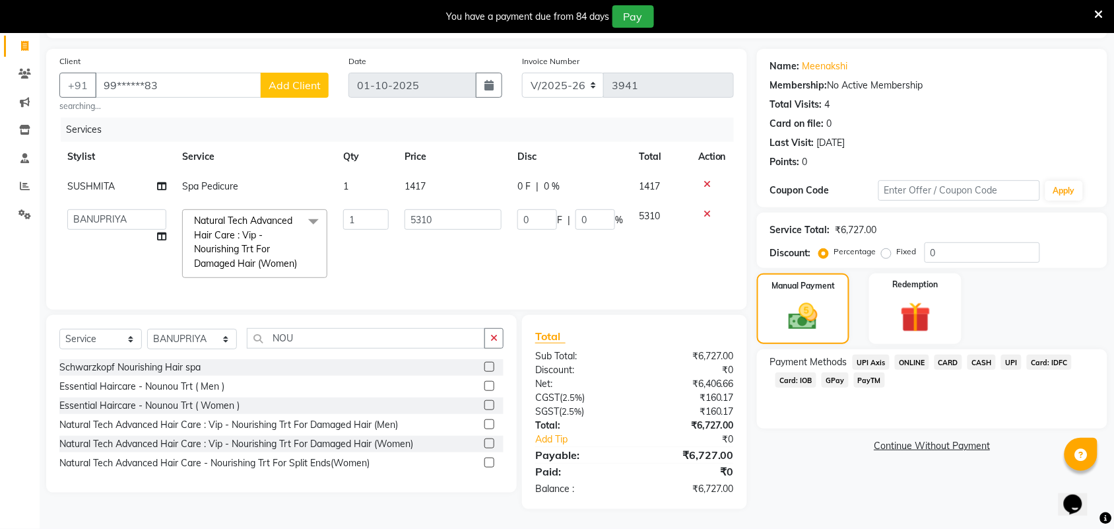
click at [779, 372] on span "Card: IOB" at bounding box center [795, 379] width 41 height 15
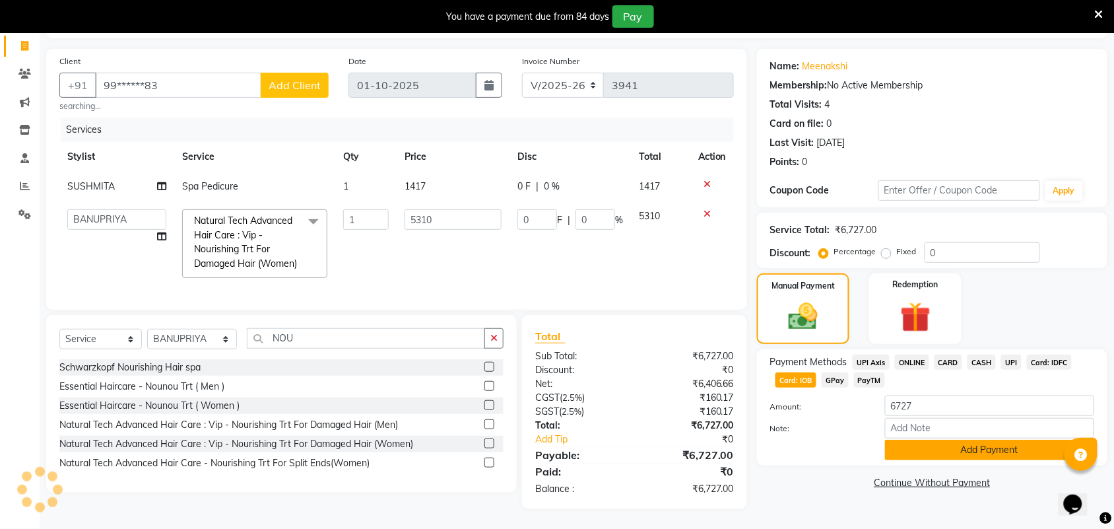
click at [952, 440] on button "Add Payment" at bounding box center [989, 450] width 209 height 20
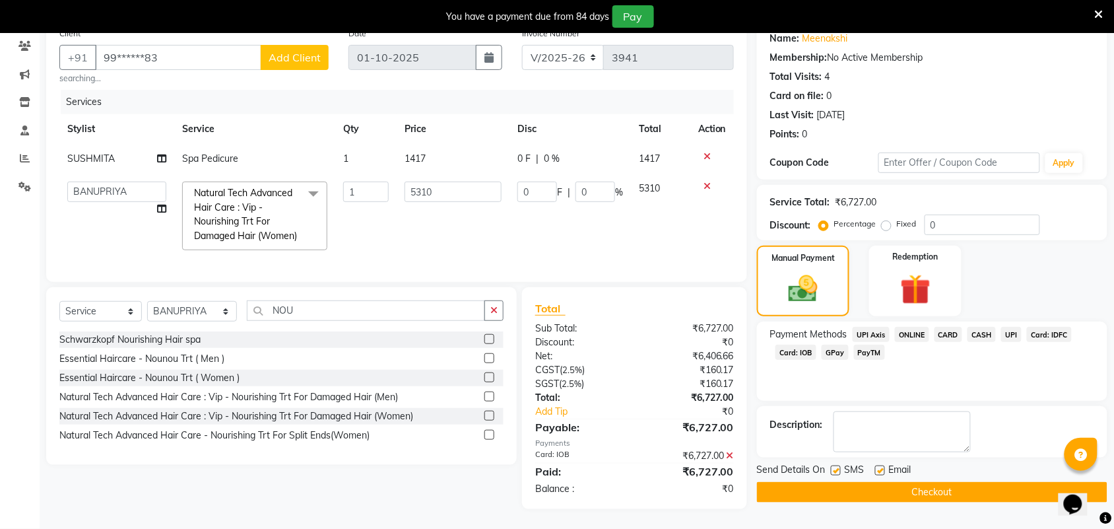
scroll to position [137, 0]
click at [940, 463] on div "Send Details On SMS Email" at bounding box center [932, 471] width 350 height 16
click at [937, 482] on button "Checkout" at bounding box center [932, 492] width 350 height 20
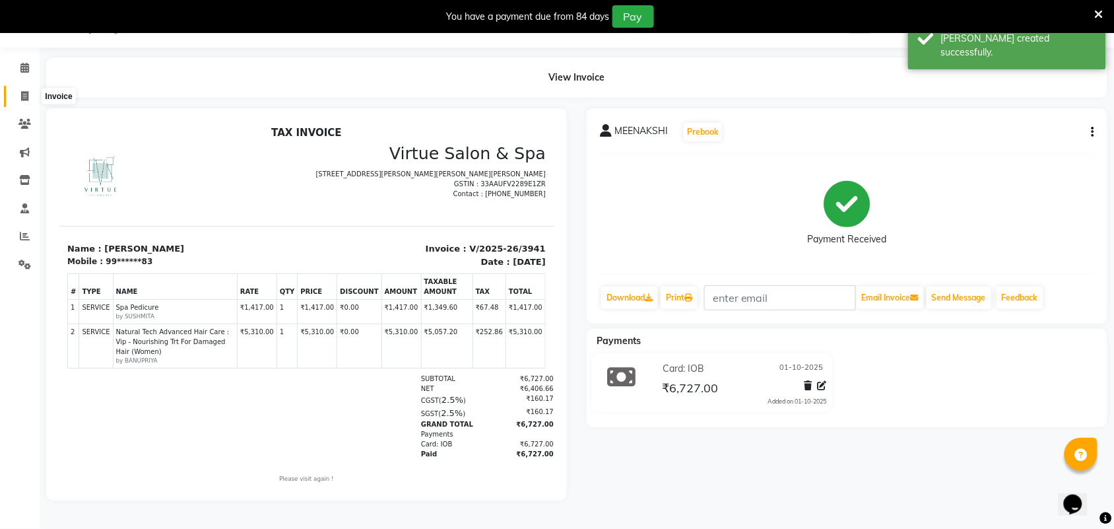
click at [27, 92] on icon at bounding box center [24, 96] width 7 height 10
select select "4466"
select select "service"
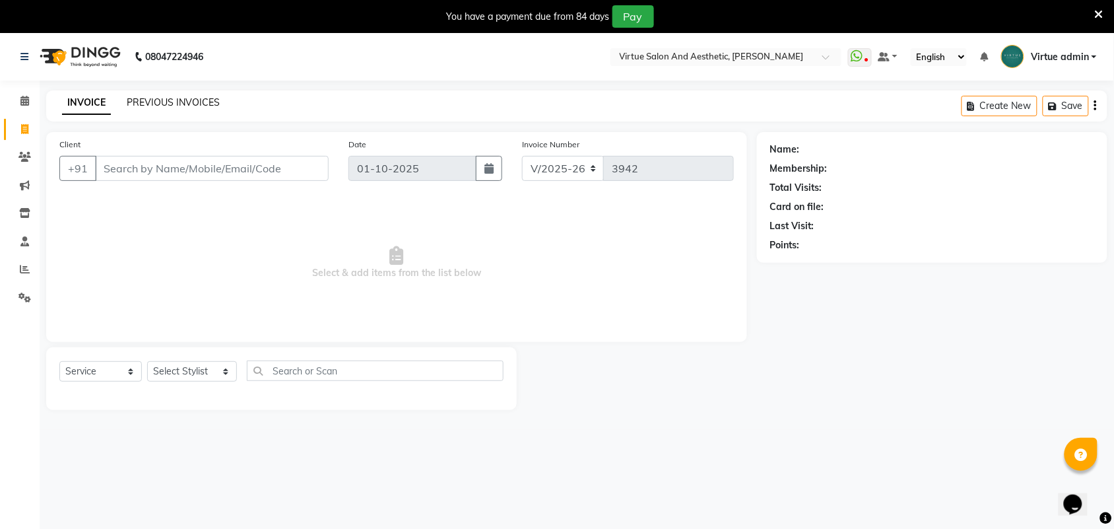
click at [200, 104] on link "PREVIOUS INVOICES" at bounding box center [173, 102] width 93 height 12
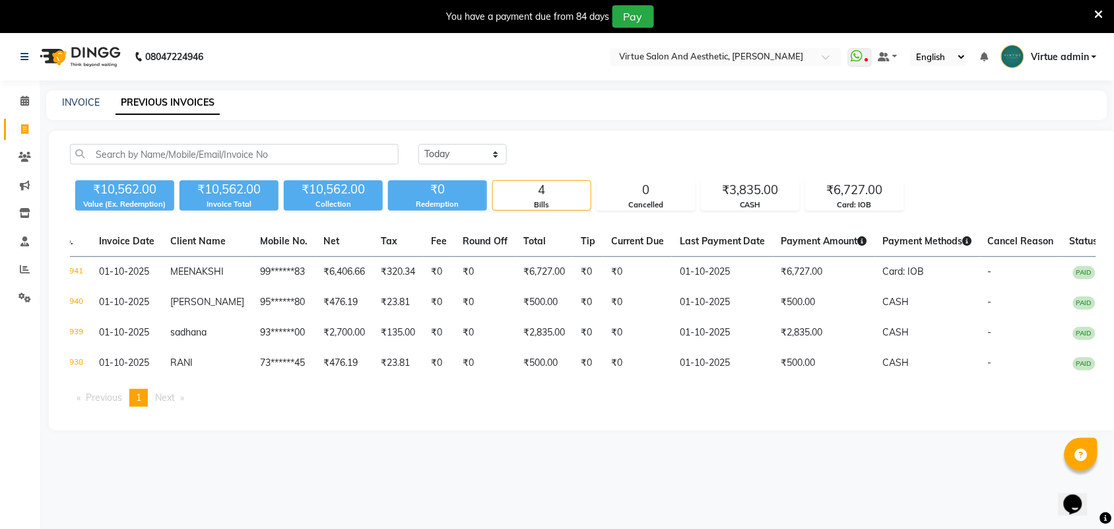
scroll to position [0, 66]
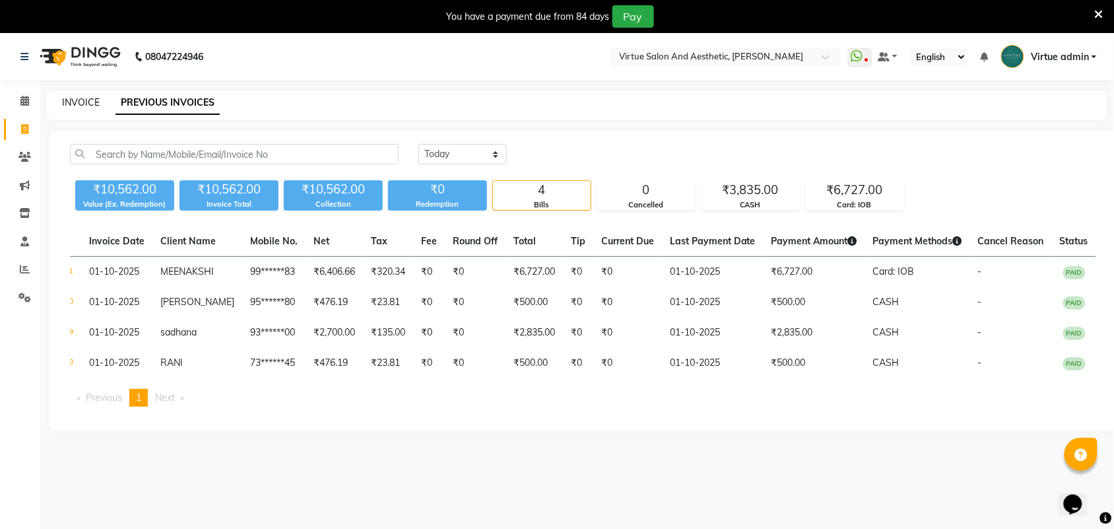
click at [86, 102] on link "INVOICE" at bounding box center [81, 102] width 38 height 12
select select "service"
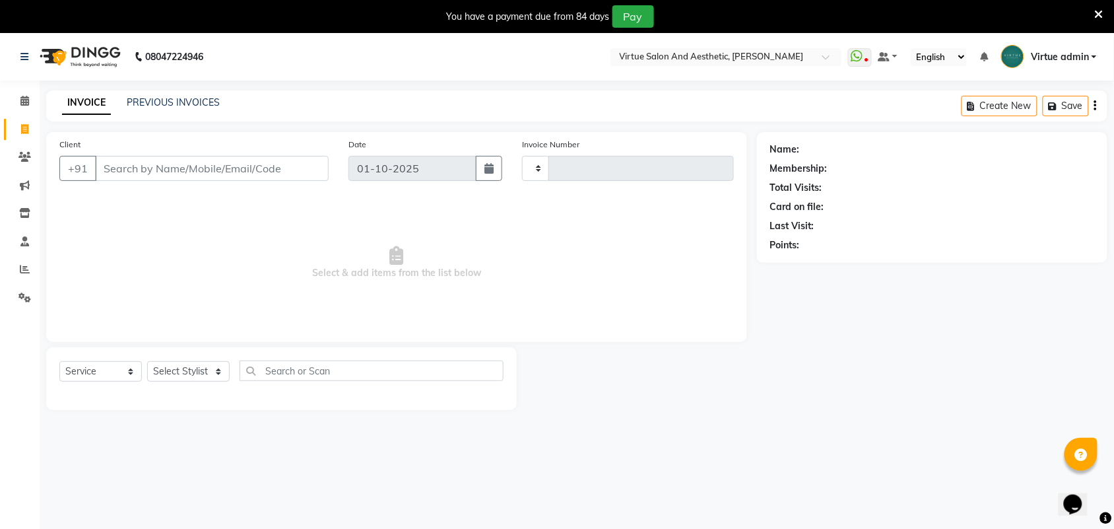
scroll to position [33, 0]
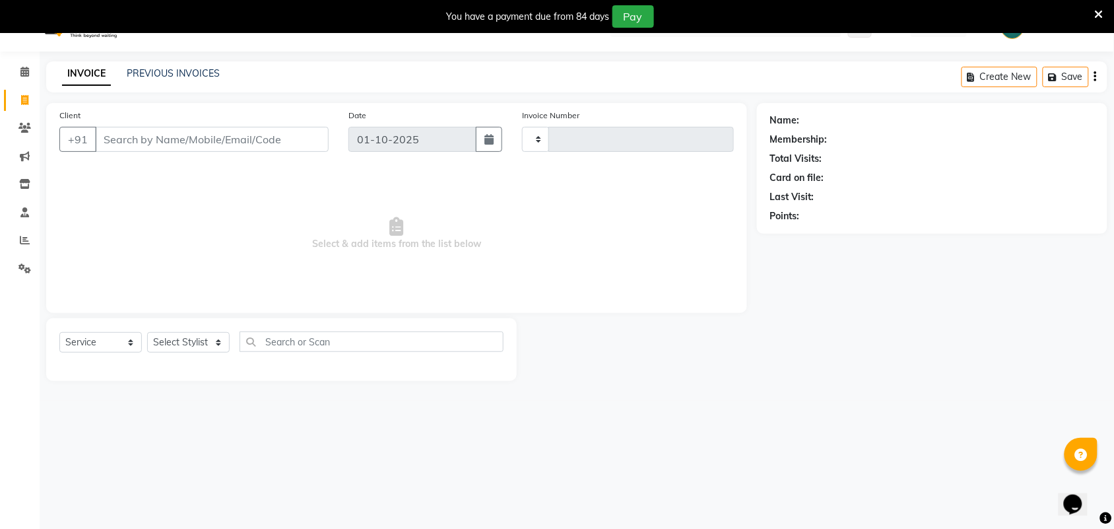
type input "3942"
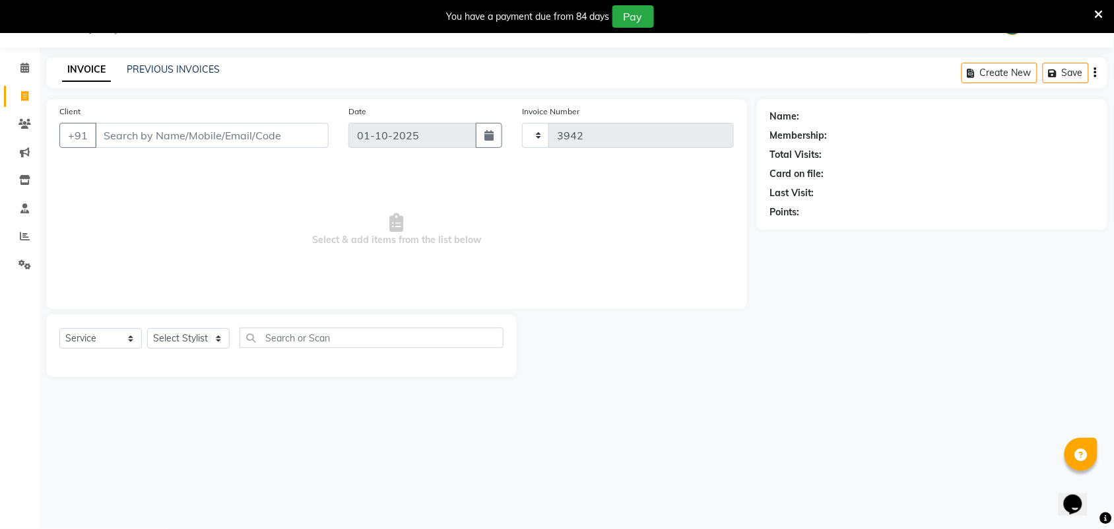
select select "4466"
click at [222, 339] on select "Select Stylist" at bounding box center [188, 338] width 82 height 20
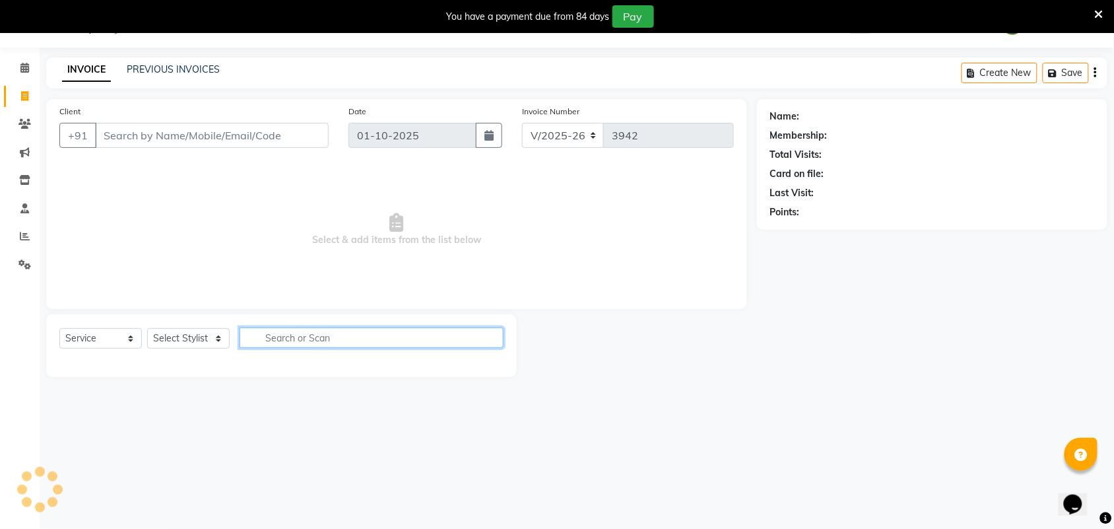
click at [274, 333] on input "text" at bounding box center [372, 337] width 264 height 20
type input "BAS"
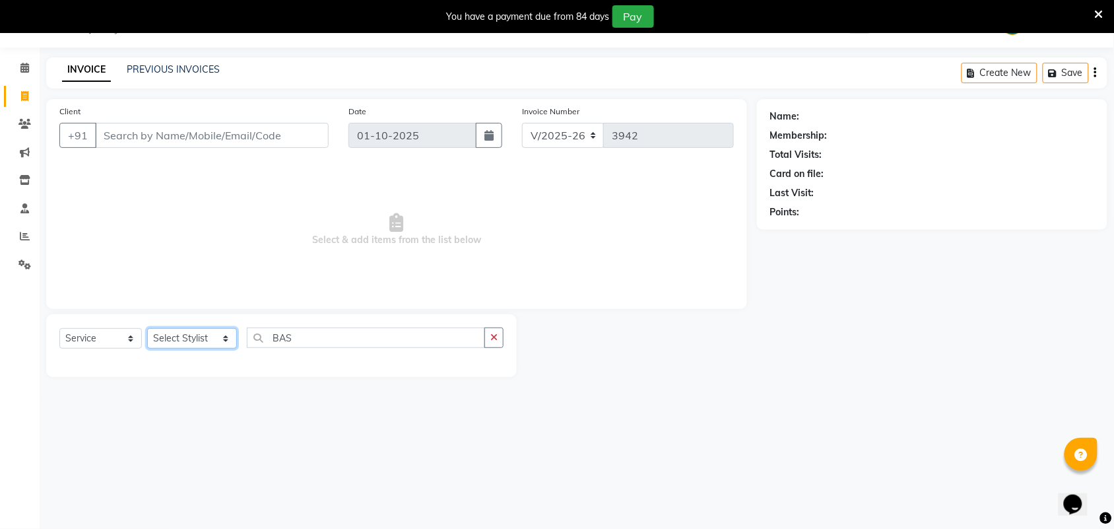
drag, startPoint x: 226, startPoint y: 341, endPoint x: 219, endPoint y: 339, distance: 6.9
click at [226, 341] on select "Select Stylist Admin [PERSON_NAME] Apsu Auditor Ambattur [PERSON_NAME] Dingg - …" at bounding box center [192, 338] width 90 height 20
select select "25078"
click at [147, 328] on select "Select Stylist Admin [PERSON_NAME] Apsu Auditor Ambattur [PERSON_NAME] Dingg - …" at bounding box center [192, 338] width 90 height 20
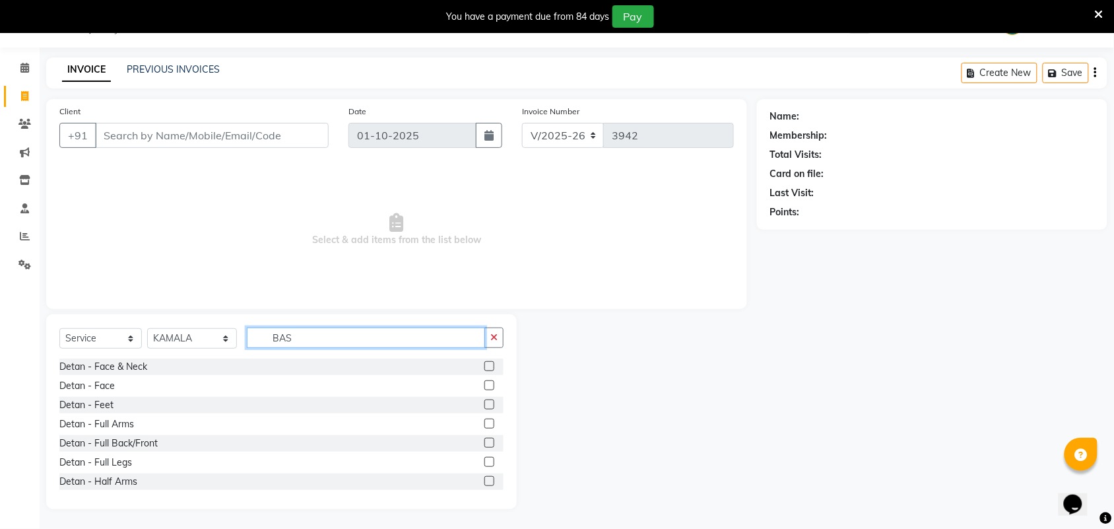
click at [298, 331] on input "BAS" at bounding box center [366, 337] width 238 height 20
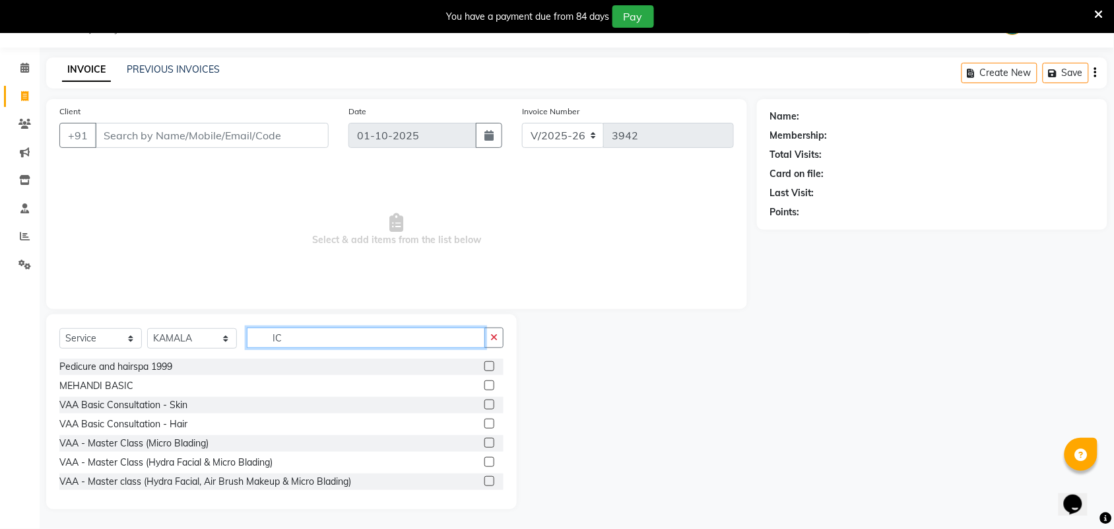
type input "I"
type input "BAS"
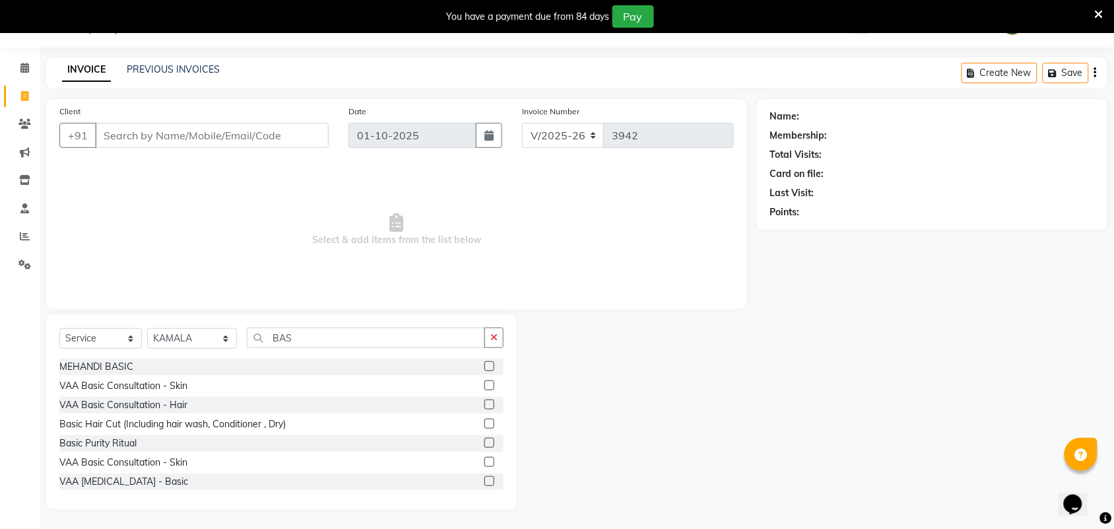
click at [484, 426] on label at bounding box center [489, 423] width 10 height 10
click at [484, 426] on input "checkbox" at bounding box center [488, 424] width 9 height 9
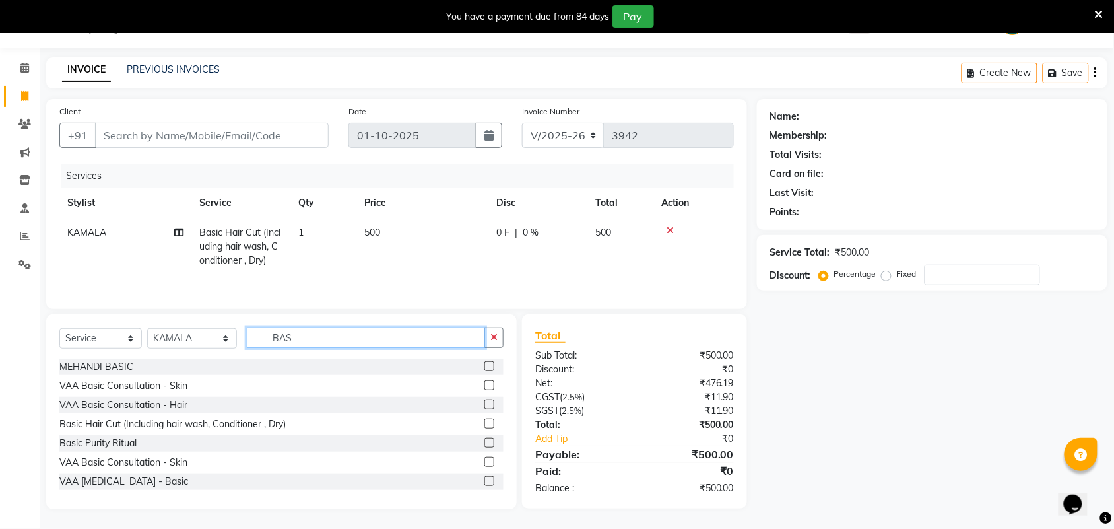
click at [290, 341] on input "BAS" at bounding box center [366, 337] width 238 height 20
click at [295, 341] on input "BAS" at bounding box center [366, 337] width 238 height 20
click at [484, 428] on label at bounding box center [489, 423] width 10 height 10
click at [484, 428] on input "checkbox" at bounding box center [488, 424] width 9 height 9
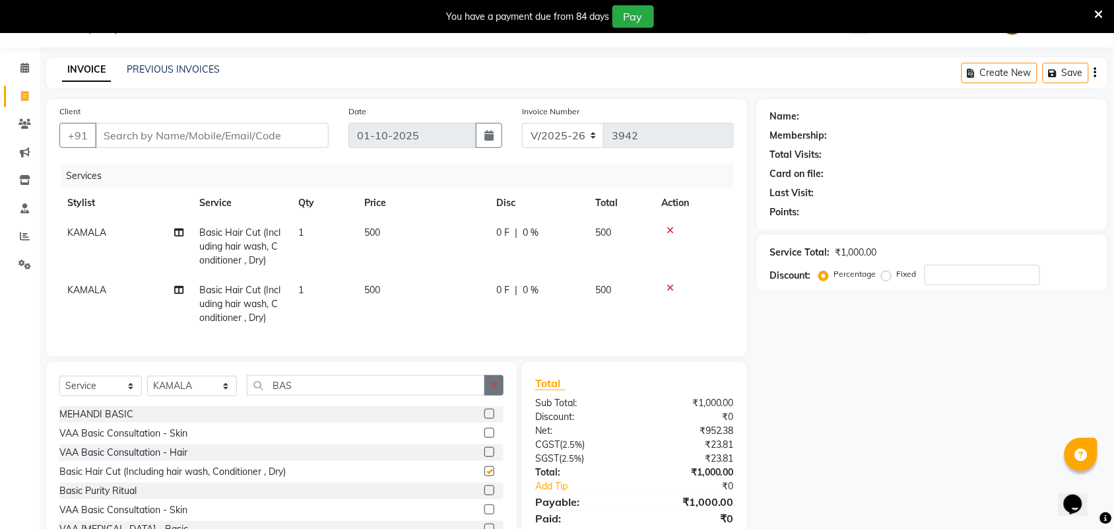
checkbox input "false"
click at [669, 284] on icon at bounding box center [670, 287] width 7 height 9
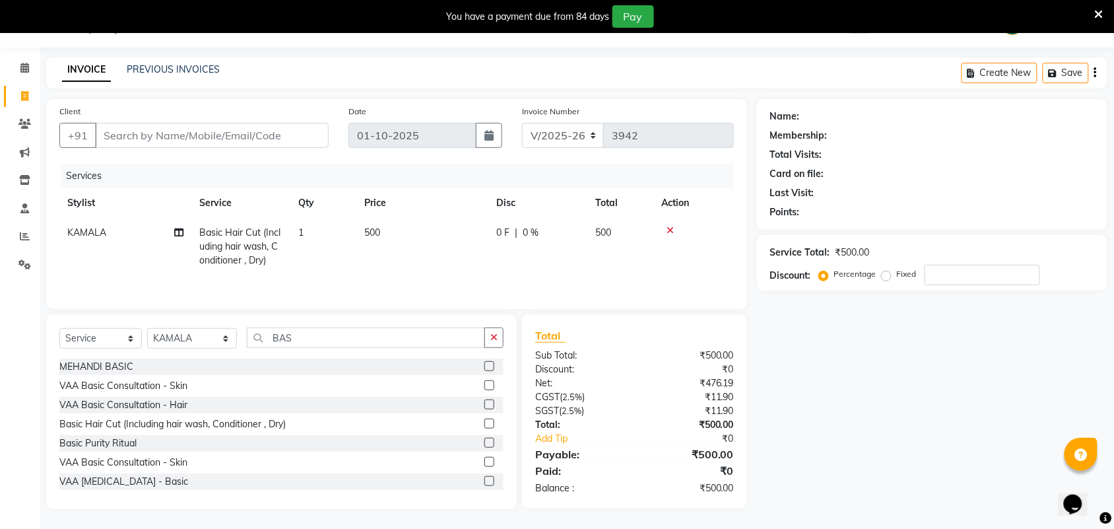
click at [414, 232] on td "500" at bounding box center [422, 246] width 132 height 57
select select "25078"
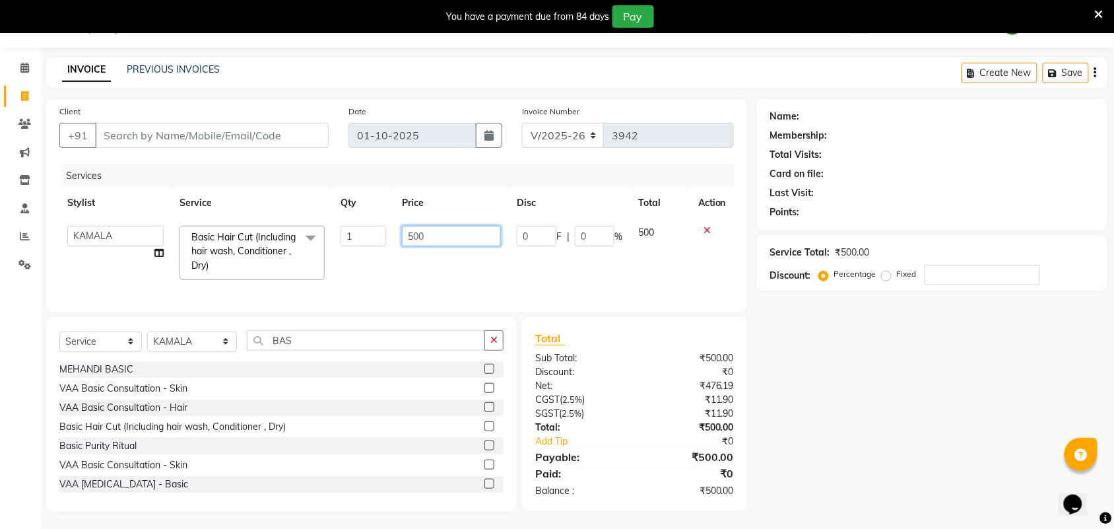
drag, startPoint x: 441, startPoint y: 235, endPoint x: 412, endPoint y: 236, distance: 28.4
click at [412, 236] on input "500" at bounding box center [451, 236] width 99 height 20
type input "550"
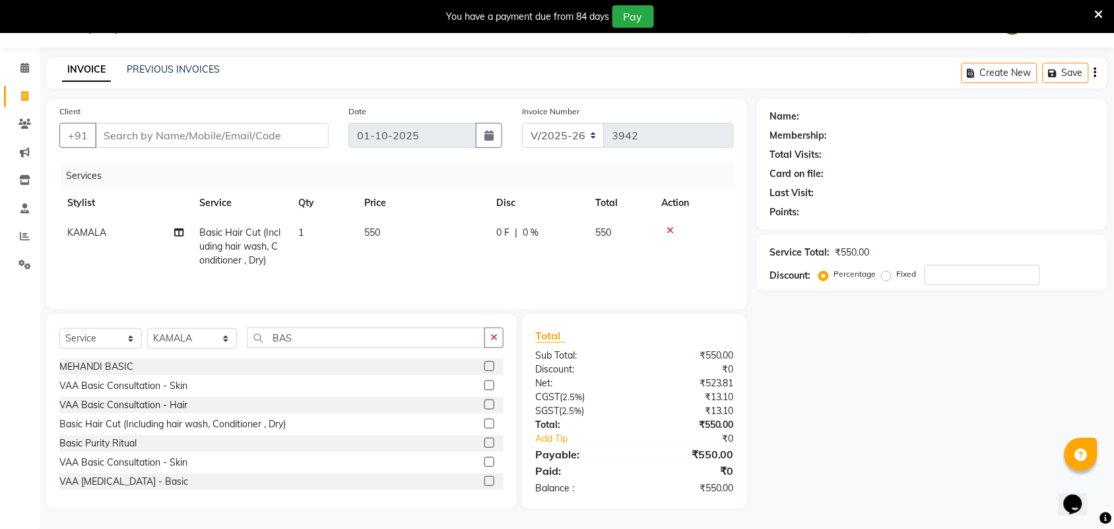
click at [476, 284] on div "Services Stylist Service Qty Price Disc Total Action KAMALA Basic Hair Cut (Inc…" at bounding box center [396, 230] width 675 height 132
click at [352, 248] on td "550" at bounding box center [412, 246] width 132 height 57
select select "25078"
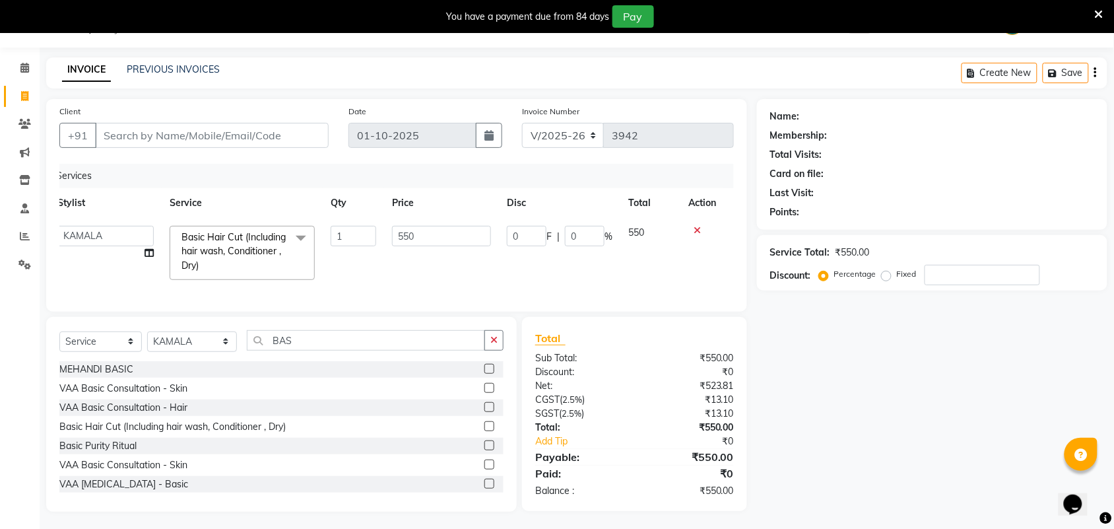
click at [698, 228] on icon at bounding box center [697, 230] width 7 height 9
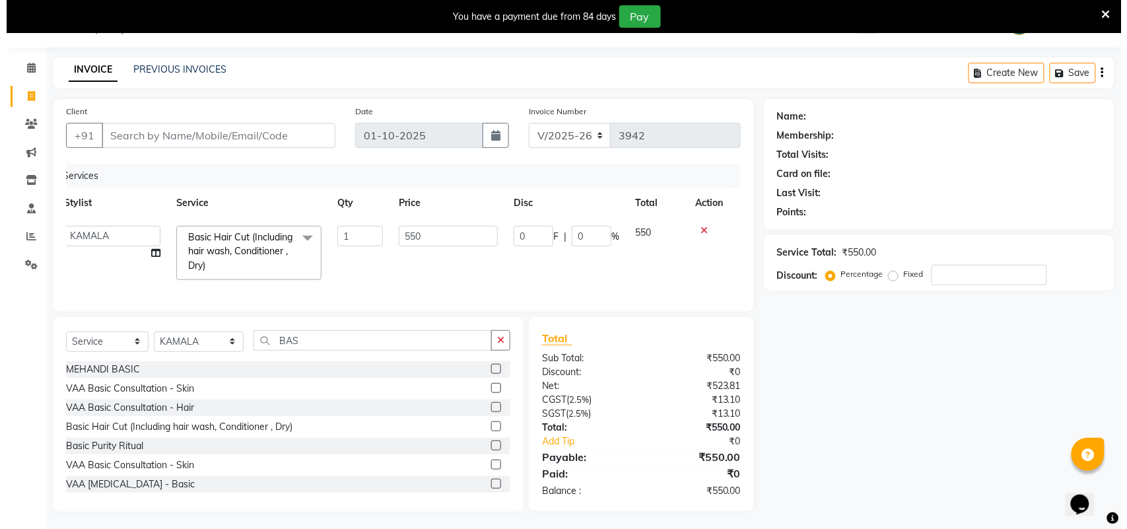
scroll to position [0, 0]
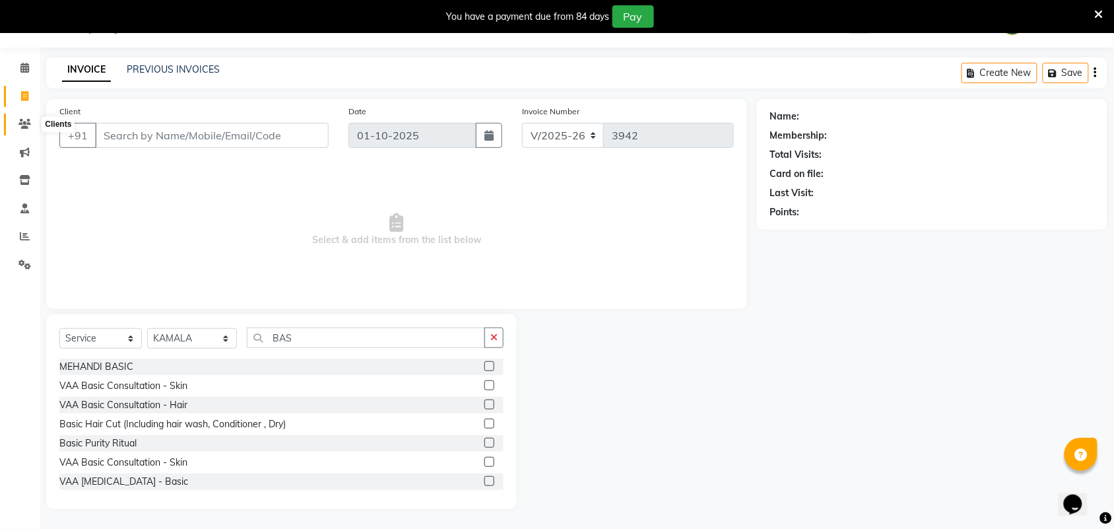
click at [17, 127] on span at bounding box center [24, 124] width 23 height 15
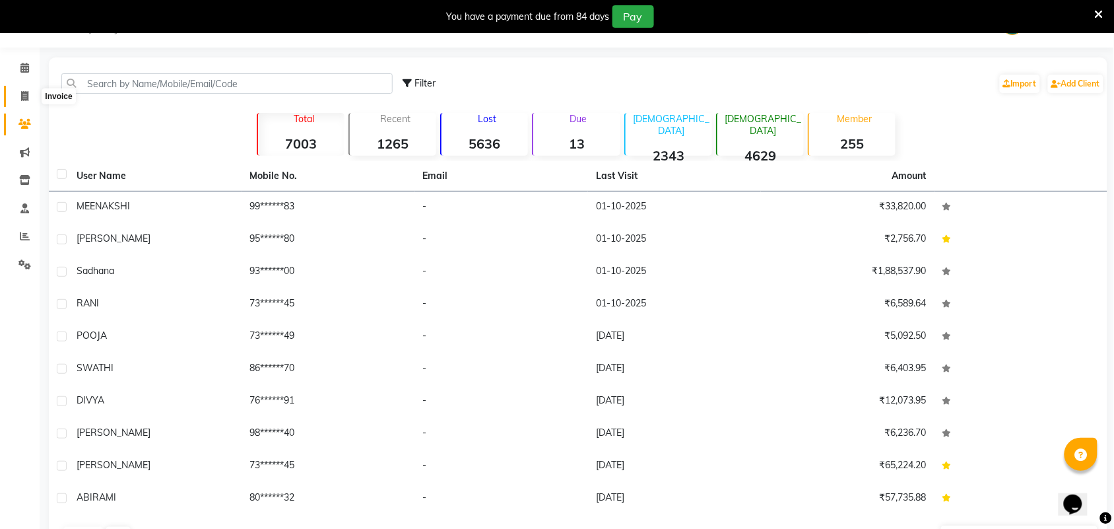
click at [25, 100] on icon at bounding box center [24, 96] width 7 height 10
select select "service"
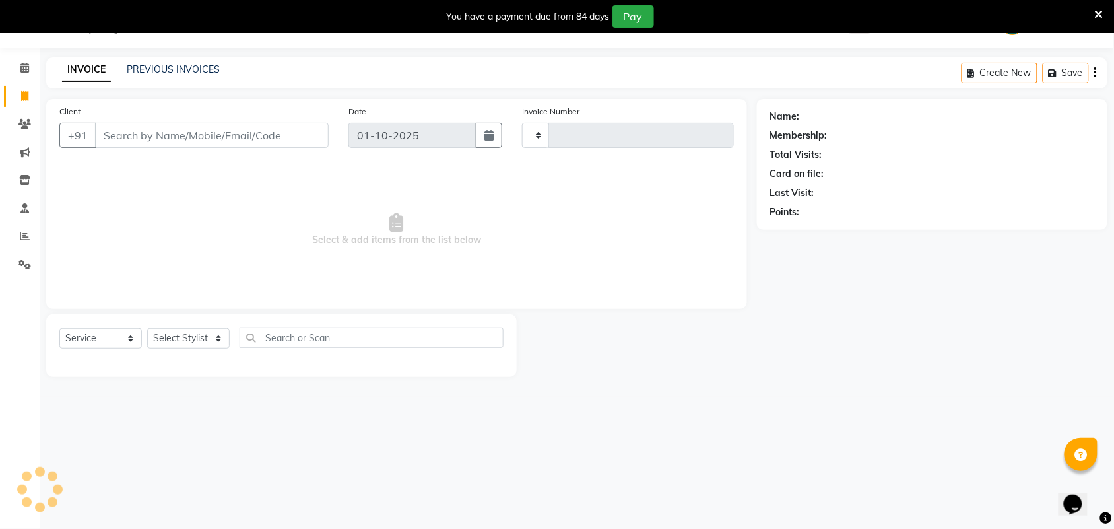
type input "3942"
select select "4466"
drag, startPoint x: 269, startPoint y: 133, endPoint x: 269, endPoint y: 123, distance: 9.9
click at [269, 127] on input "Client" at bounding box center [212, 135] width 234 height 25
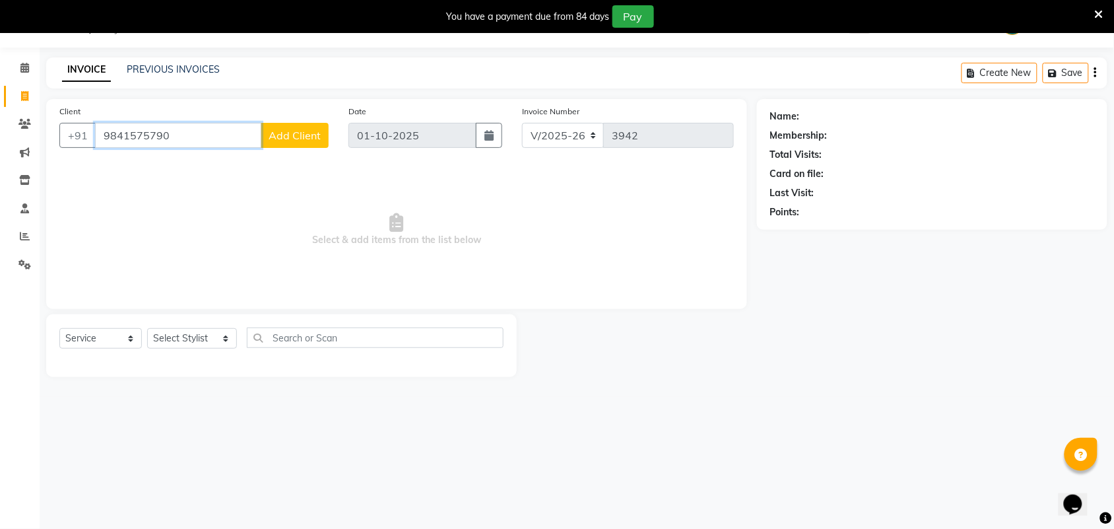
type input "9841575790"
click at [311, 142] on button "Add Client" at bounding box center [295, 135] width 68 height 25
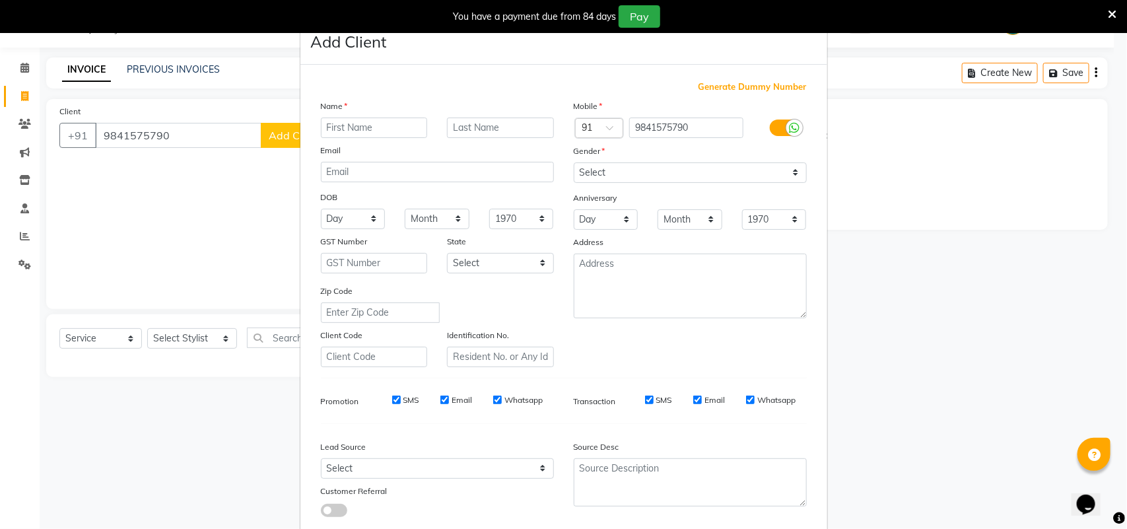
click at [379, 132] on input "text" at bounding box center [374, 127] width 107 height 20
click at [391, 127] on input "text" at bounding box center [374, 127] width 107 height 20
click at [220, 218] on ngb-modal-window "Add Client Generate Dummy Number Name Email DOB Day 01 02 03 04 05 06 07 08 09 …" at bounding box center [563, 264] width 1127 height 529
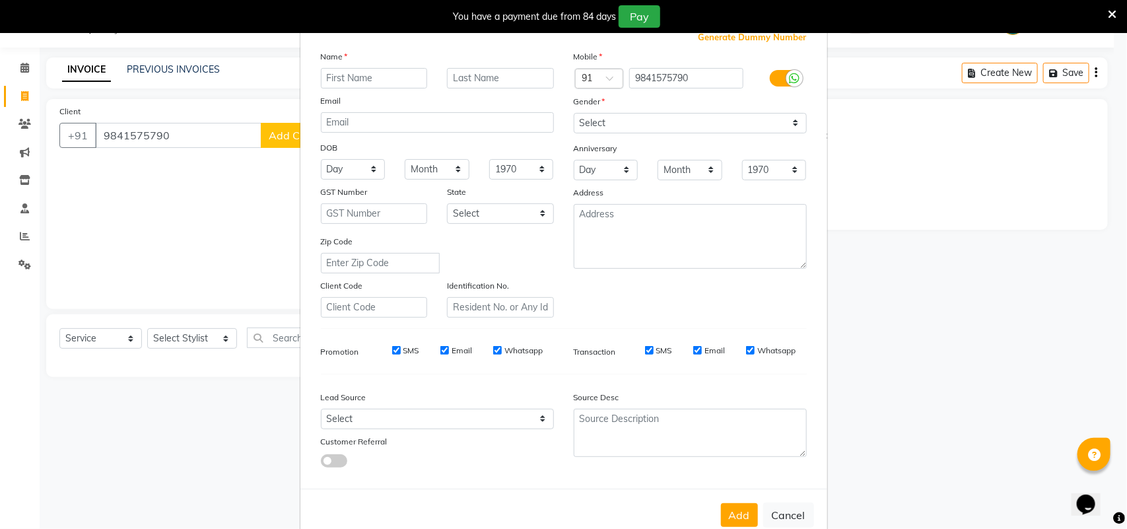
scroll to position [76, 0]
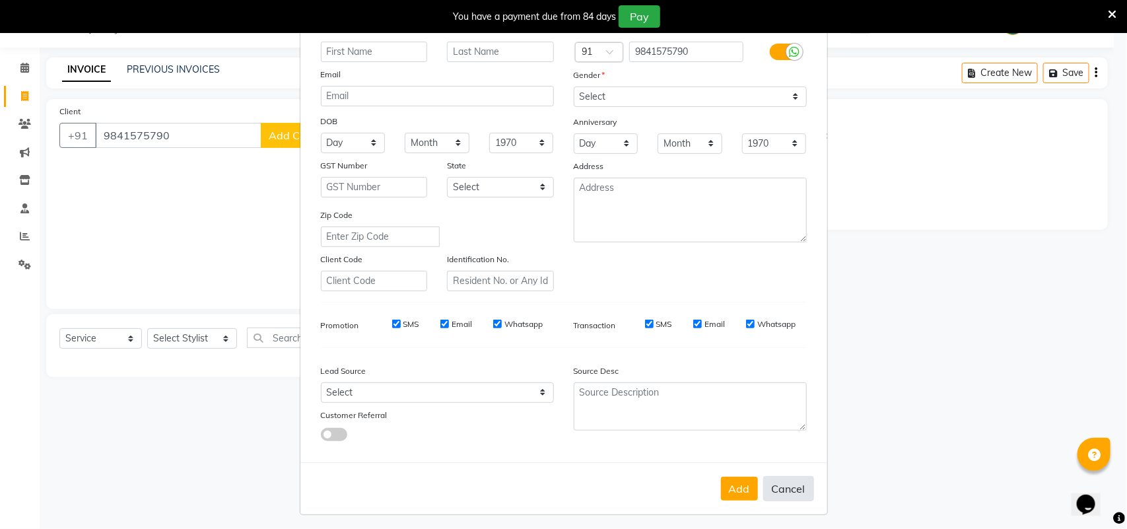
click at [780, 492] on button "Cancel" at bounding box center [788, 488] width 51 height 25
select select
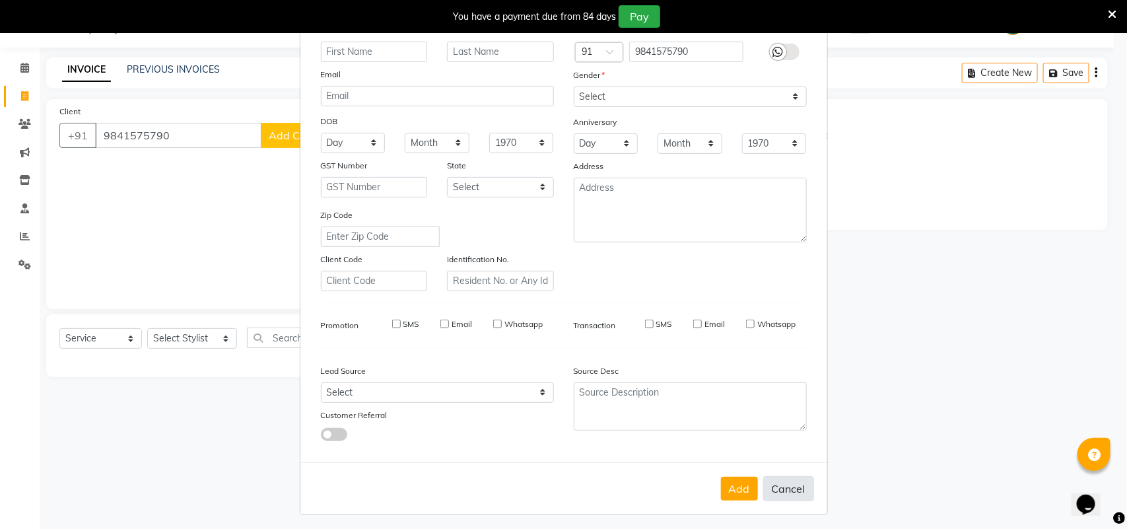
select select
checkbox input "false"
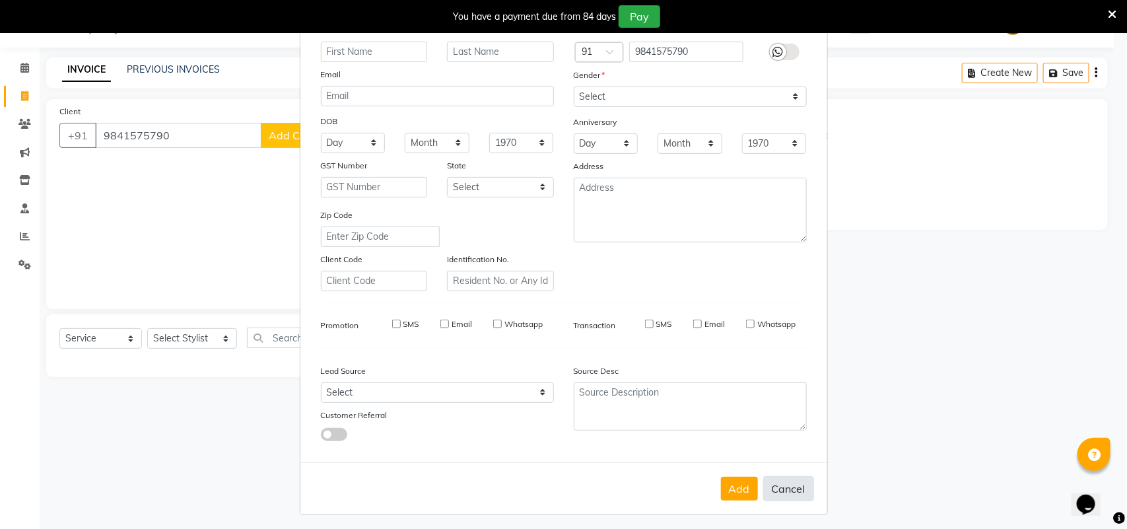
checkbox input "false"
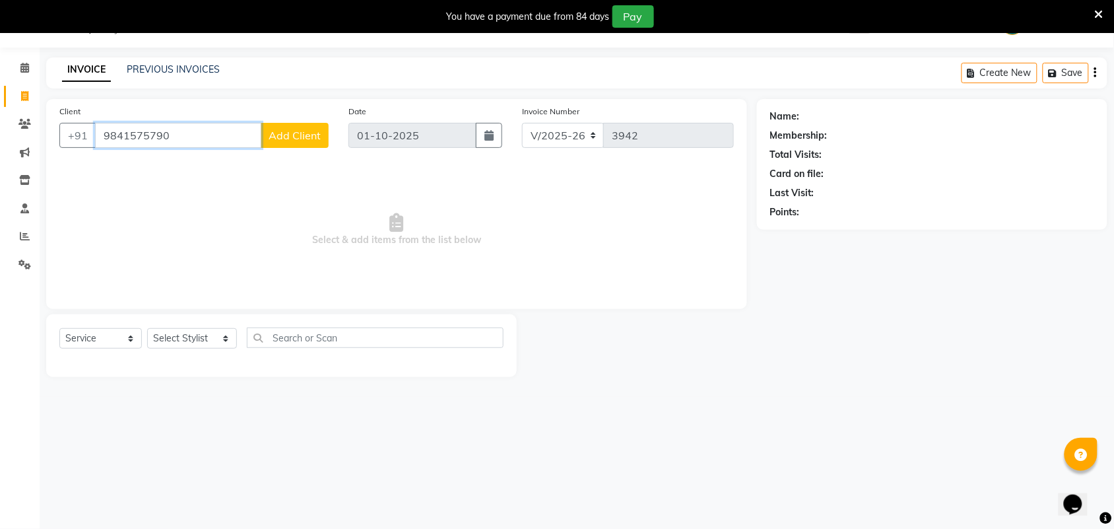
click at [137, 134] on input "9841575790" at bounding box center [178, 135] width 166 height 25
click at [187, 135] on input "9841575790" at bounding box center [178, 135] width 166 height 25
type input "9841575790"
click at [279, 144] on button "Add Client" at bounding box center [295, 135] width 68 height 25
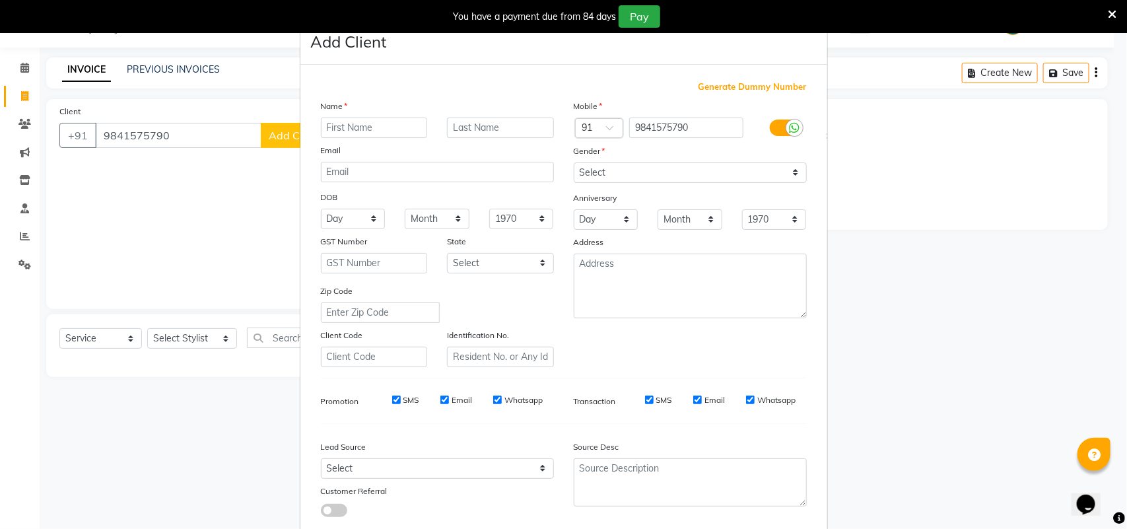
click at [190, 169] on ngb-modal-window "Add Client Generate Dummy Number Name Email DOB Day 01 02 03 04 05 06 07 08 09 …" at bounding box center [563, 264] width 1127 height 529
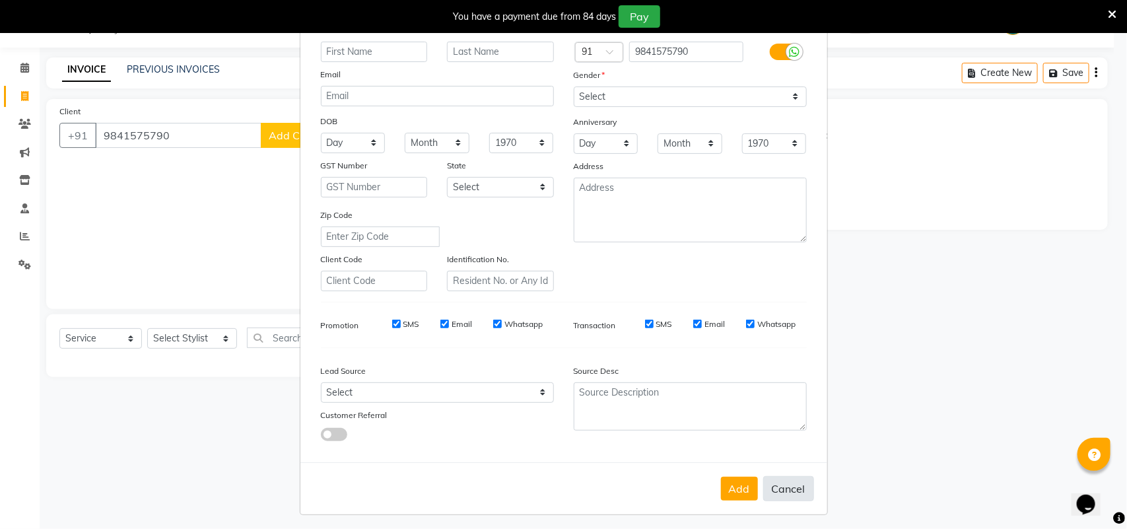
click at [787, 486] on button "Cancel" at bounding box center [788, 488] width 51 height 25
select select
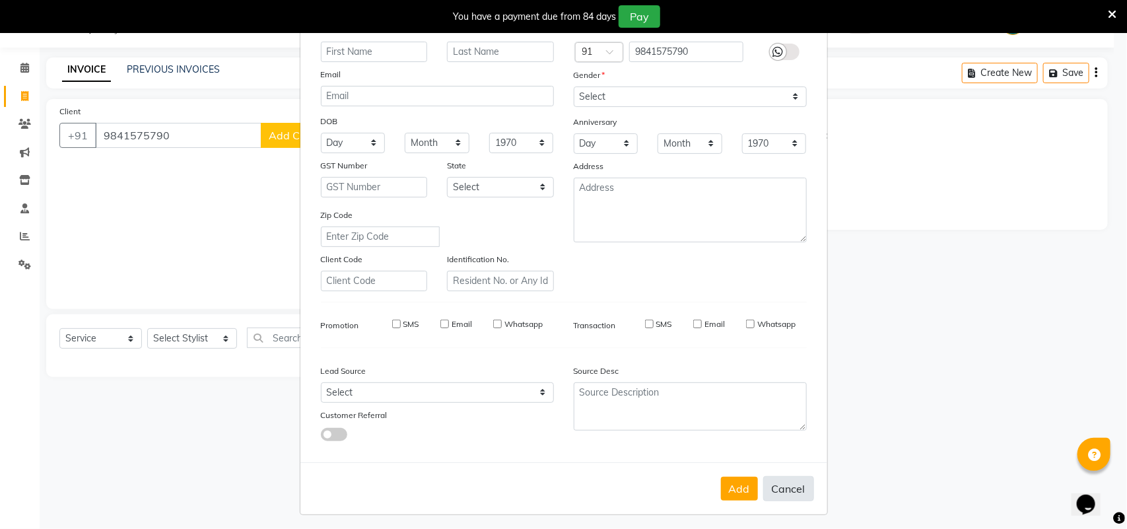
select select
checkbox input "false"
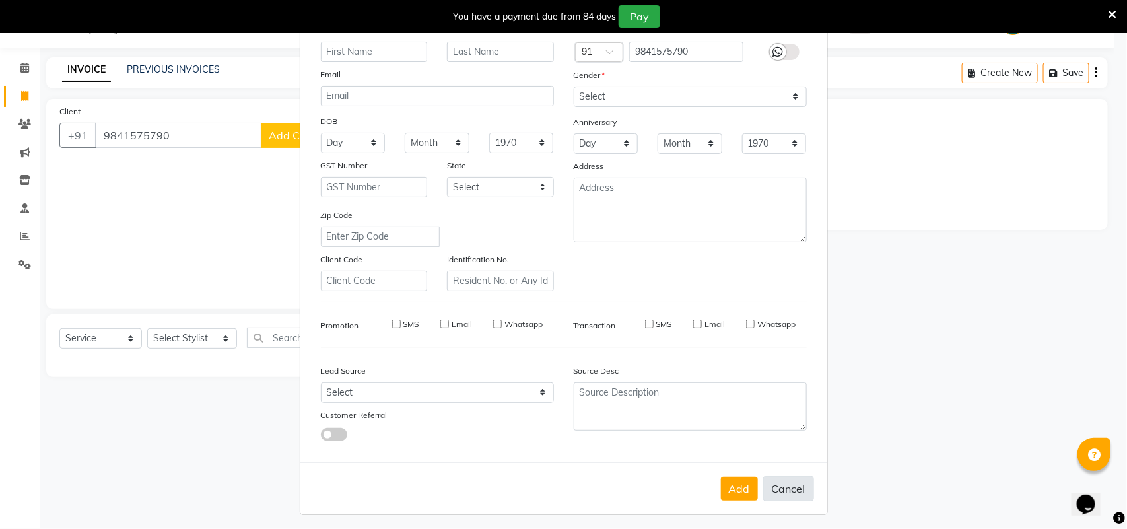
checkbox input "false"
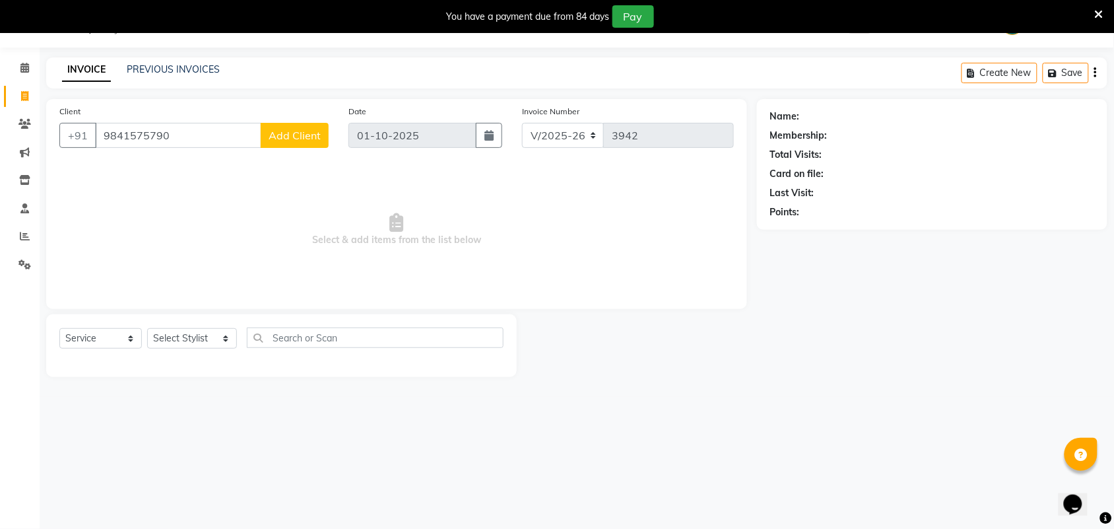
click at [189, 210] on span "Select & add items from the list below" at bounding box center [396, 230] width 675 height 132
click at [137, 140] on input "9841575790" at bounding box center [178, 135] width 166 height 25
click at [172, 134] on input "9841575790" at bounding box center [178, 135] width 166 height 25
click at [182, 137] on input "9841575790" at bounding box center [178, 135] width 166 height 25
click at [173, 143] on input "9841575790" at bounding box center [178, 135] width 166 height 25
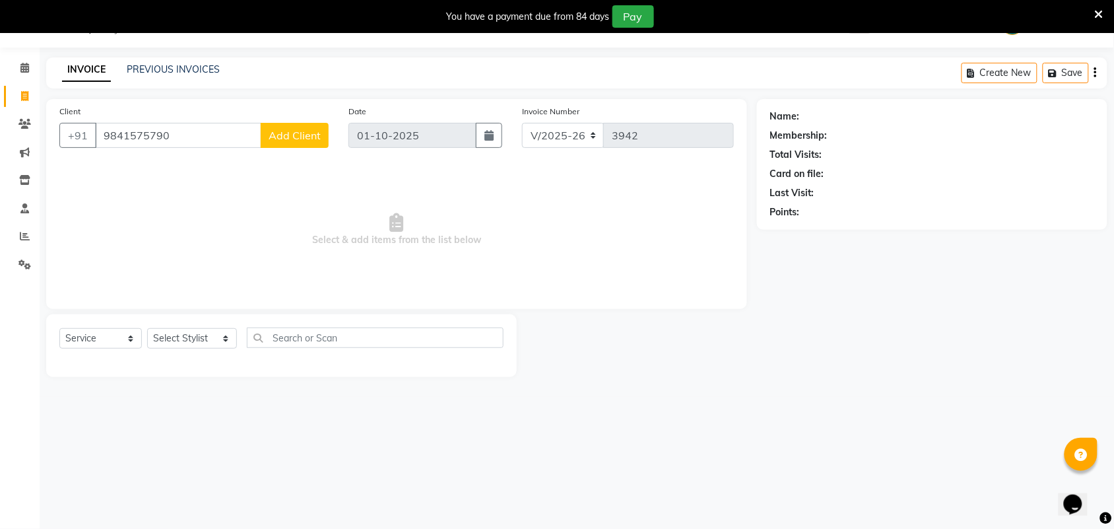
click at [300, 143] on button "Add Client" at bounding box center [295, 135] width 68 height 25
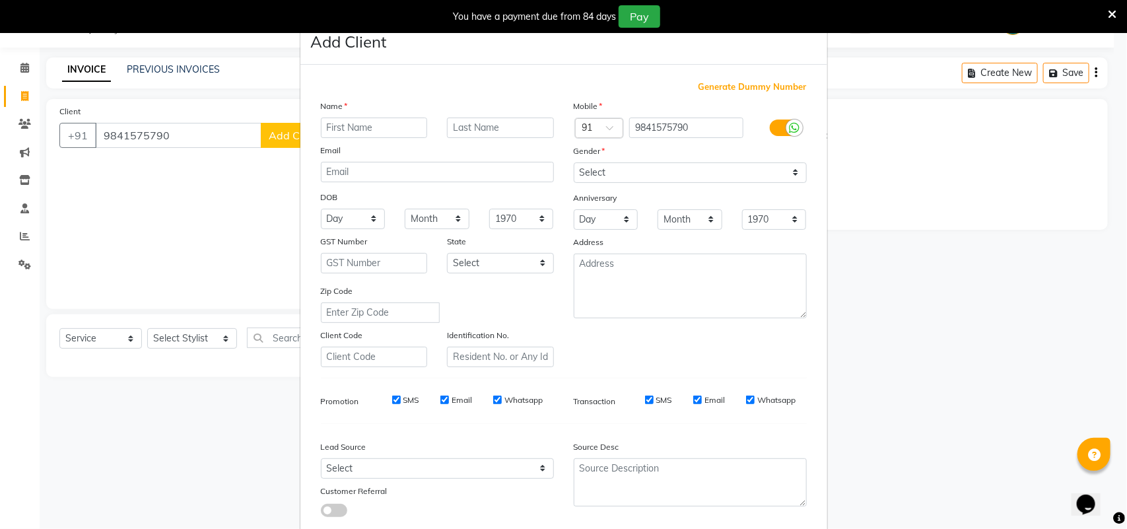
click at [372, 127] on input "text" at bounding box center [374, 127] width 107 height 20
type input "[PERSON_NAME]"
click at [641, 177] on select "Select [DEMOGRAPHIC_DATA] [DEMOGRAPHIC_DATA] Other Prefer Not To Say" at bounding box center [690, 172] width 233 height 20
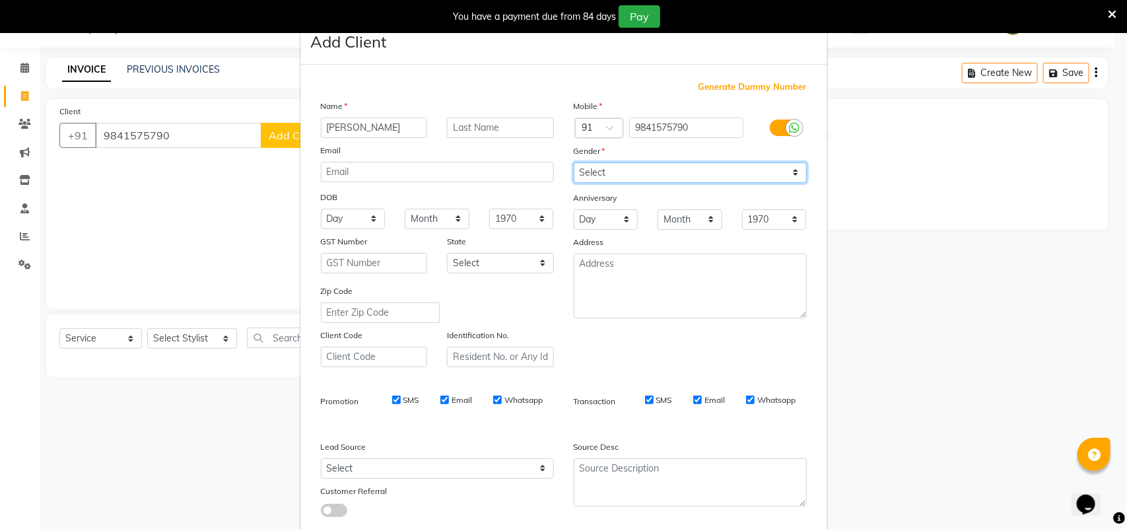
select select "[DEMOGRAPHIC_DATA]"
click at [574, 162] on select "Select [DEMOGRAPHIC_DATA] [DEMOGRAPHIC_DATA] Other Prefer Not To Say" at bounding box center [690, 172] width 233 height 20
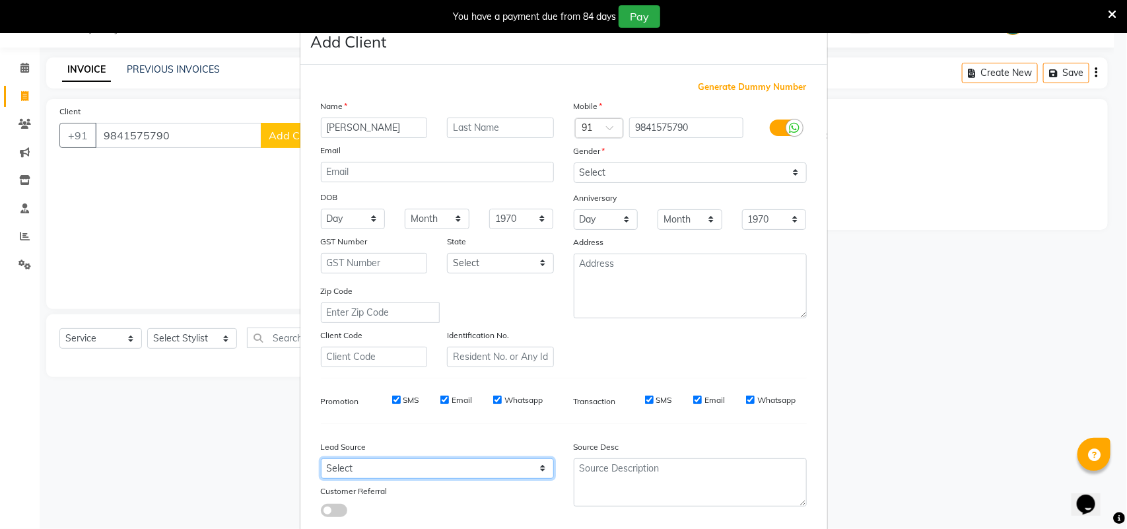
click at [505, 463] on select "Select Walk-in Referral Internet Friend Word of Mouth Advertisement Facebook Ju…" at bounding box center [437, 468] width 233 height 20
click at [321, 458] on select "Select Walk-in Referral Internet Friend Word of Mouth Advertisement Facebook Ju…" at bounding box center [437, 468] width 233 height 20
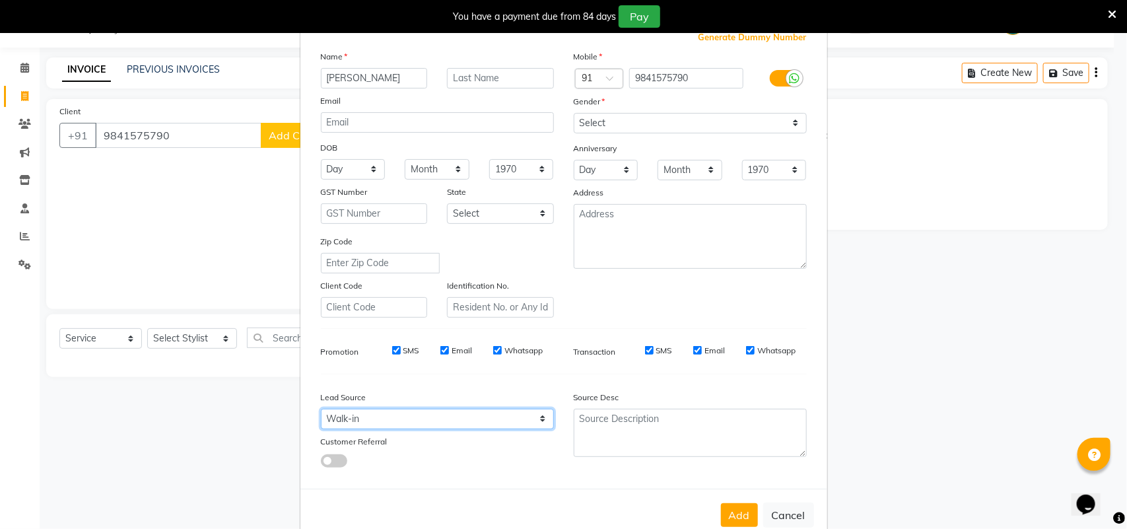
scroll to position [76, 0]
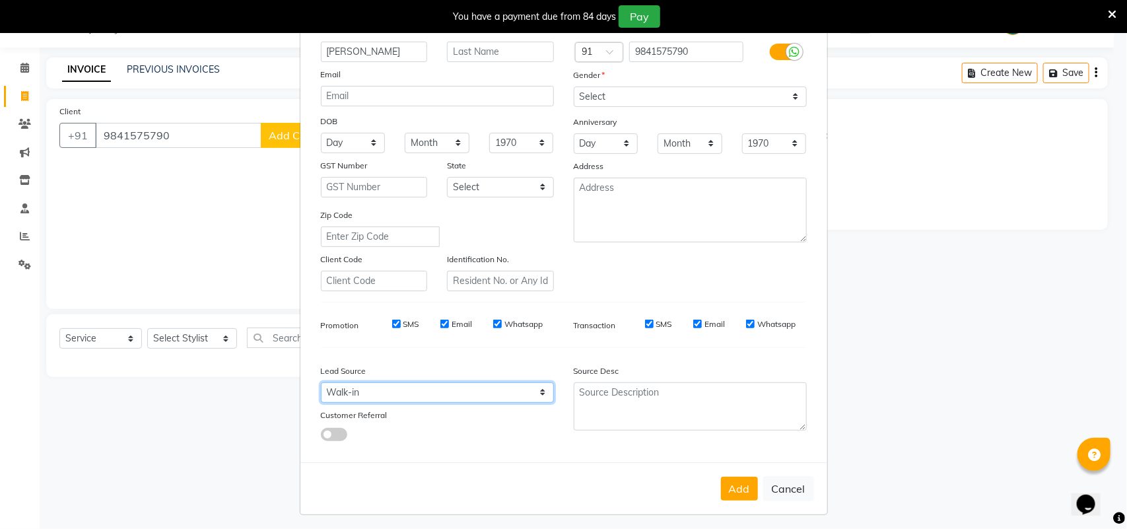
click at [473, 383] on select "Select Walk-in Referral Internet Friend Word of Mouth Advertisement Facebook Ju…" at bounding box center [437, 392] width 233 height 20
click at [321, 382] on select "Select Walk-in Referral Internet Friend Word of Mouth Advertisement Facebook Ju…" at bounding box center [437, 392] width 233 height 20
click at [408, 395] on select "Select Walk-in Referral Internet Friend Word of Mouth Advertisement Facebook Ju…" at bounding box center [437, 392] width 233 height 20
select select "30557"
click at [321, 382] on select "Select Walk-in Referral Internet Friend Word of Mouth Advertisement Facebook Ju…" at bounding box center [437, 392] width 233 height 20
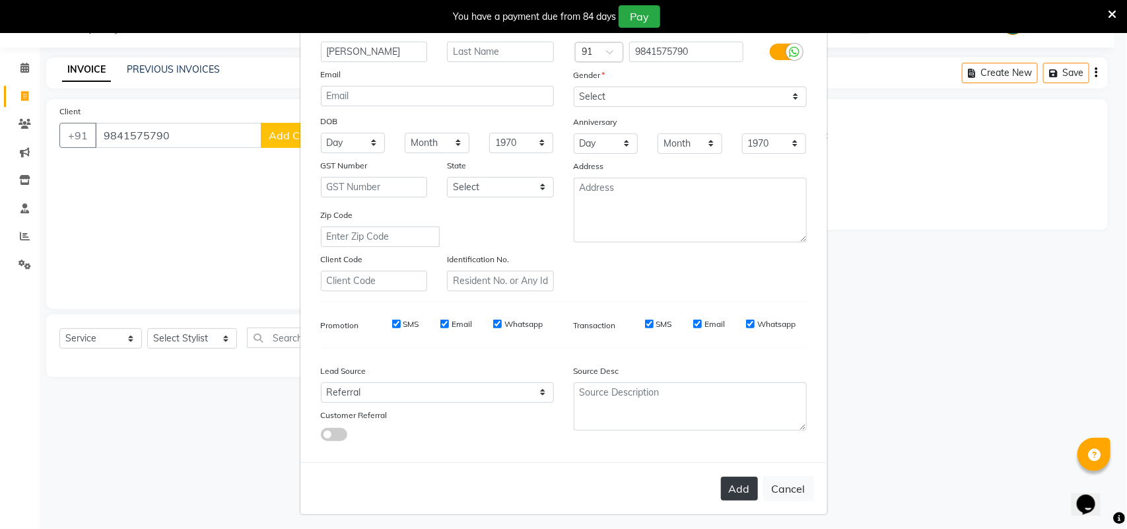
click at [724, 482] on button "Add" at bounding box center [739, 489] width 37 height 24
type input "98******90"
select select
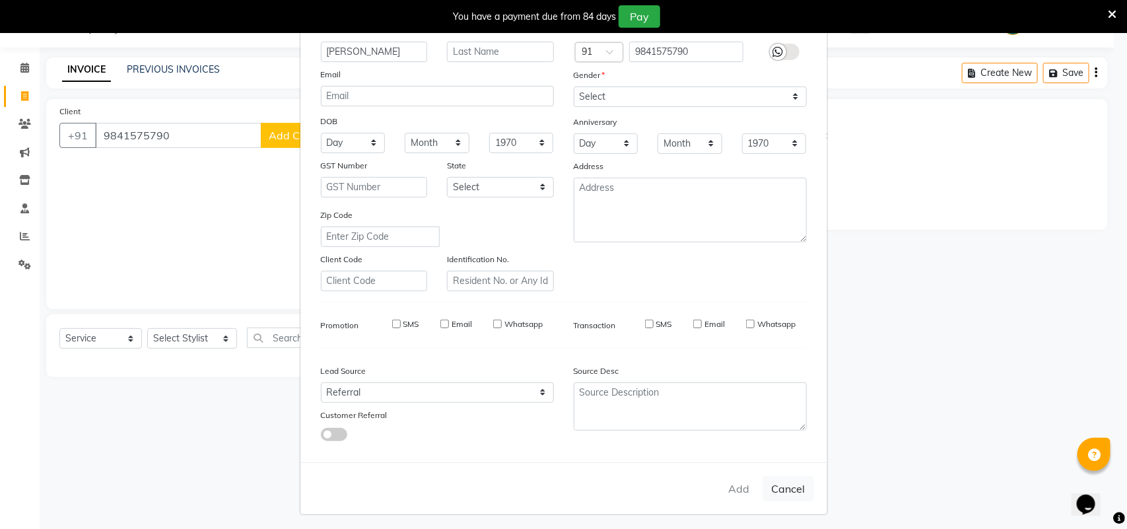
select select
checkbox input "false"
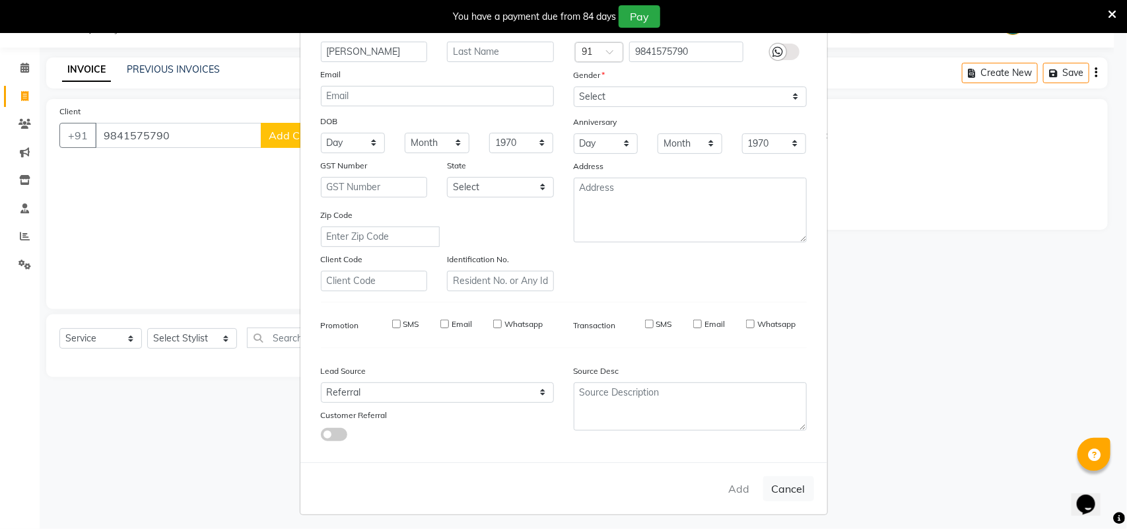
checkbox input "false"
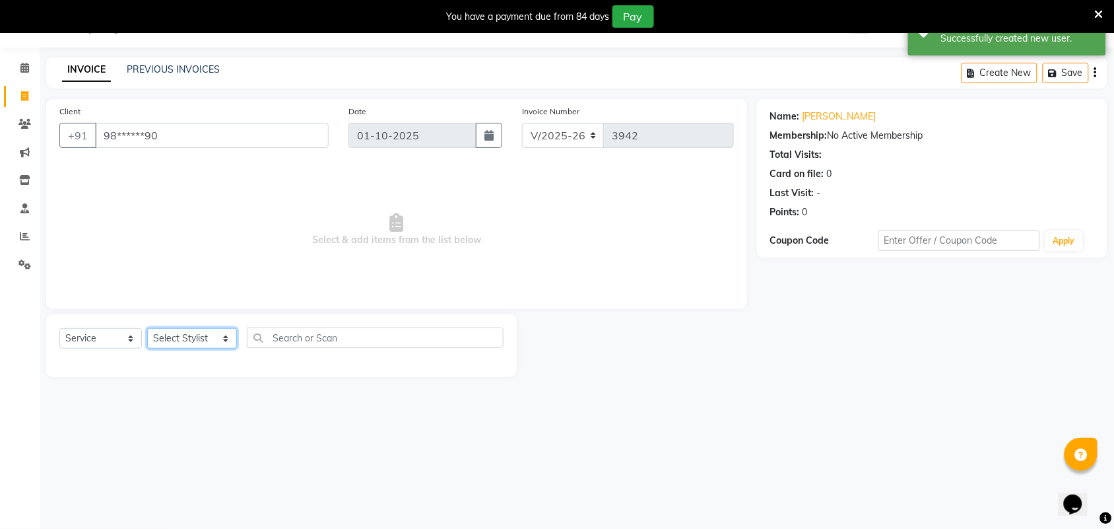
click at [213, 335] on select "Select Stylist Admin [PERSON_NAME] Apsu Auditor Ambattur [PERSON_NAME] Dingg - …" at bounding box center [192, 338] width 90 height 20
select select "49628"
click at [147, 328] on select "Select Stylist Admin [PERSON_NAME] Apsu Auditor Ambattur [PERSON_NAME] Dingg - …" at bounding box center [192, 338] width 90 height 20
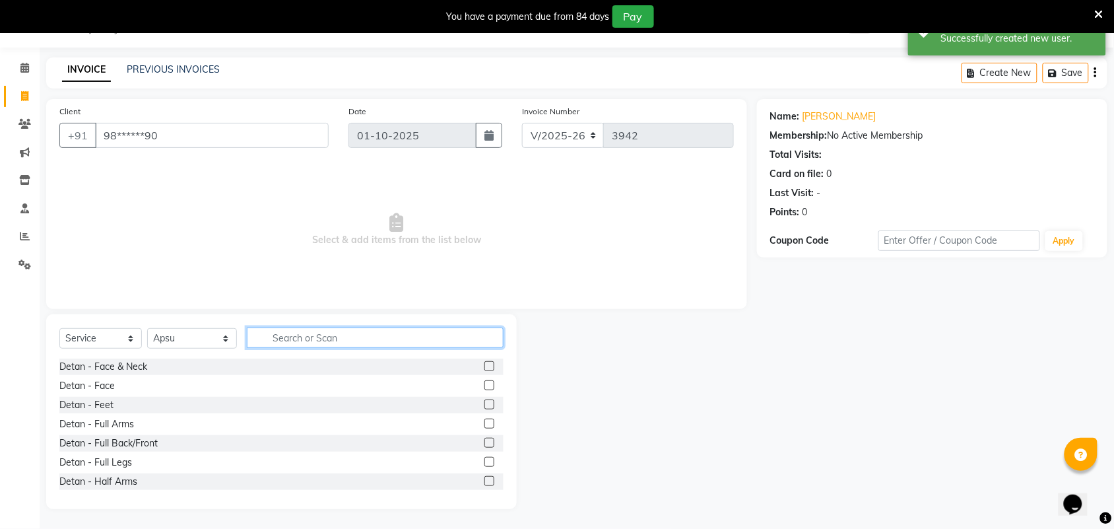
click at [294, 337] on input "text" at bounding box center [375, 337] width 257 height 20
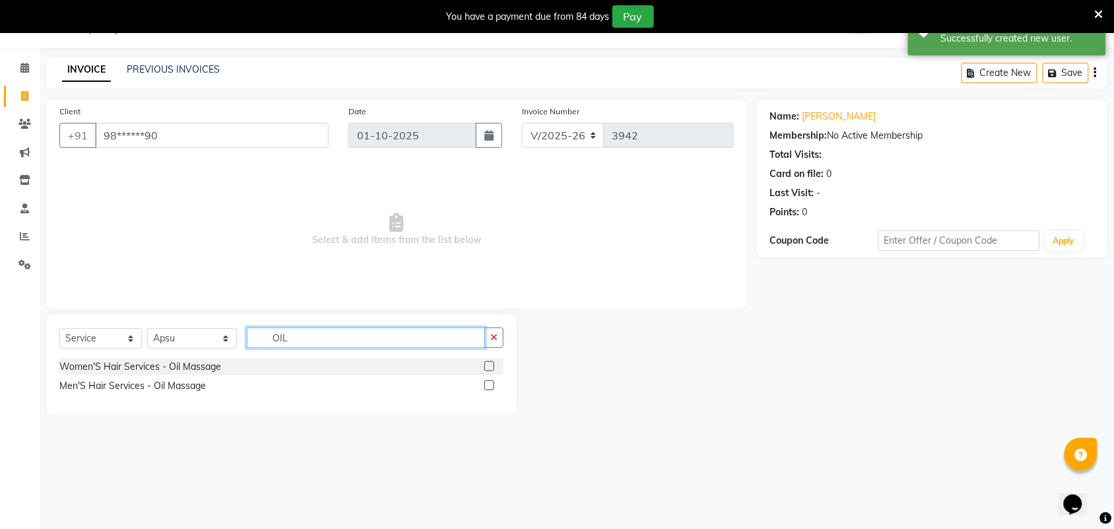
type input "OIL"
click at [492, 363] on label at bounding box center [489, 366] width 10 height 10
click at [492, 363] on input "checkbox" at bounding box center [488, 366] width 9 height 9
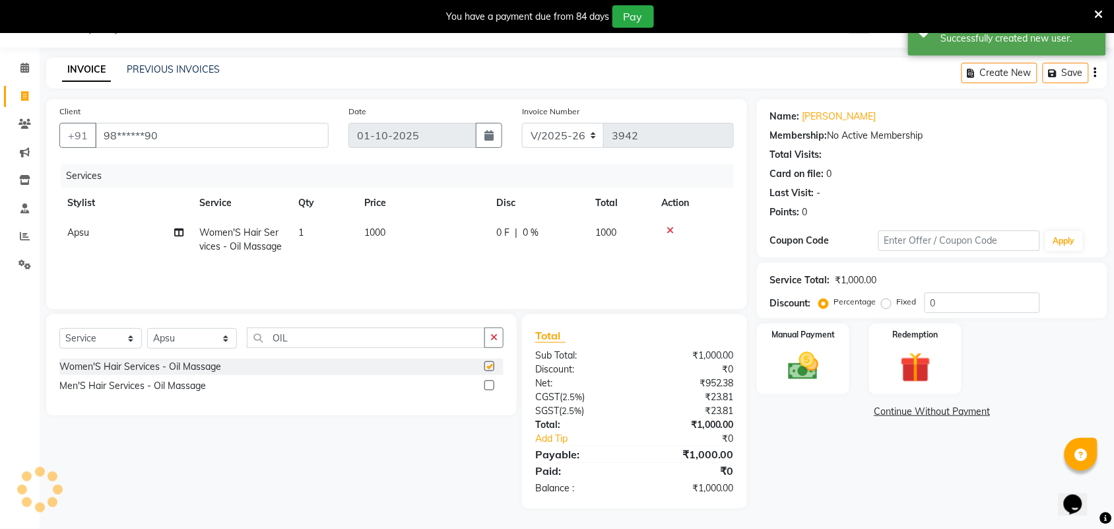
checkbox input "false"
click at [457, 253] on td "1000" at bounding box center [422, 240] width 132 height 44
select select "49628"
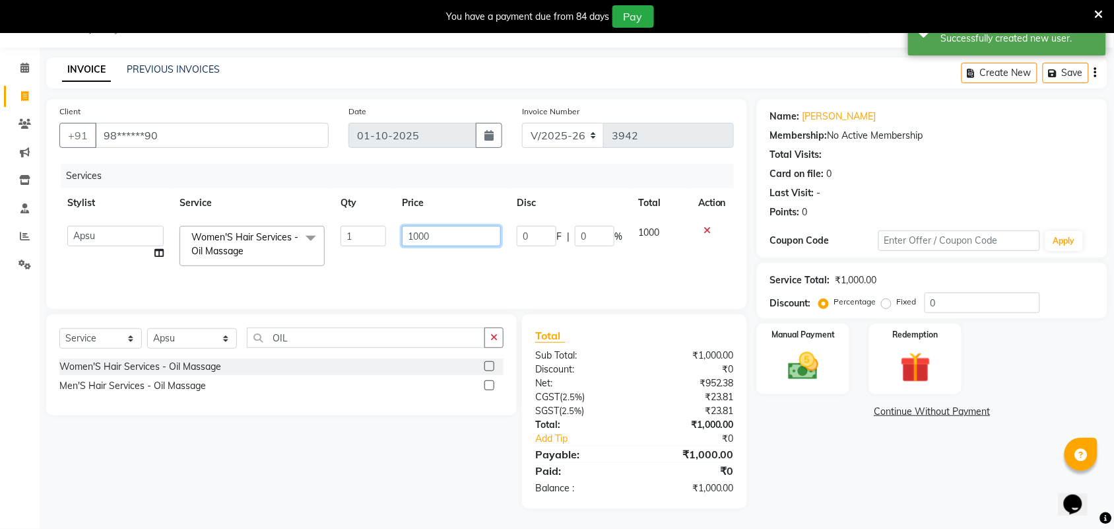
drag, startPoint x: 437, startPoint y: 232, endPoint x: 397, endPoint y: 238, distance: 40.8
click at [397, 238] on td "1000" at bounding box center [451, 246] width 115 height 56
type input "1200"
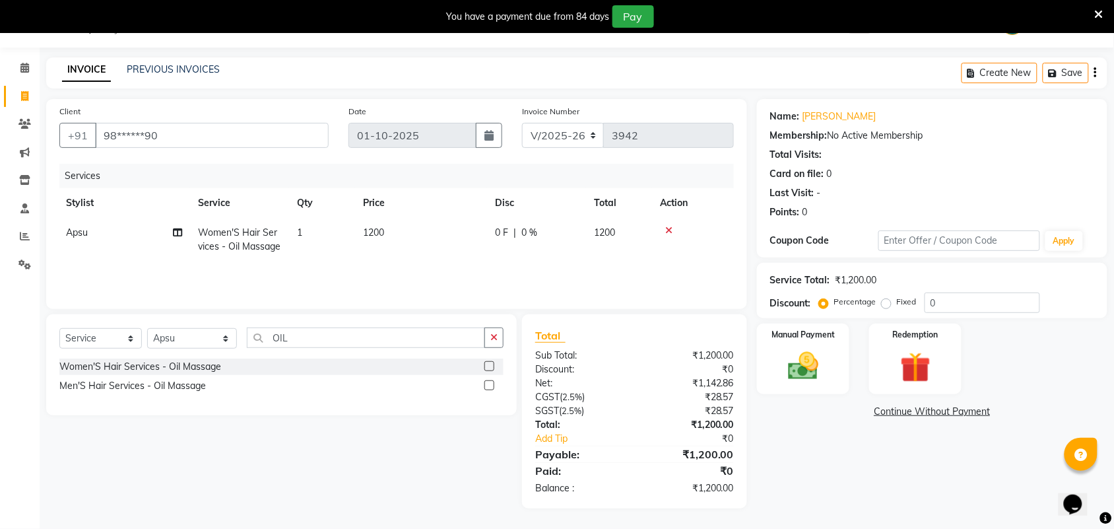
click at [444, 275] on div "Services Stylist Service Qty Price Disc Total Action Apsu Women'S Hair Services…" at bounding box center [396, 230] width 675 height 132
click at [817, 358] on img at bounding box center [802, 366] width 51 height 36
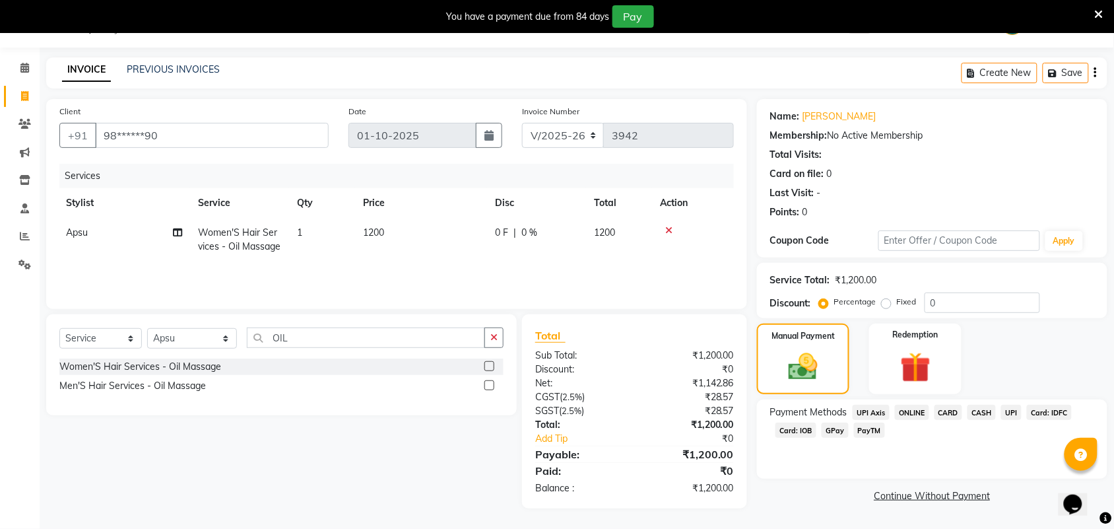
click at [1014, 418] on span "UPI" at bounding box center [1011, 412] width 20 height 15
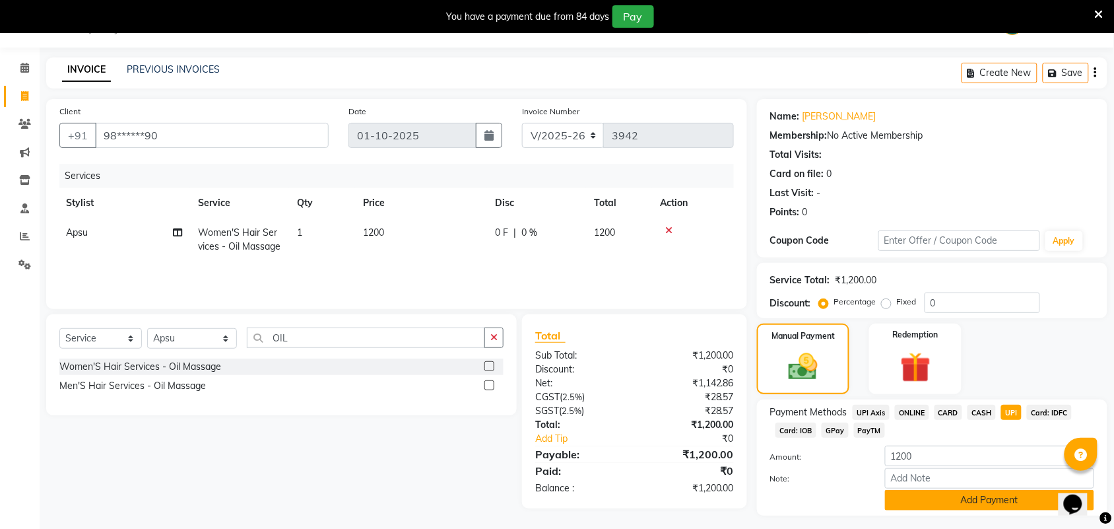
click at [997, 498] on button "Add Payment" at bounding box center [989, 500] width 209 height 20
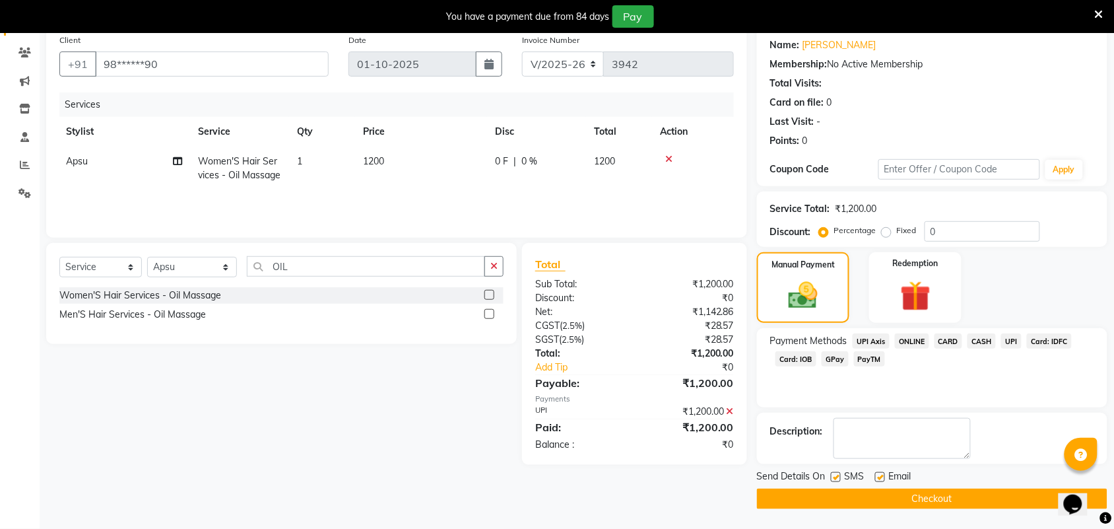
click at [977, 502] on button "Checkout" at bounding box center [932, 498] width 350 height 20
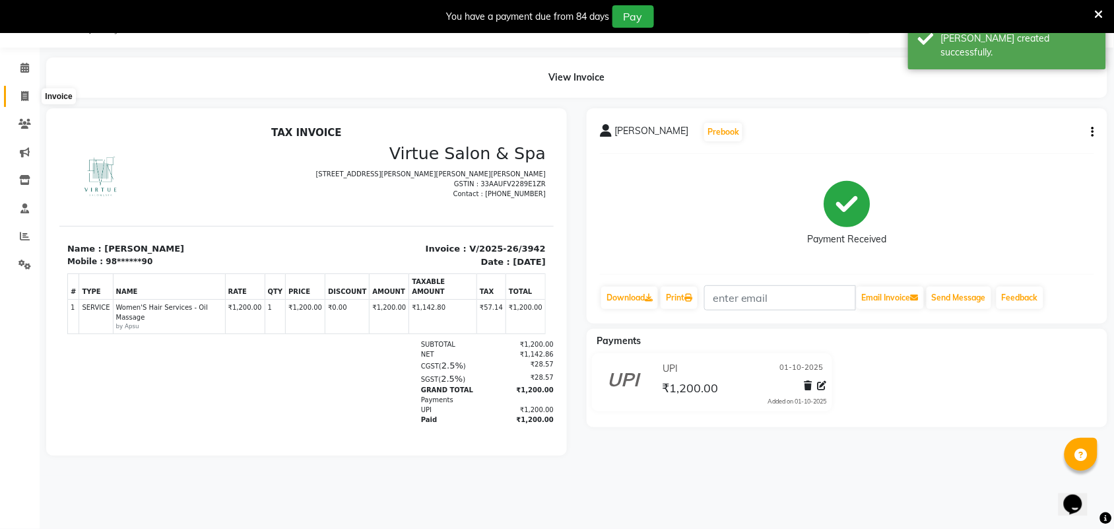
click at [30, 96] on span at bounding box center [24, 96] width 23 height 15
select select "service"
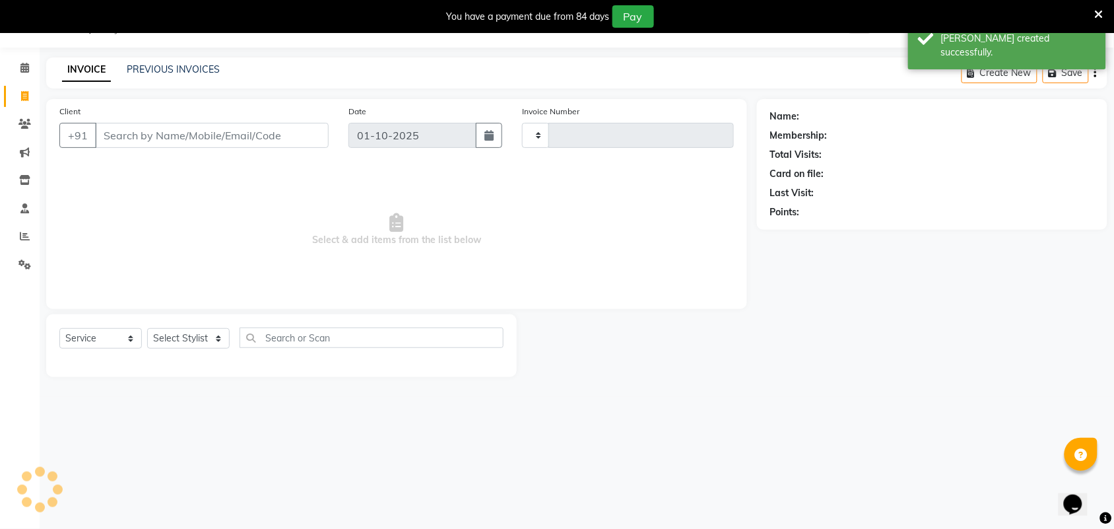
type input "3943"
select select "4466"
click at [149, 73] on link "PREVIOUS INVOICES" at bounding box center [173, 69] width 93 height 12
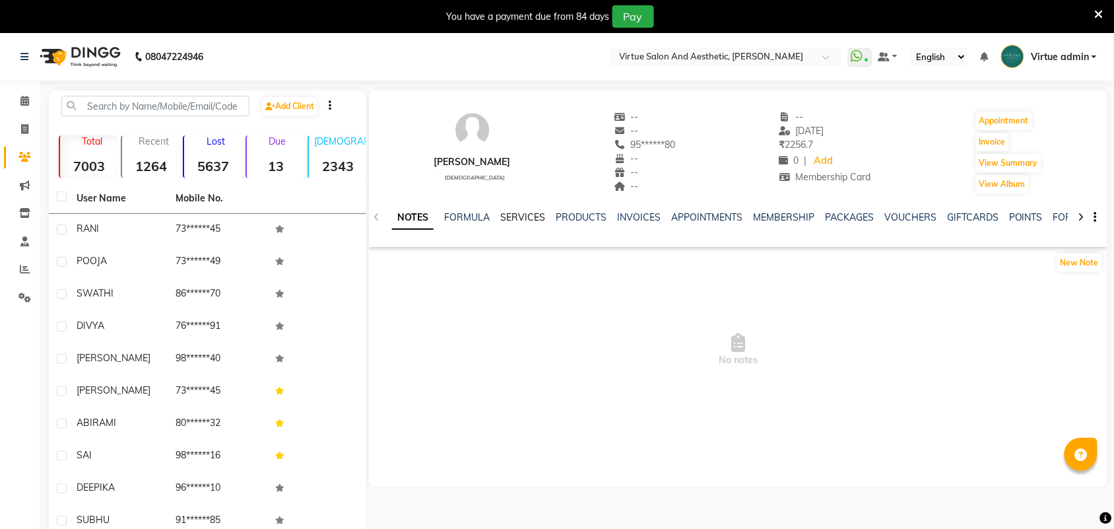
click at [529, 211] on link "SERVICES" at bounding box center [522, 217] width 45 height 12
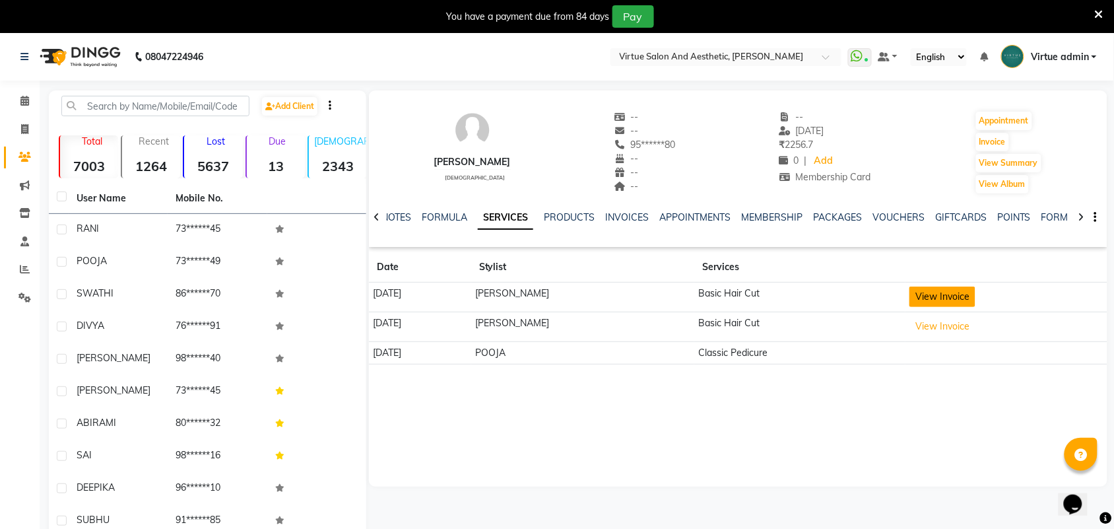
click at [918, 298] on button "View Invoice" at bounding box center [942, 296] width 66 height 20
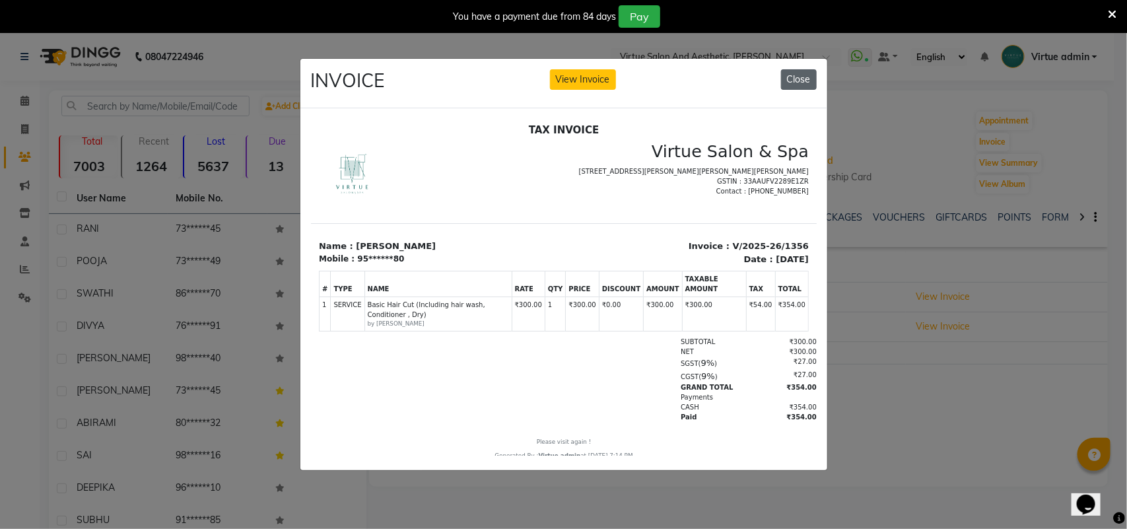
click at [800, 76] on button "Close" at bounding box center [799, 79] width 36 height 20
